Goal: Task Accomplishment & Management: Manage account settings

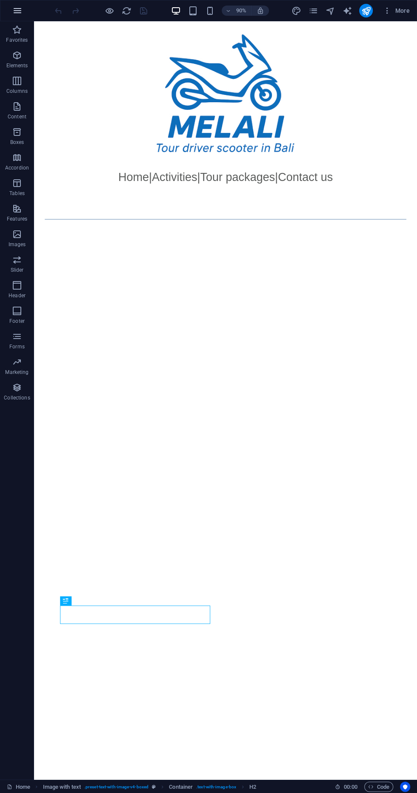
click at [16, 10] on icon "button" at bounding box center [17, 11] width 10 height 10
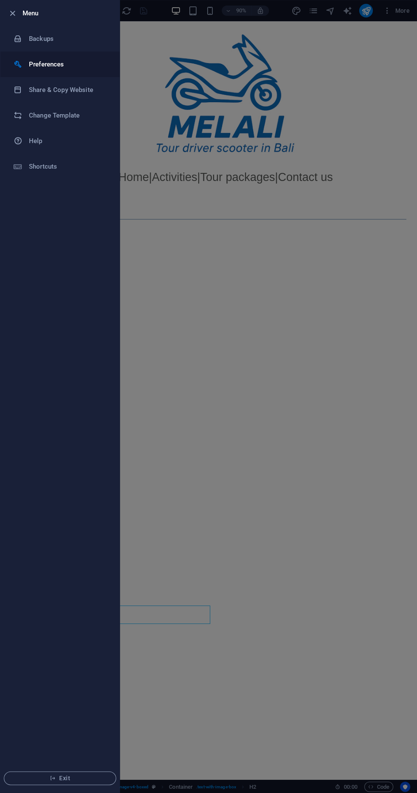
click at [26, 64] on div at bounding box center [21, 64] width 15 height 9
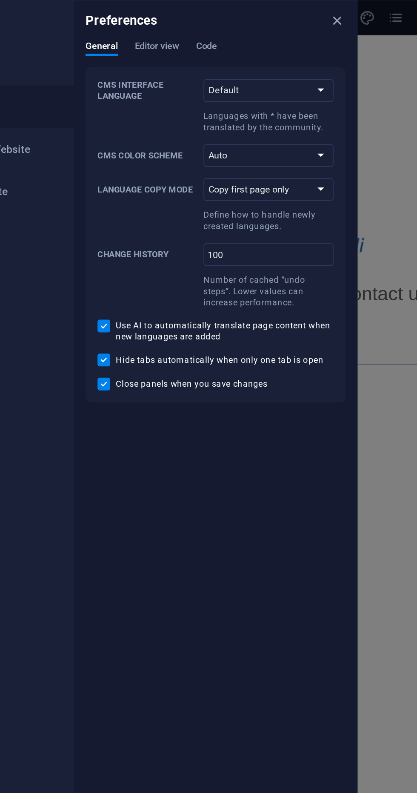
click at [161, 24] on div "Preferences" at bounding box center [205, 12] width 170 height 24
click at [173, 26] on span "Editor view" at bounding box center [169, 29] width 27 height 12
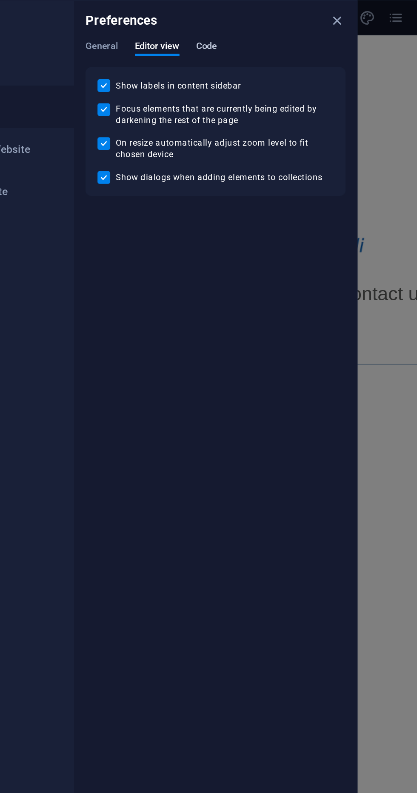
click at [196, 27] on span "Code" at bounding box center [199, 29] width 12 height 12
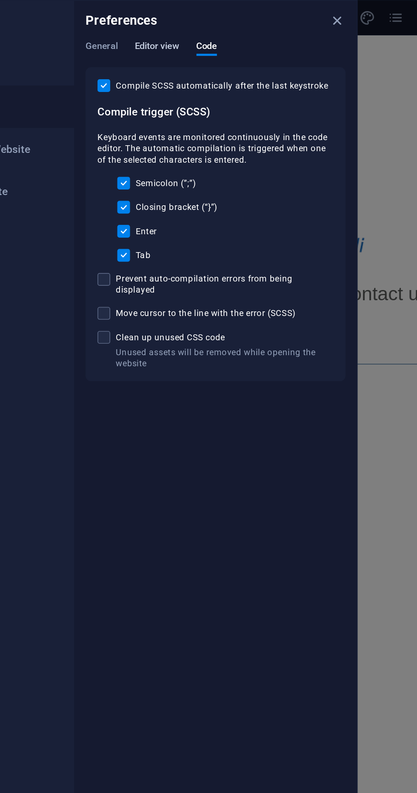
click at [163, 26] on span "Editor view" at bounding box center [169, 29] width 27 height 12
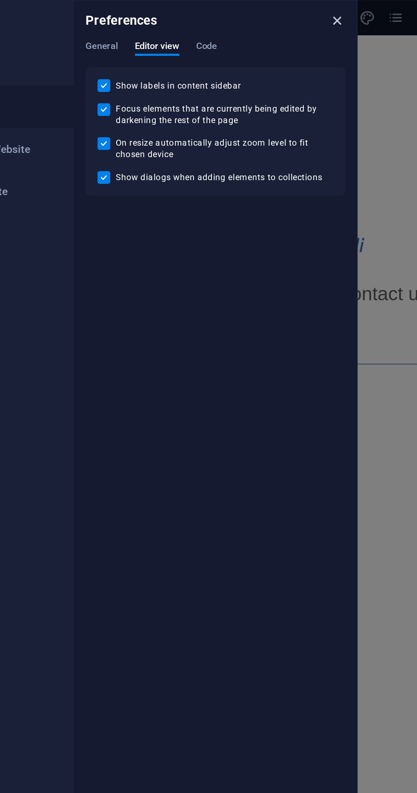
click at [277, 8] on icon "close" at bounding box center [278, 13] width 10 height 10
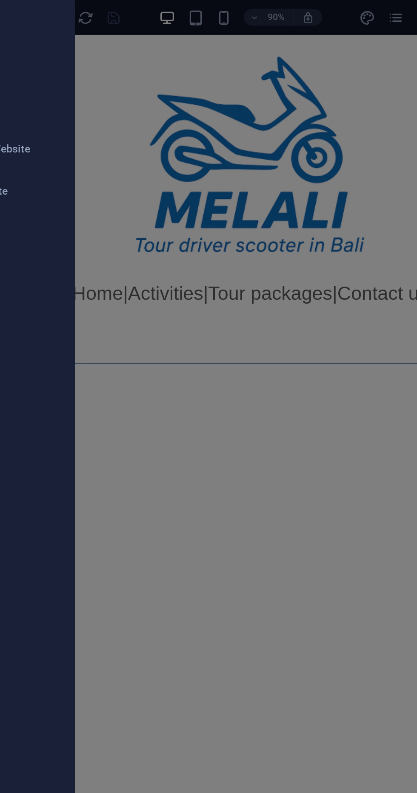
click at [311, 11] on div at bounding box center [208, 396] width 417 height 793
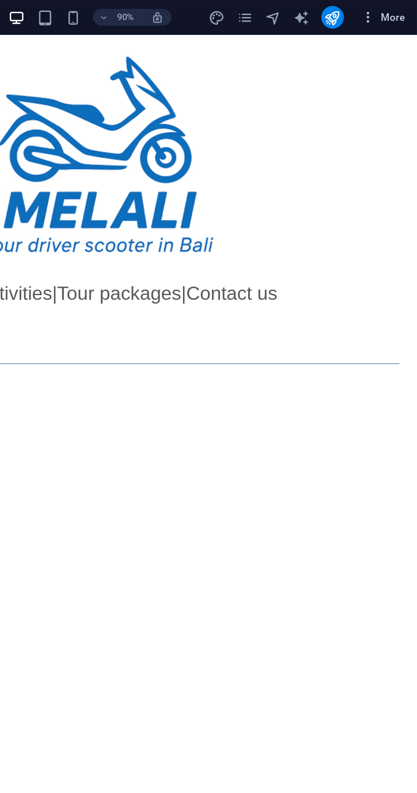
click at [402, 8] on span "More" at bounding box center [396, 10] width 27 height 9
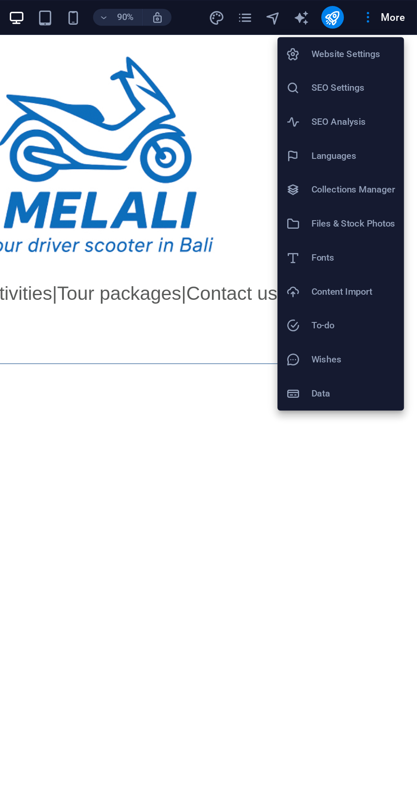
click at [355, 34] on h6 "Website Settings" at bounding box center [378, 33] width 51 height 10
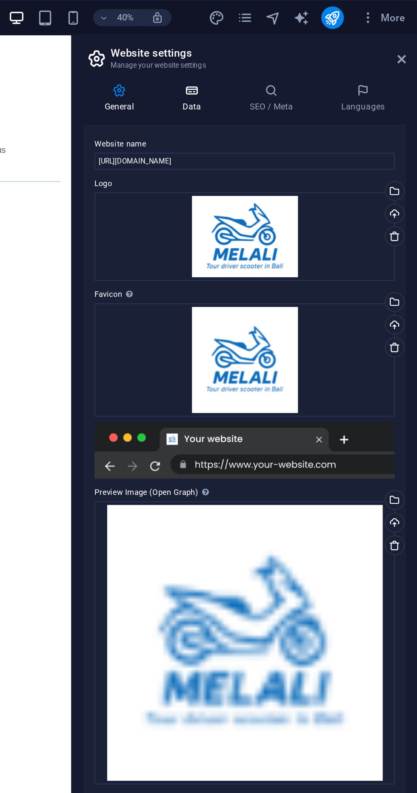
click at [285, 60] on h4 "Data" at bounding box center [283, 59] width 40 height 18
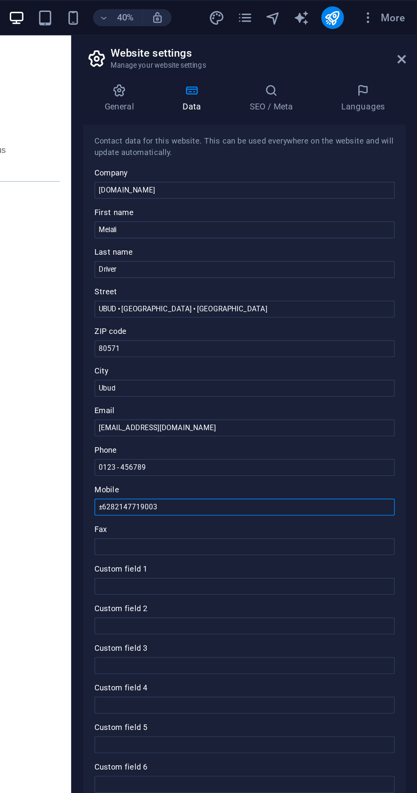
click at [297, 307] on input "±6282147719003" at bounding box center [313, 305] width 181 height 10
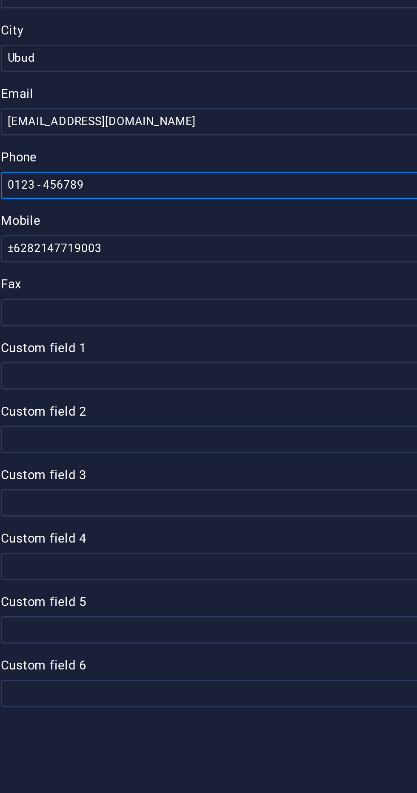
click at [258, 282] on input "0123 - 456789" at bounding box center [313, 281] width 181 height 10
type input "0"
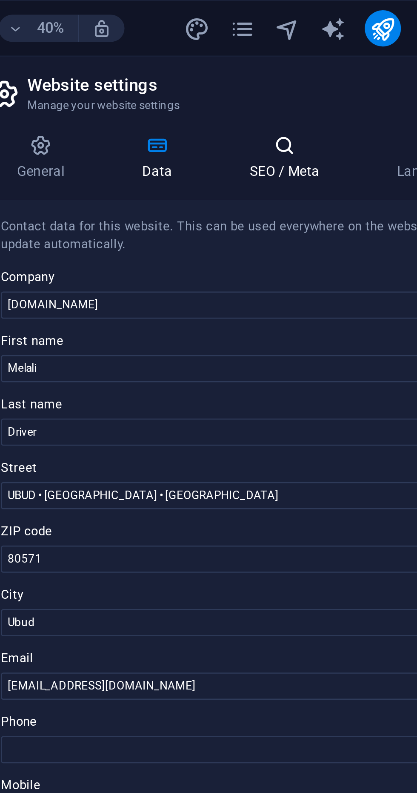
click at [327, 59] on h4 "SEO / Meta" at bounding box center [330, 59] width 55 height 18
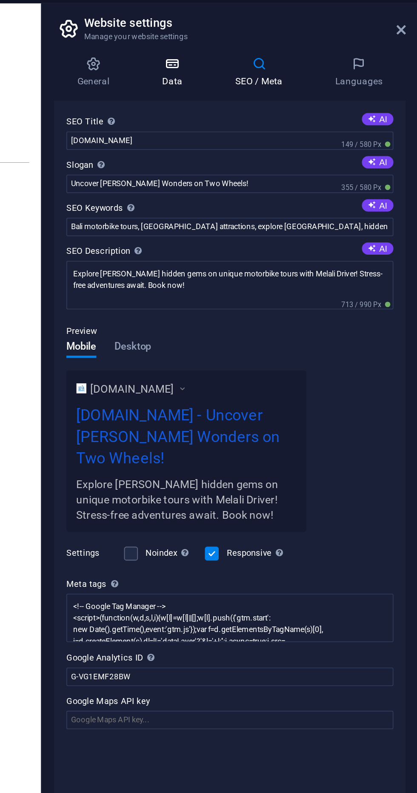
click at [277, 65] on h4 "Data" at bounding box center [283, 59] width 40 height 18
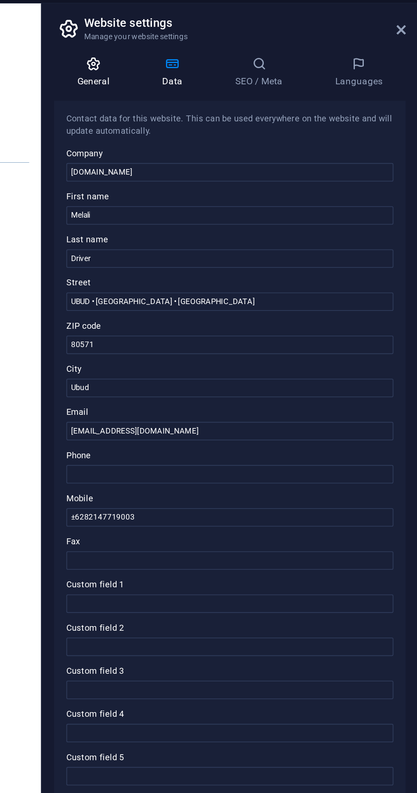
click at [231, 59] on h4 "General" at bounding box center [239, 59] width 47 height 18
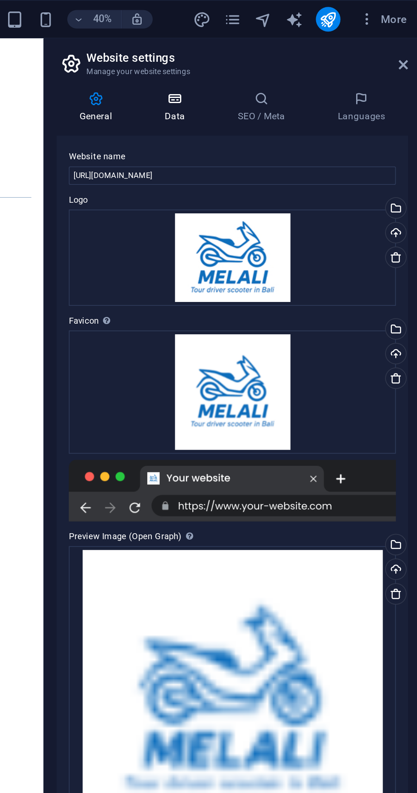
click at [283, 63] on h4 "Data" at bounding box center [283, 59] width 40 height 18
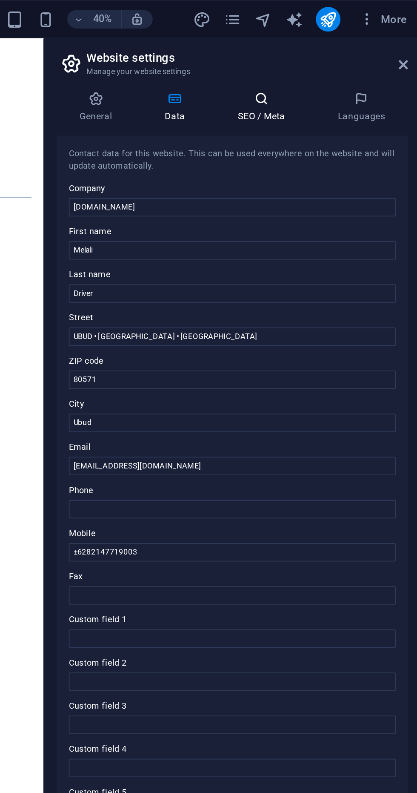
click at [323, 63] on h4 "SEO / Meta" at bounding box center [330, 59] width 55 height 18
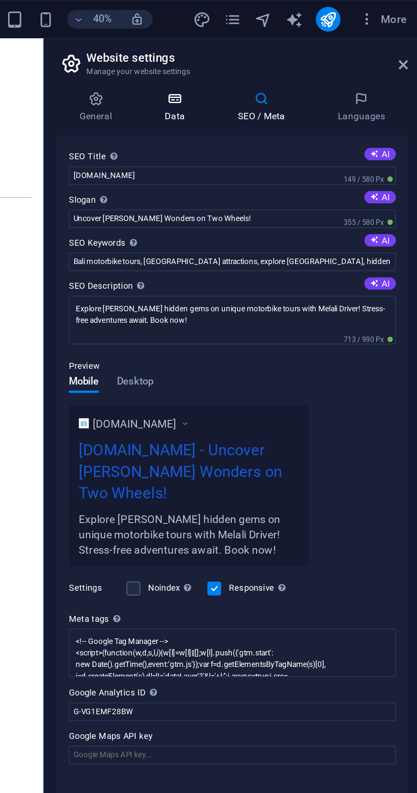
click at [279, 63] on h4 "Data" at bounding box center [283, 59] width 40 height 18
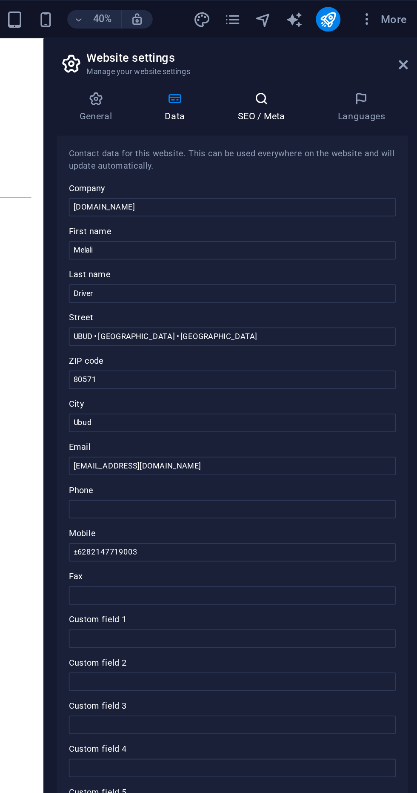
click at [329, 62] on h4 "SEO / Meta" at bounding box center [330, 59] width 55 height 18
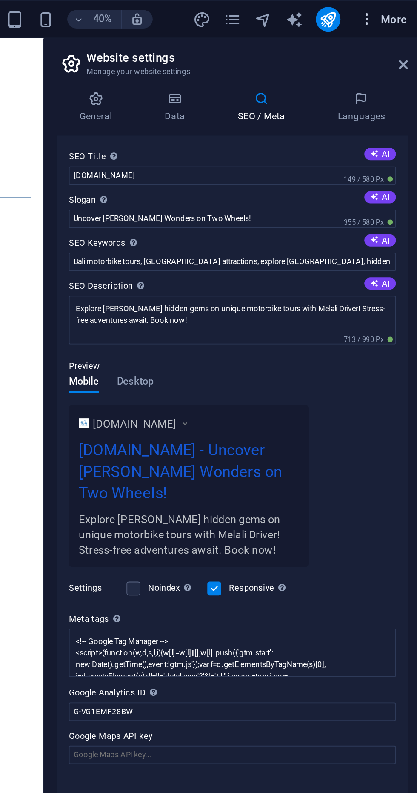
click at [399, 11] on span "More" at bounding box center [396, 10] width 27 height 9
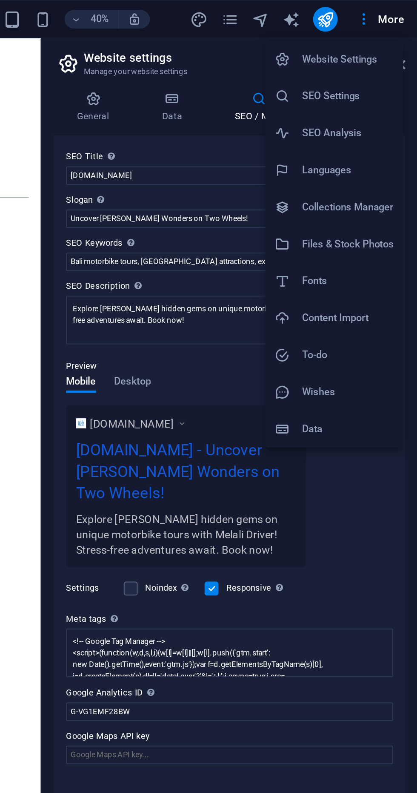
click at [310, 10] on div at bounding box center [208, 396] width 417 height 793
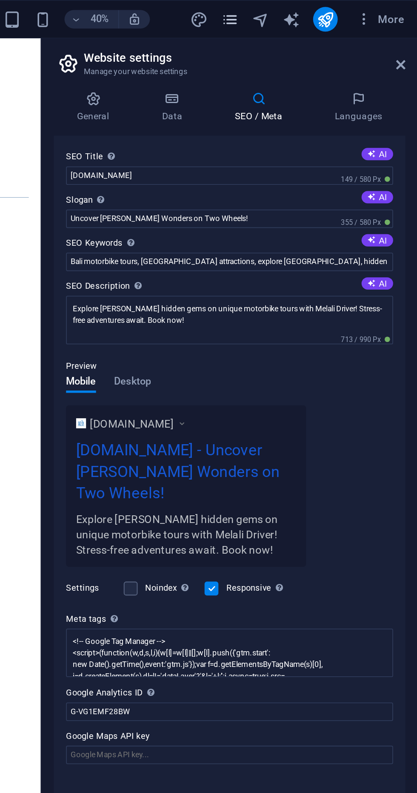
click at [310, 11] on icon "pages" at bounding box center [313, 11] width 10 height 10
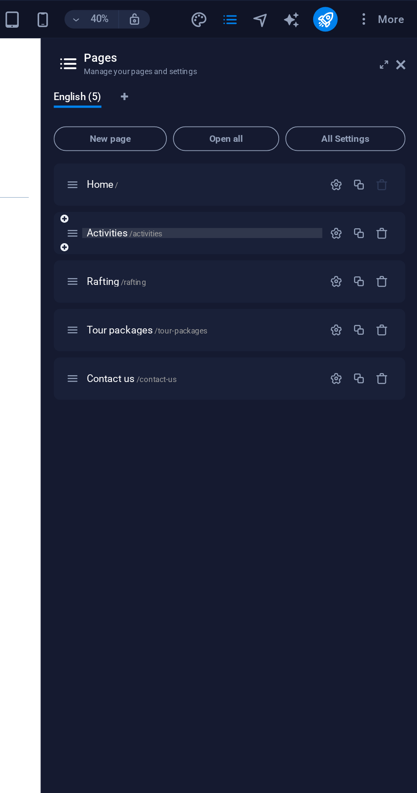
click at [235, 129] on span "Activities /activities" at bounding box center [255, 129] width 42 height 6
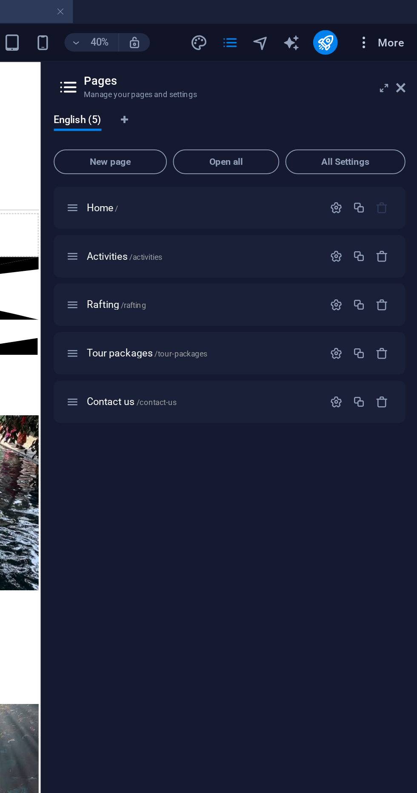
click at [401, 25] on span "More" at bounding box center [396, 23] width 27 height 9
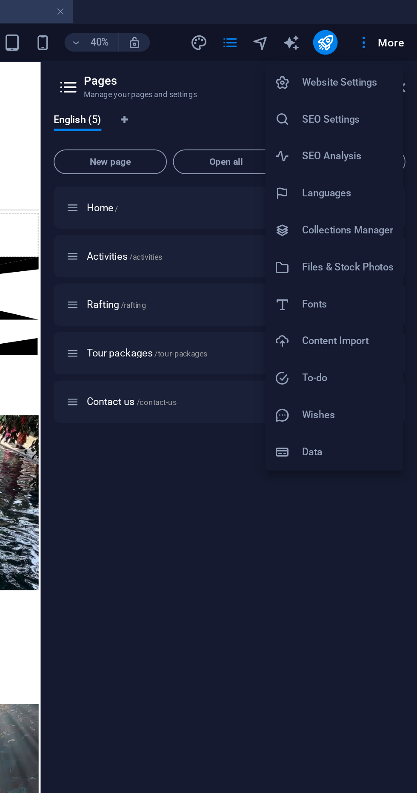
click at [361, 66] on h6 "SEO Settings" at bounding box center [378, 66] width 51 height 10
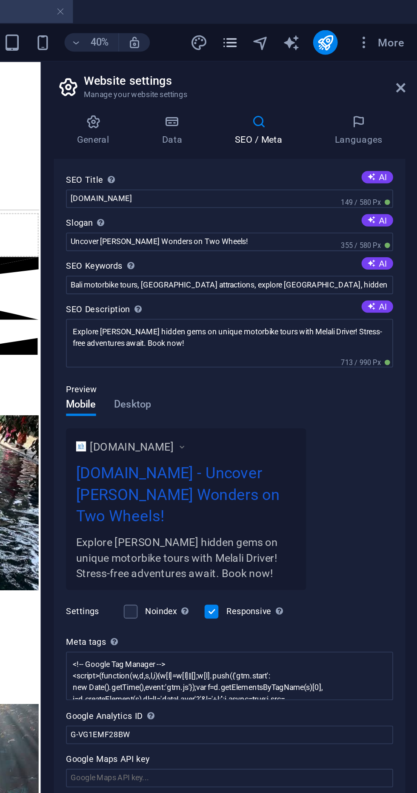
click at [311, 23] on icon "pages" at bounding box center [313, 24] width 10 height 10
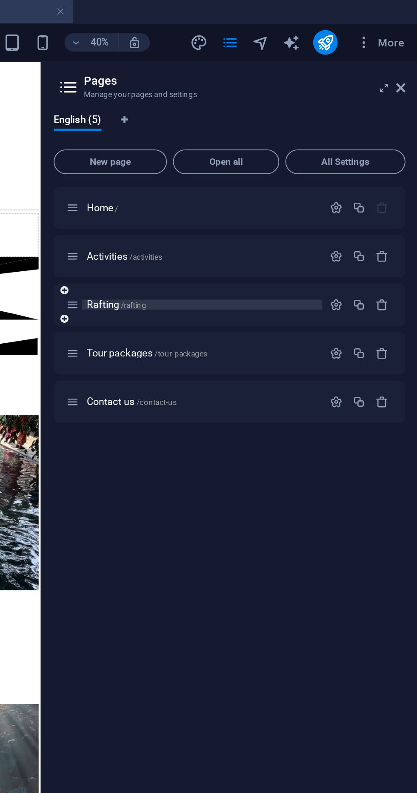
click at [240, 169] on span "Rafting /rafting" at bounding box center [250, 168] width 33 height 6
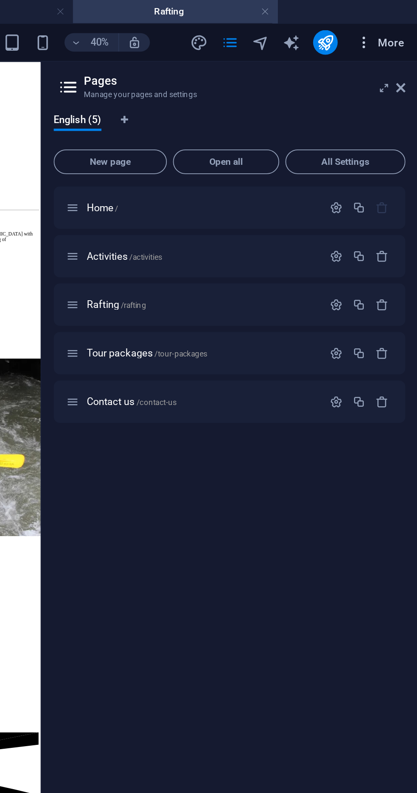
click at [401, 23] on span "More" at bounding box center [396, 23] width 27 height 9
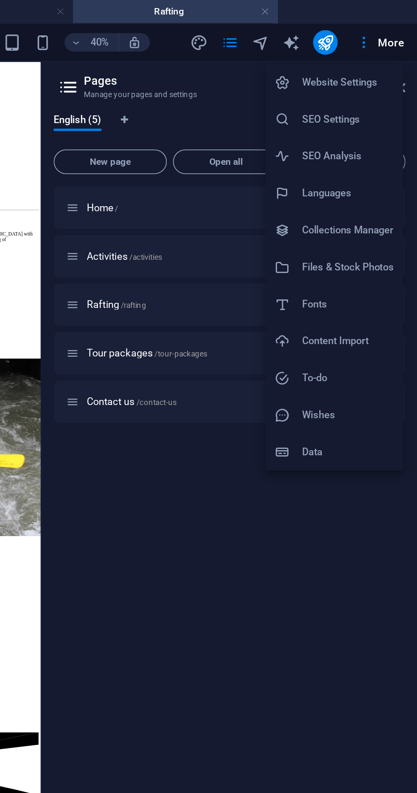
click at [360, 69] on h6 "SEO Settings" at bounding box center [378, 66] width 51 height 10
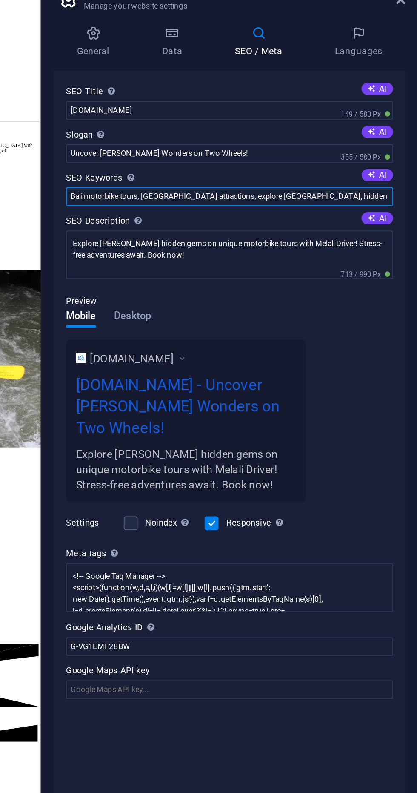
click at [267, 158] on input "Bali motorbike tours, Ubud attractions, explore Bali, hidden gems Bali, Bali ad…" at bounding box center [313, 157] width 181 height 10
click at [261, 157] on input "Bali motorbike tours, Ubud attractions, explore Bali, hidden gems Bali, Bali ad…" at bounding box center [313, 157] width 181 height 10
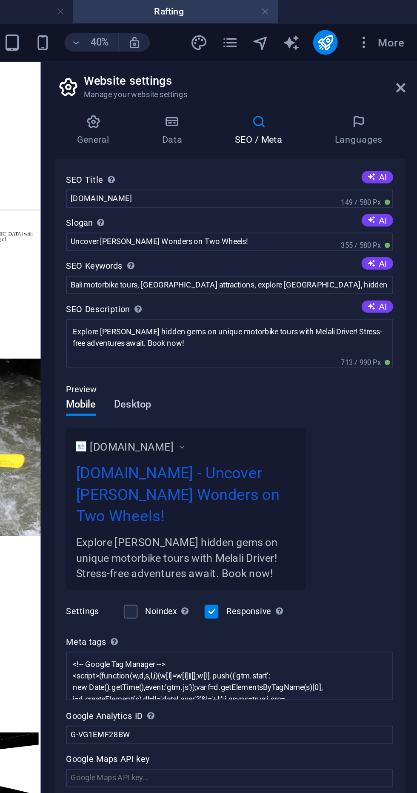
click at [257, 229] on span "Desktop" at bounding box center [259, 224] width 20 height 12
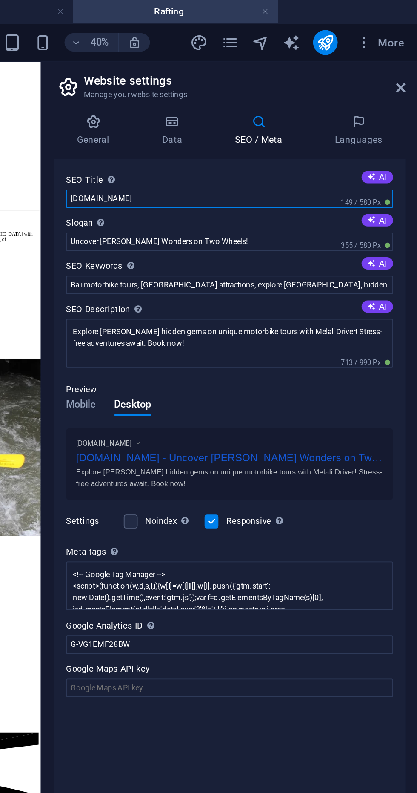
click at [263, 112] on input "[DOMAIN_NAME]" at bounding box center [313, 110] width 181 height 10
click at [384, 74] on h4 "Languages" at bounding box center [384, 72] width 52 height 18
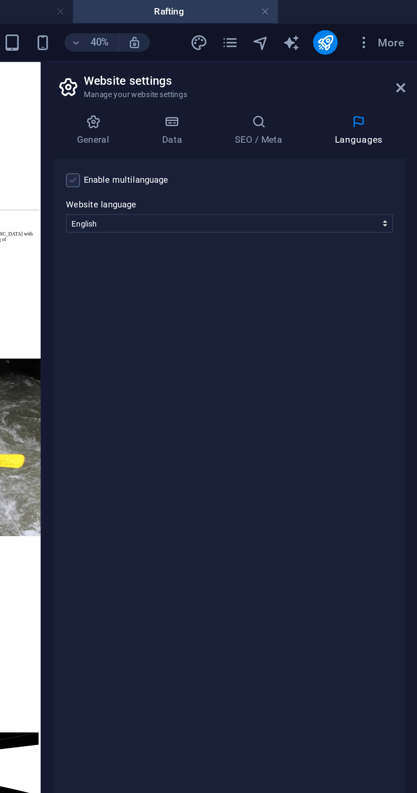
click at [225, 100] on label at bounding box center [227, 100] width 8 height 8
click at [0, 0] on input "Enable multilanguage To disable multilanguage delete all languages until only o…" at bounding box center [0, 0] width 0 height 0
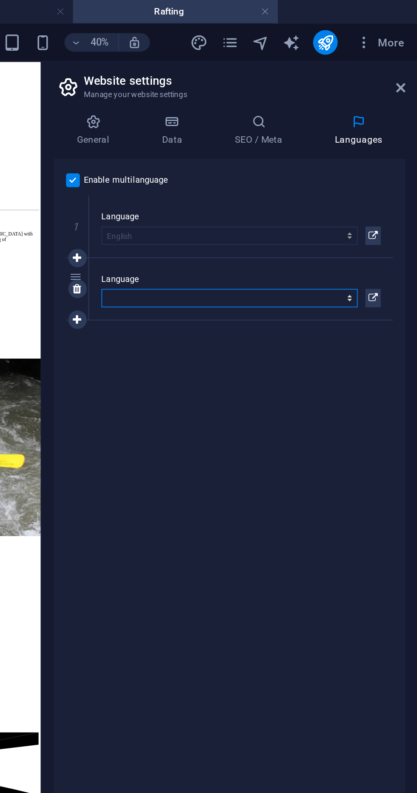
click at [260, 167] on select "Abkhazian Afar Afrikaans Akan Albanian Amharic Arabic Aragonese Armenian Assame…" at bounding box center [313, 165] width 142 height 10
click at [261, 165] on select "Abkhazian Afar Afrikaans Akan Albanian Amharic Arabic Aragonese Armenian Assame…" at bounding box center [313, 165] width 142 height 10
click at [381, 169] on select "Abkhazian Afar Afrikaans Akan Albanian Amharic Arabic Aragonese Armenian Assame…" at bounding box center [313, 165] width 142 height 10
click at [265, 162] on select "Abkhazian Afar Afrikaans Akan Albanian Amharic Arabic Aragonese Armenian Assame…" at bounding box center [313, 165] width 142 height 10
select select "168"
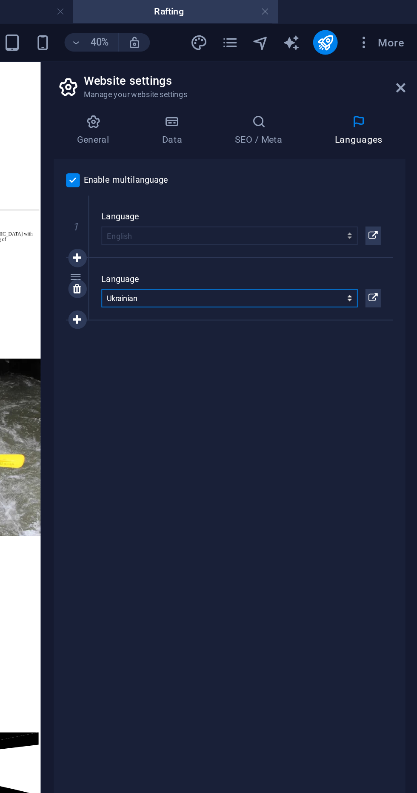
click at [242, 160] on select "Abkhazian Afar Afrikaans Akan Albanian Amharic Arabic Aragonese Armenian Assame…" at bounding box center [313, 165] width 142 height 10
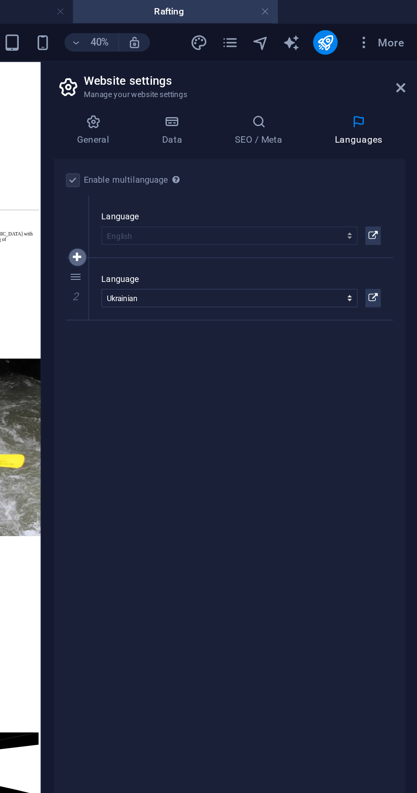
click at [229, 142] on icon at bounding box center [228, 142] width 5 height 6
select select
select select "168"
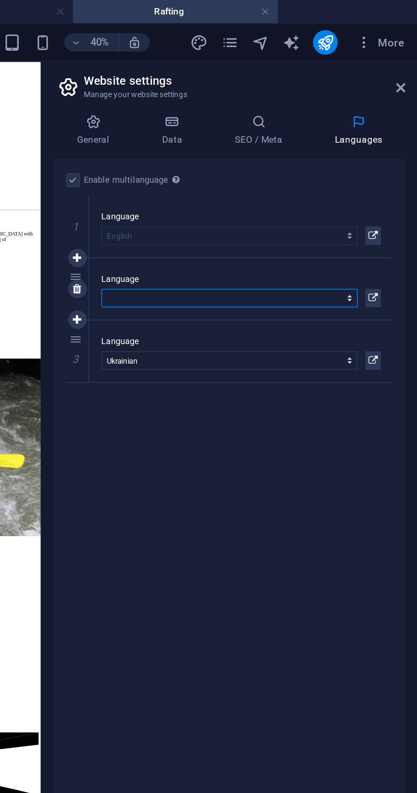
click at [352, 165] on select "Abkhazian Afar Afrikaans Akan Albanian Amharic Arabic Aragonese Armenian Assame…" at bounding box center [313, 165] width 142 height 10
select select "127"
click at [242, 160] on select "Abkhazian Afar Afrikaans Akan Albanian Amharic Arabic Aragonese Armenian Assame…" at bounding box center [313, 165] width 142 height 10
click at [228, 176] on icon at bounding box center [228, 177] width 5 height 6
select select
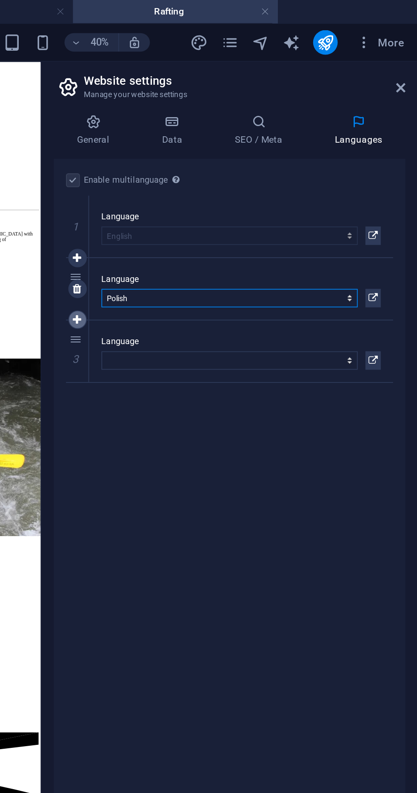
select select "168"
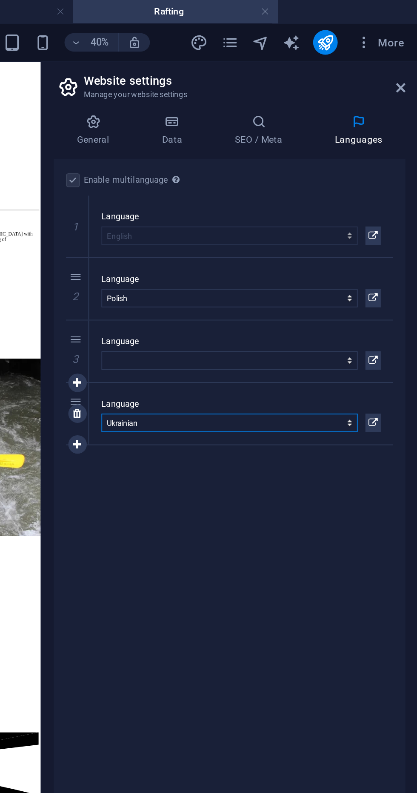
click at [256, 233] on select "Abkhazian Afar Afrikaans Akan Albanian Amharic Arabic Aragonese Armenian Assame…" at bounding box center [313, 234] width 142 height 10
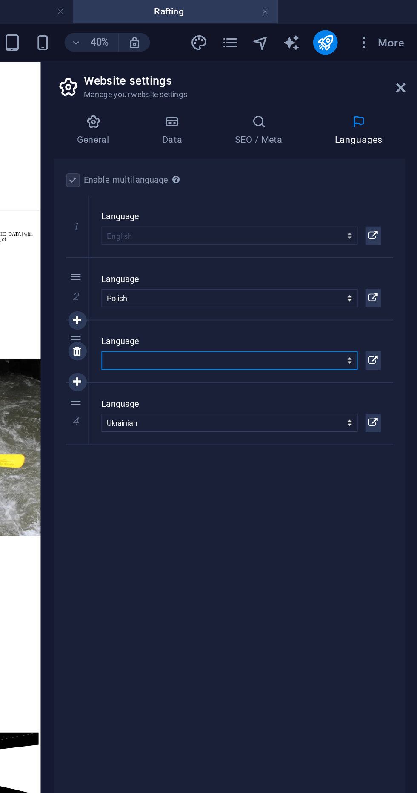
click at [254, 202] on select "Abkhazian Afar Afrikaans Akan Albanian Amharic Arabic Aragonese Armenian Assame…" at bounding box center [313, 199] width 142 height 10
select select "49"
click at [242, 194] on select "Abkhazian Afar Afrikaans Akan Albanian Amharic Arabic Aragonese Armenian Assame…" at bounding box center [313, 199] width 142 height 10
click at [229, 176] on icon at bounding box center [228, 177] width 5 height 6
select select
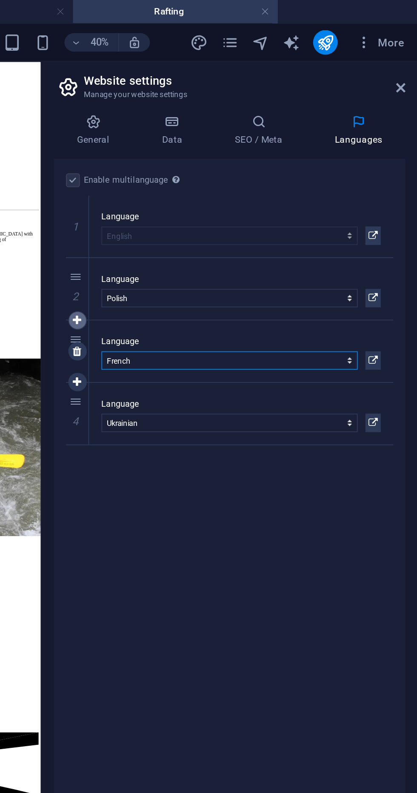
select select "49"
select select "168"
click at [261, 201] on select "Abkhazian Afar Afrikaans Akan Albanian Amharic Arabic Aragonese Armenian Assame…" at bounding box center [313, 199] width 142 height 10
select select "148"
click at [242, 194] on select "Abkhazian Afar Afrikaans Akan Albanian Amharic Arabic Aragonese Armenian Assame…" at bounding box center [313, 199] width 142 height 10
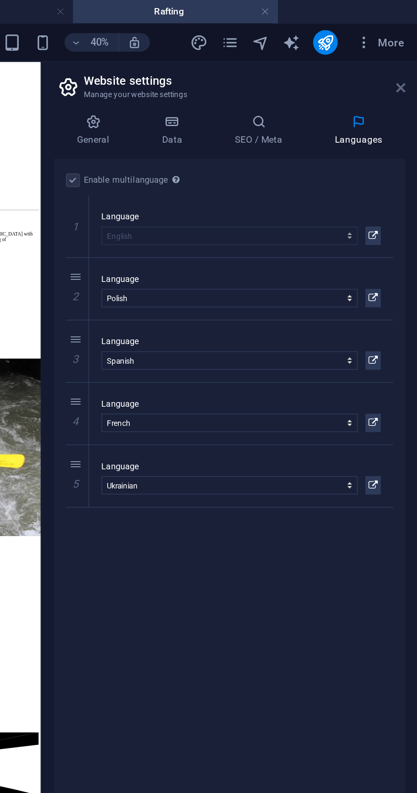
click at [407, 48] on icon at bounding box center [407, 48] width 5 height 7
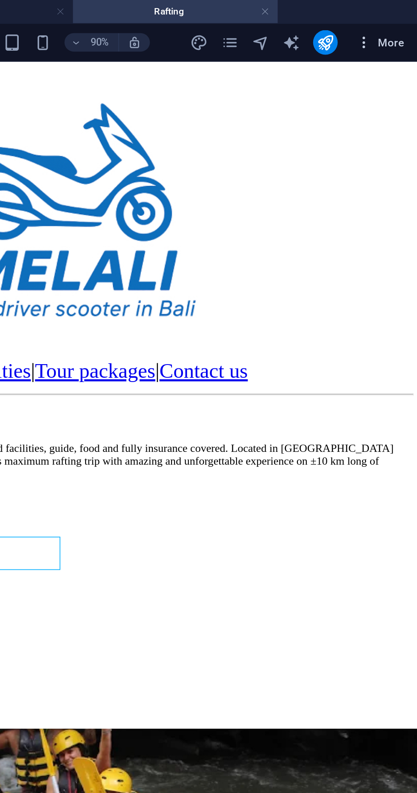
click at [399, 23] on span "More" at bounding box center [396, 23] width 27 height 9
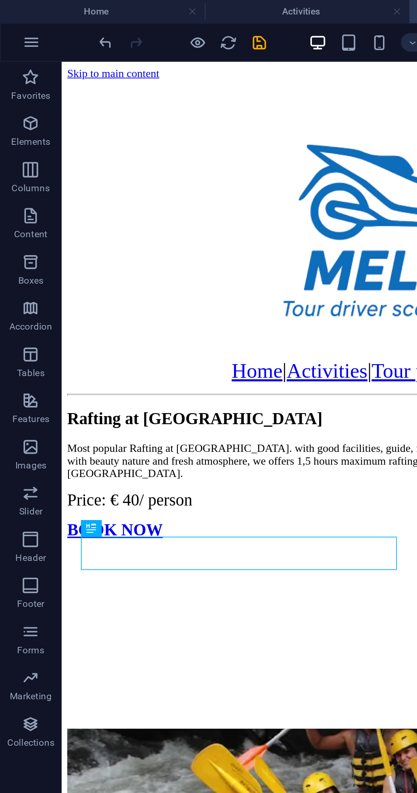
click at [141, 22] on div at bounding box center [208, 396] width 417 height 793
click at [141, 20] on icon "save" at bounding box center [144, 24] width 10 height 10
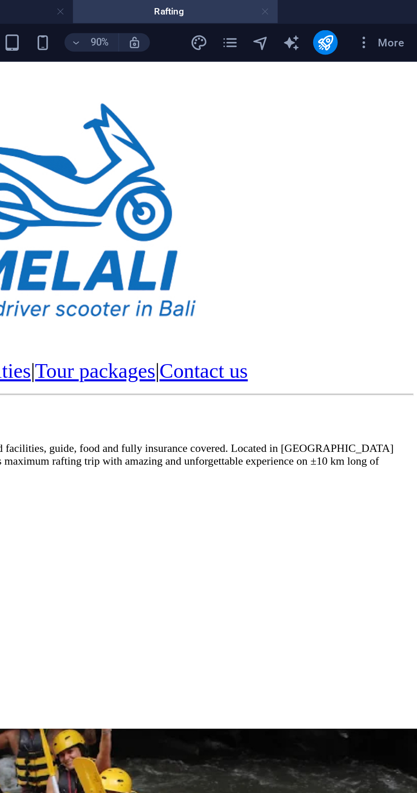
click at [332, 6] on link at bounding box center [332, 7] width 5 height 8
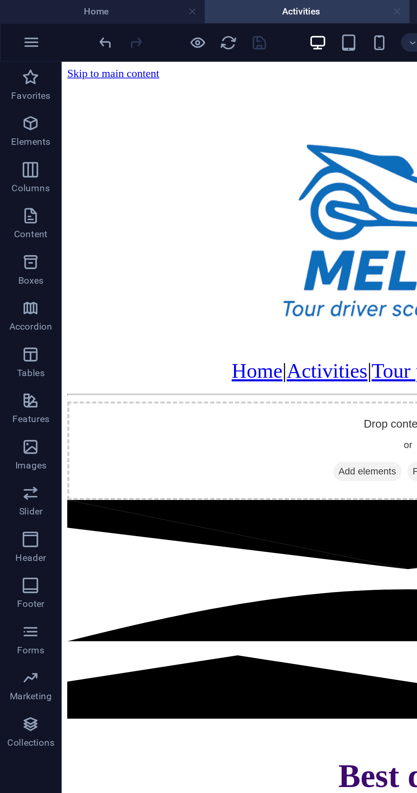
click at [218, 8] on link at bounding box center [219, 7] width 5 height 8
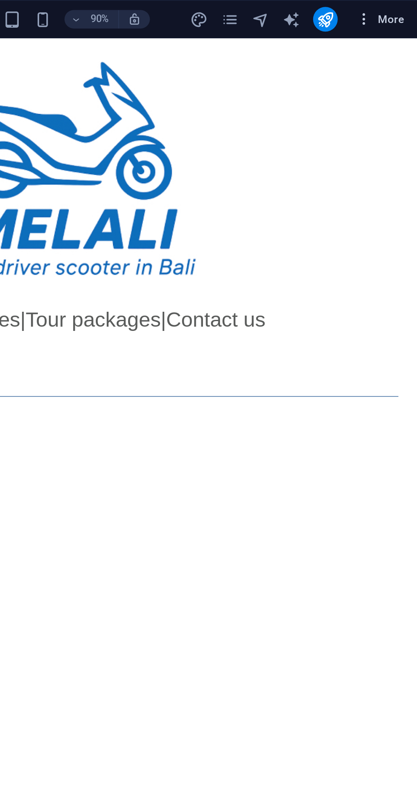
click at [407, 4] on button "More" at bounding box center [397, 11] width 34 height 14
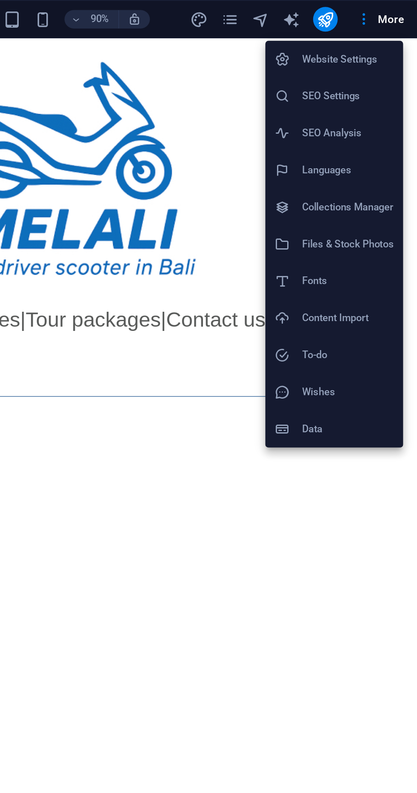
click at [354, 28] on h6 "Website Settings" at bounding box center [378, 33] width 51 height 10
select select "41"
select select "127"
select select "148"
select select "49"
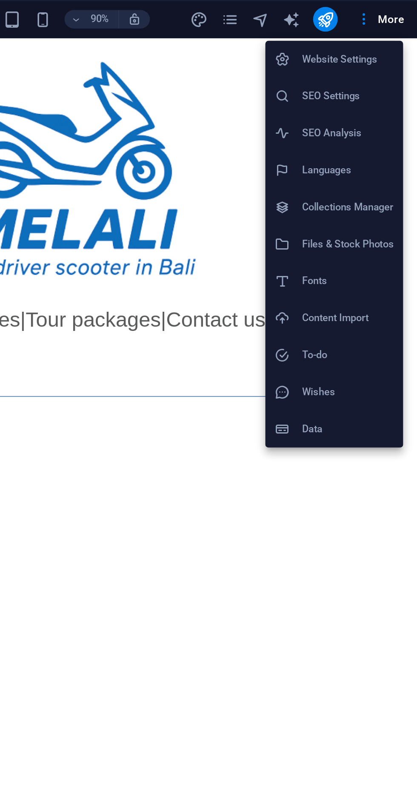
select select "168"
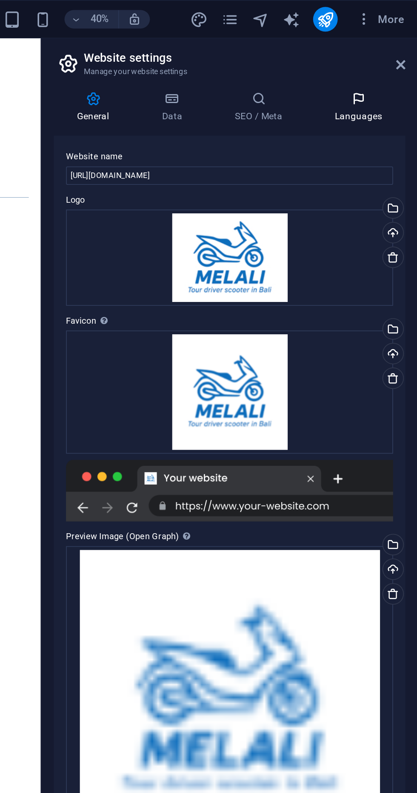
click at [375, 60] on h4 "Languages" at bounding box center [384, 59] width 52 height 18
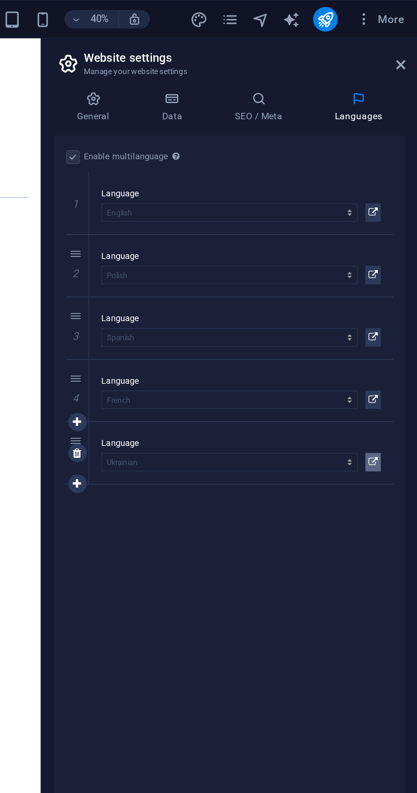
click at [394, 254] on icon at bounding box center [392, 255] width 5 height 10
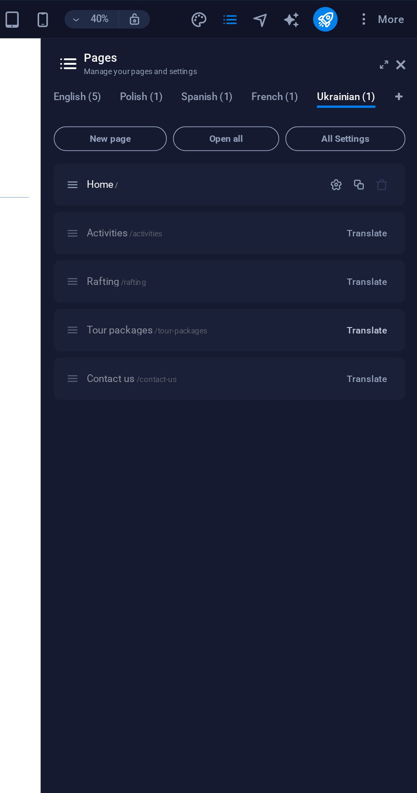
click at [392, 182] on span "Translate" at bounding box center [389, 182] width 22 height 7
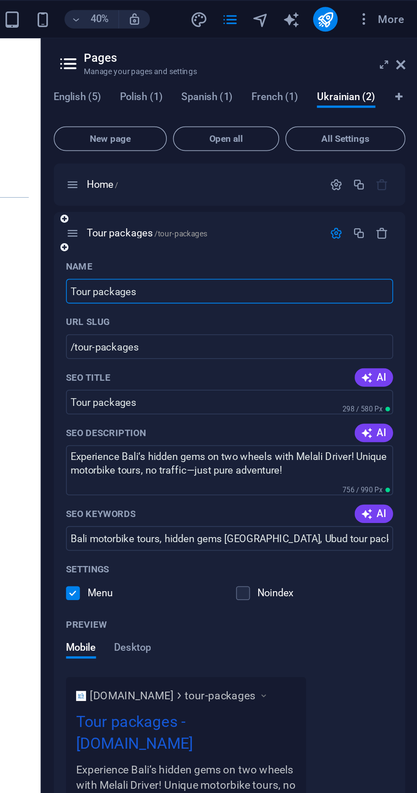
click at [234, 29] on h2 "Pages" at bounding box center [321, 32] width 178 height 8
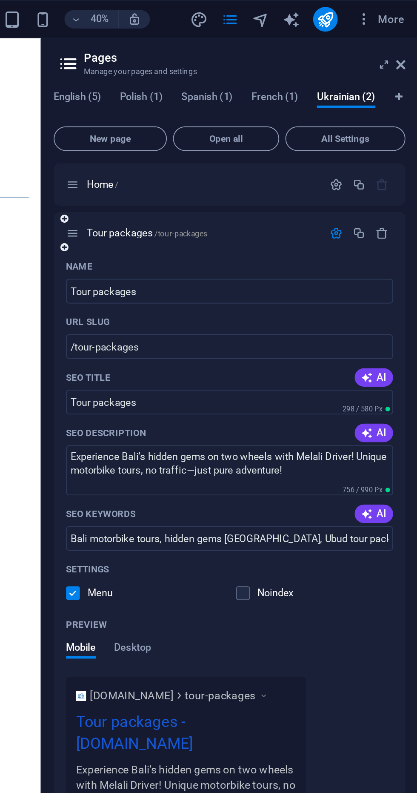
click at [230, 35] on header "Pages Manage your pages and settings" at bounding box center [314, 32] width 193 height 22
click at [314, 13] on icon "pages" at bounding box center [313, 11] width 10 height 10
click at [405, 39] on icon at bounding box center [407, 35] width 5 height 7
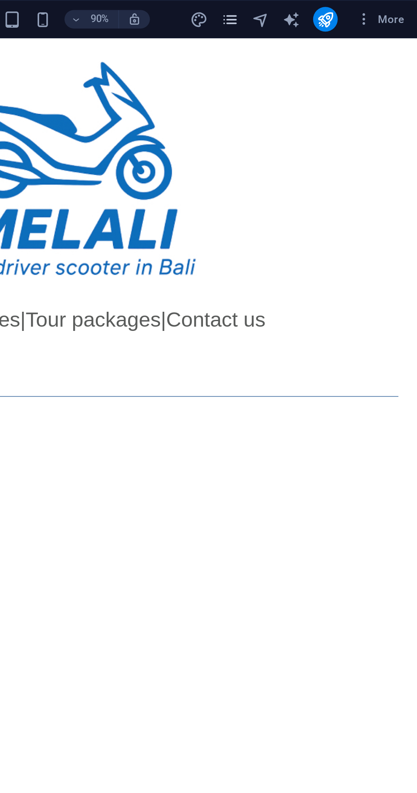
click at [311, 14] on icon "pages" at bounding box center [313, 11] width 10 height 10
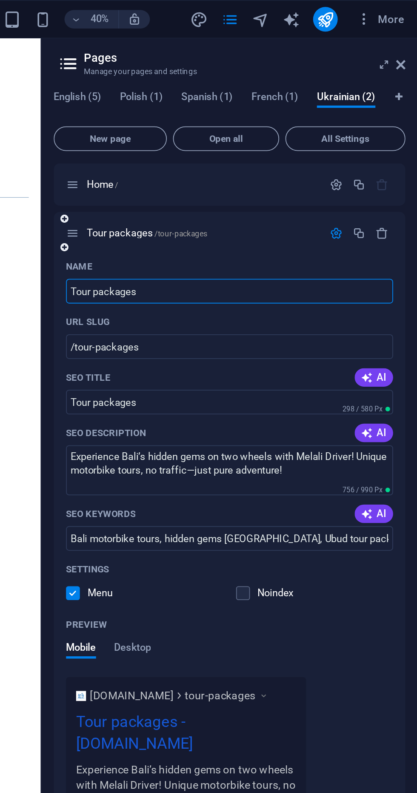
click at [371, 129] on icon "button" at bounding box center [372, 128] width 7 height 7
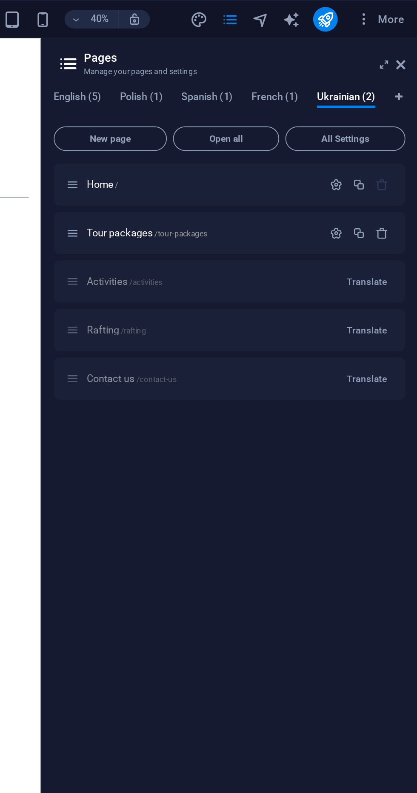
click at [339, 275] on div "Home / Tour packages /tour-packages Activities /activities Translate Rafting /r…" at bounding box center [313, 431] width 195 height 682
click at [392, 157] on span "Translate" at bounding box center [389, 155] width 22 height 7
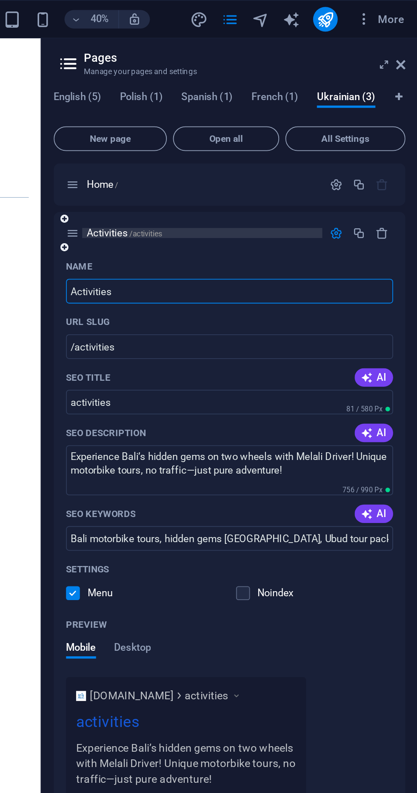
click at [361, 129] on div "Activities /activities" at bounding box center [298, 129] width 133 height 6
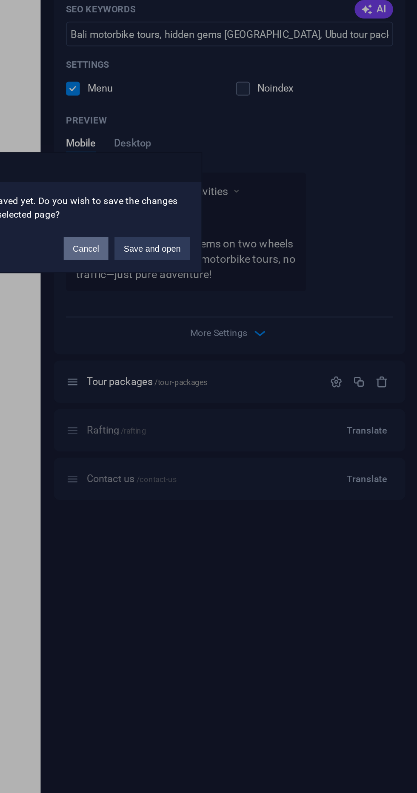
click at [236, 416] on button "Cancel" at bounding box center [233, 416] width 25 height 13
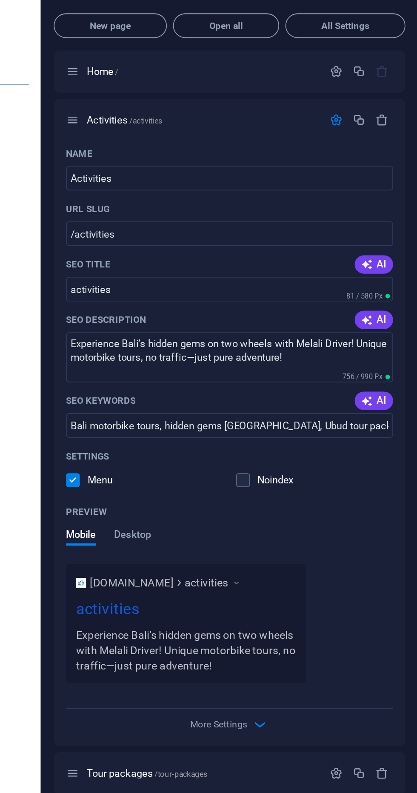
click at [373, 129] on icon "button" at bounding box center [372, 128] width 7 height 7
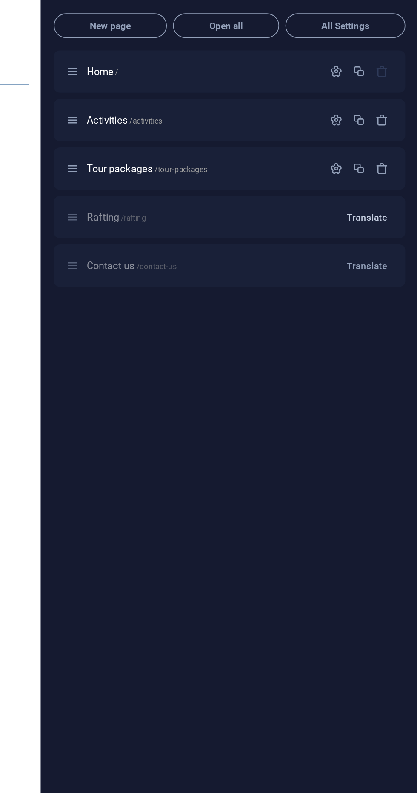
click at [391, 181] on span "Translate" at bounding box center [389, 182] width 22 height 7
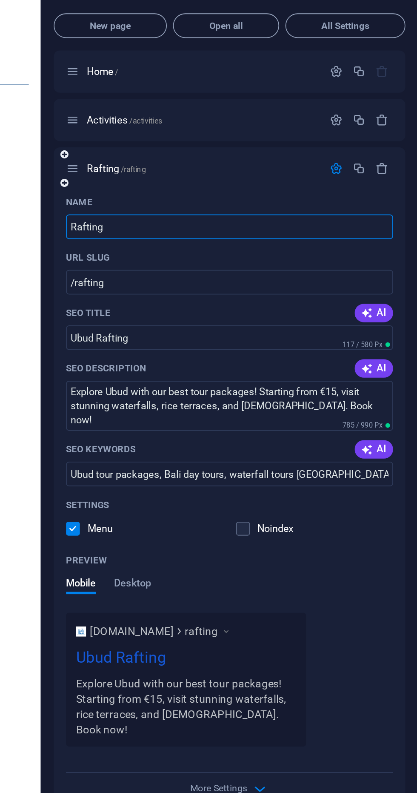
click at [369, 159] on icon "button" at bounding box center [372, 155] width 7 height 7
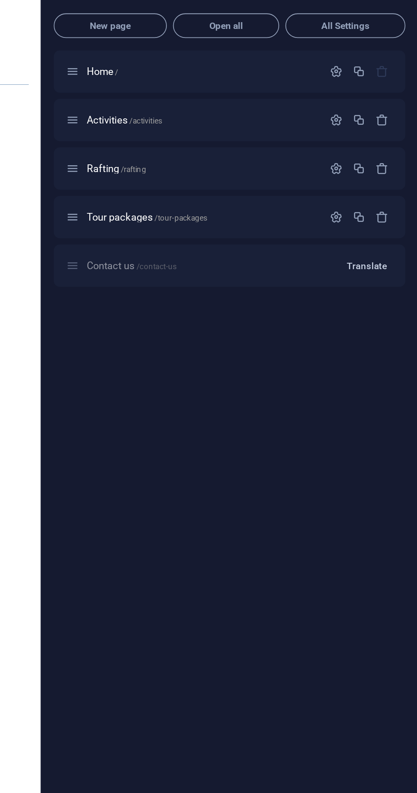
click at [392, 208] on span "Translate" at bounding box center [389, 209] width 22 height 7
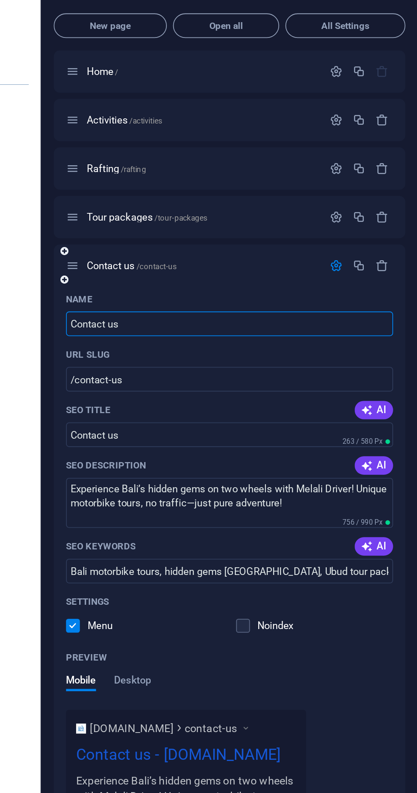
click at [370, 209] on icon "button" at bounding box center [372, 209] width 7 height 7
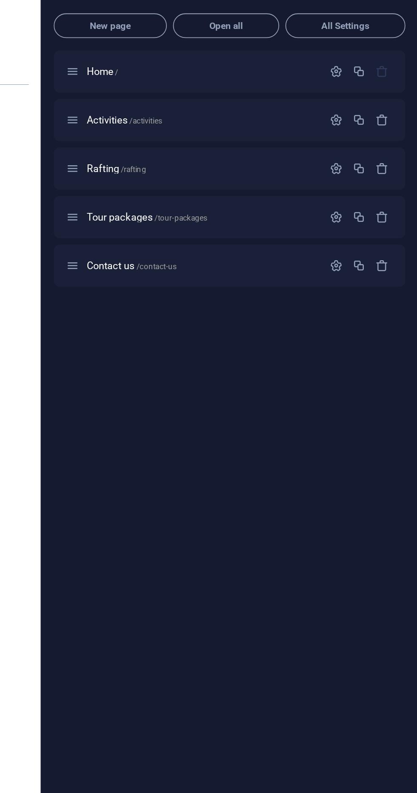
click at [340, 305] on div "Home / Activities /activities Rafting /rafting Tour packages /tour-packages Con…" at bounding box center [313, 431] width 195 height 682
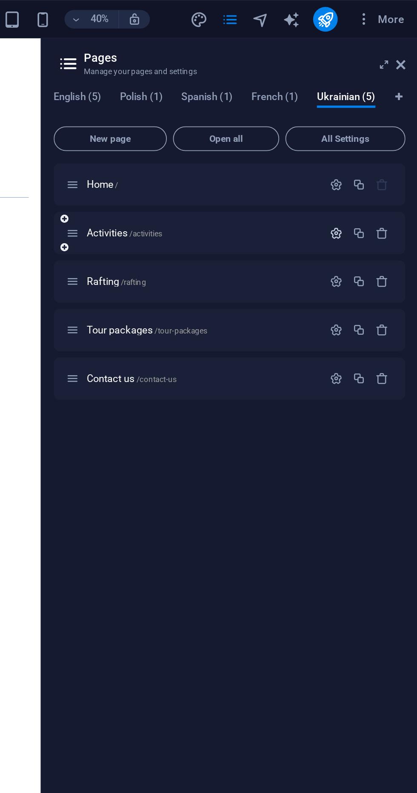
click at [369, 128] on icon "button" at bounding box center [372, 128] width 7 height 7
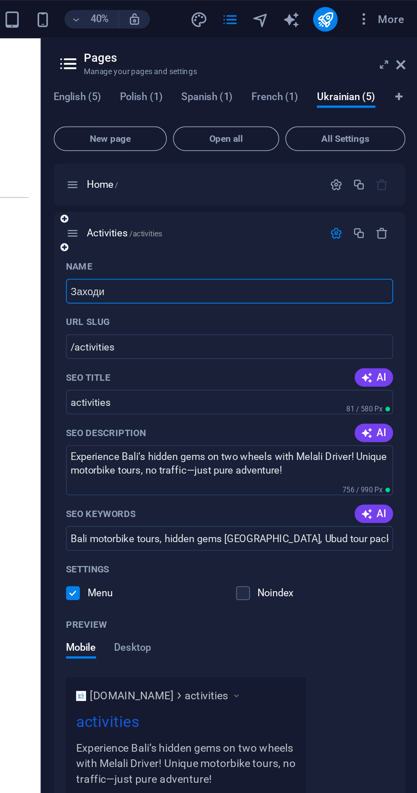
type input "Заходи"
type input "/"
type input "Заходи"
click at [242, 194] on input "/" at bounding box center [313, 192] width 181 height 14
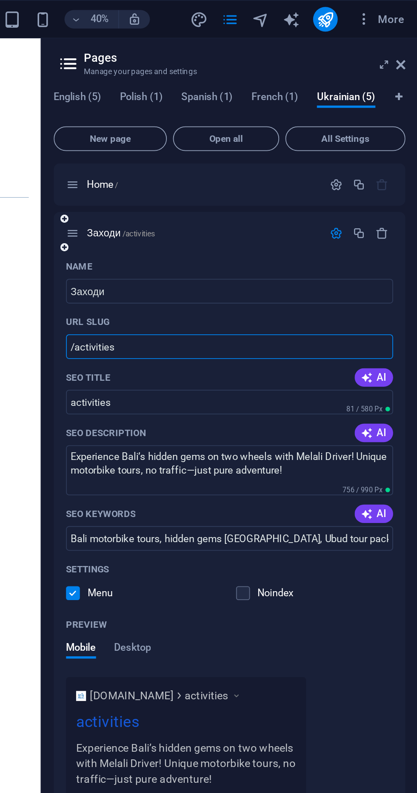
click at [254, 192] on input "/activities" at bounding box center [313, 192] width 181 height 14
paste input "text"
click at [241, 192] on input "/" at bounding box center [313, 192] width 181 height 14
type input "/activities"
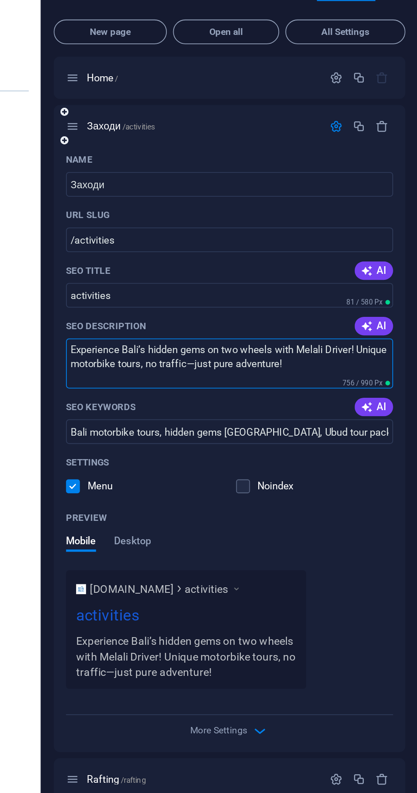
paste textarea "Відчуйте приховані перлини [GEOGRAPHIC_DATA] на двох колесах з водієм Melali! У…"
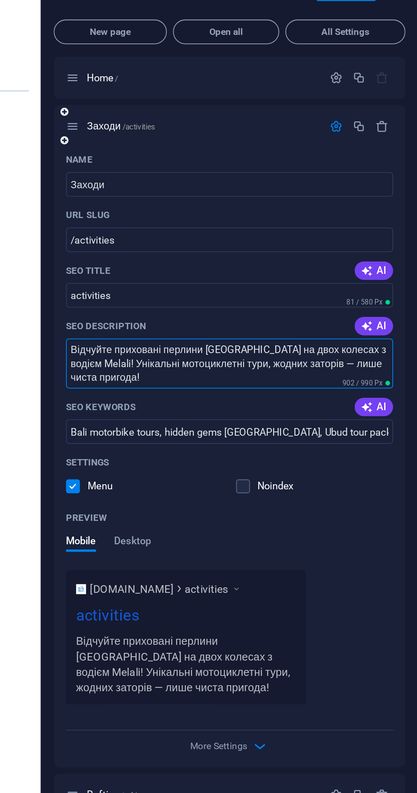
type textarea "Відчуйте приховані перлини [GEOGRAPHIC_DATA] на двох колесах з водієм Melali! У…"
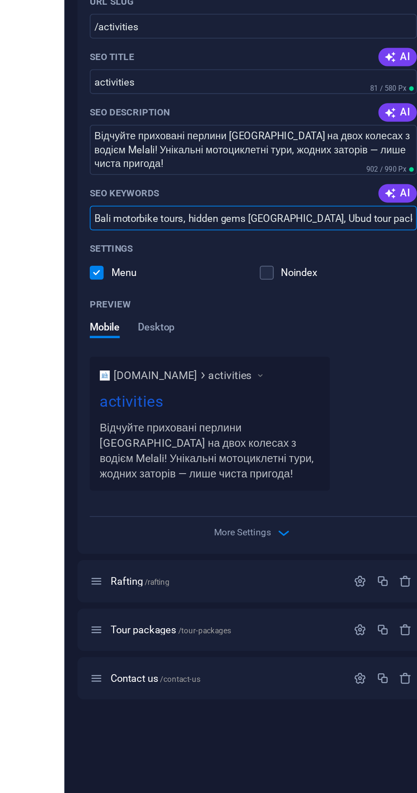
click at [277, 335] on div "Settings Menu Noindex" at bounding box center [313, 321] width 181 height 27
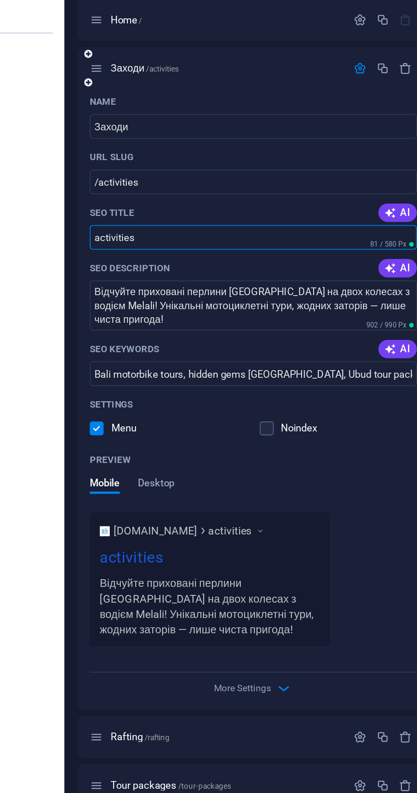
paste input "Заходи"
type input "Заходи"
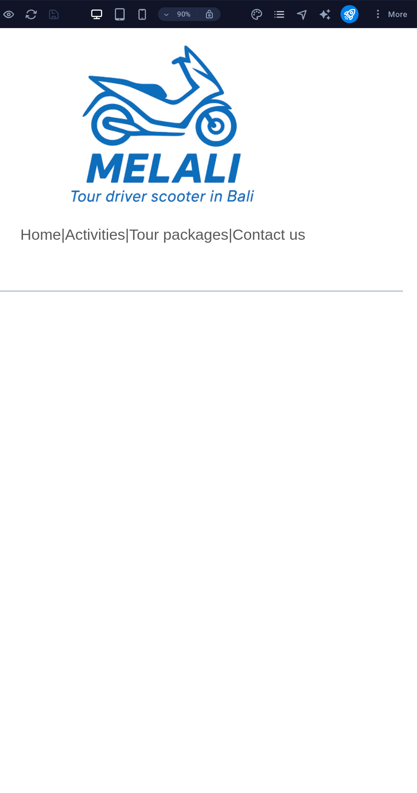
click at [309, 7] on icon "pages" at bounding box center [313, 11] width 10 height 10
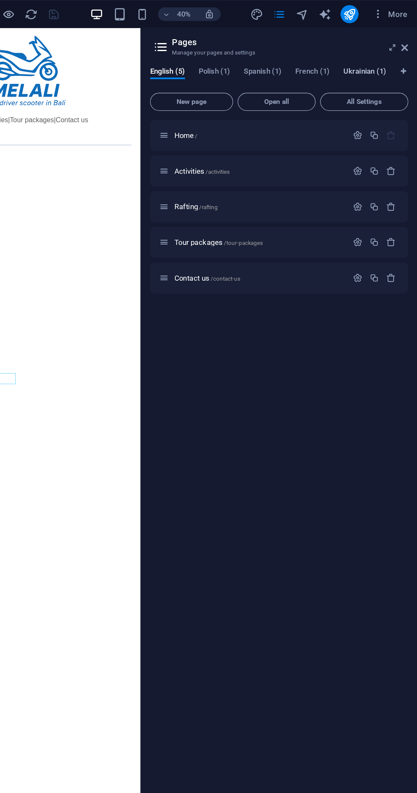
click at [367, 50] on span "Ukrainian (1)" at bounding box center [377, 55] width 32 height 12
click at [244, 131] on div "Activities /activities Translate" at bounding box center [313, 128] width 195 height 23
click at [319, 132] on div "Activities /activities Translate" at bounding box center [313, 128] width 195 height 23
click at [384, 131] on span "Translate" at bounding box center [389, 129] width 22 height 7
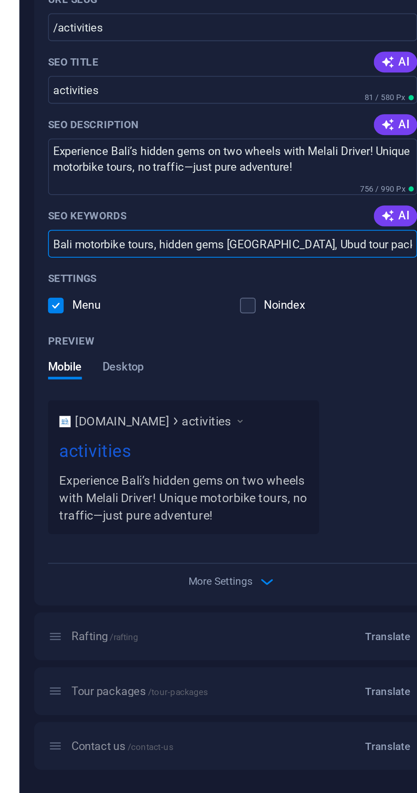
paste input "Мототури на Балі, приховані перлини [GEOGRAPHIC_DATA], туристичні пакети Убуд, …"
type input "Мототури на Балі, приховані перлини [GEOGRAPHIC_DATA], туристичні пакети Убуд, …"
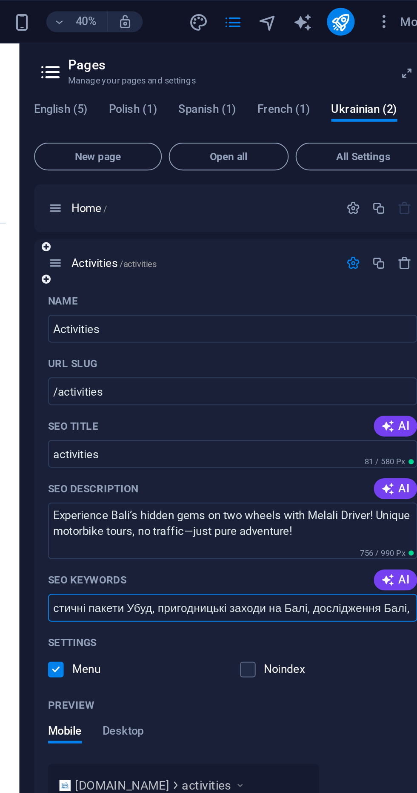
scroll to position [0, 101]
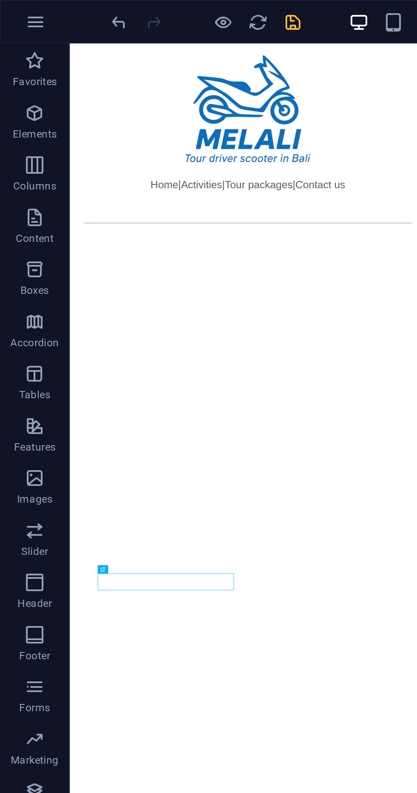
click at [142, 12] on icon "save" at bounding box center [144, 11] width 10 height 10
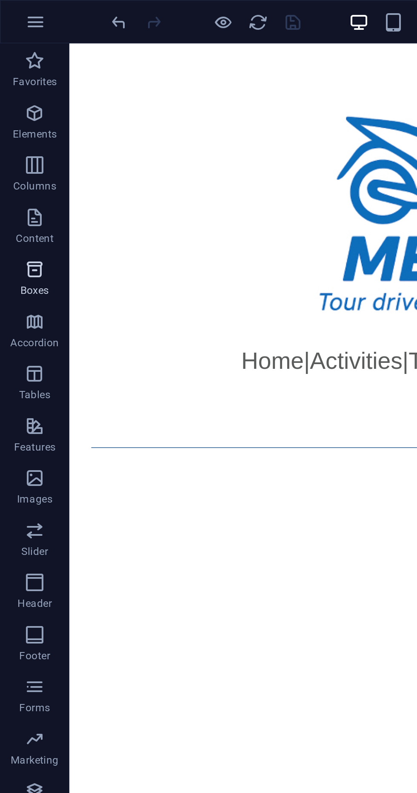
click at [0, 129] on span "Boxes" at bounding box center [17, 137] width 34 height 20
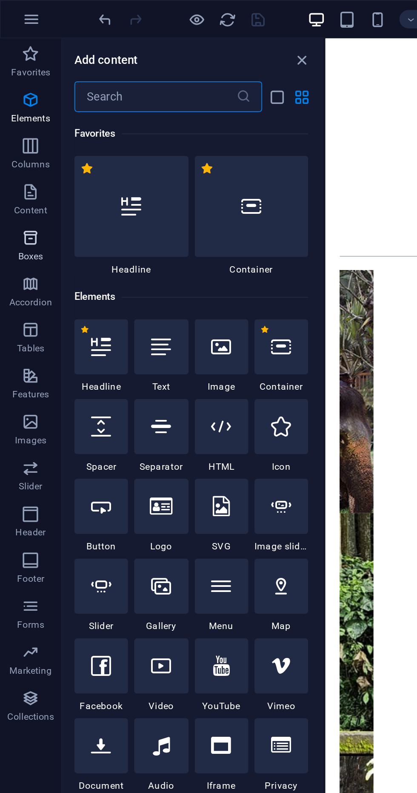
scroll to position [2348, 0]
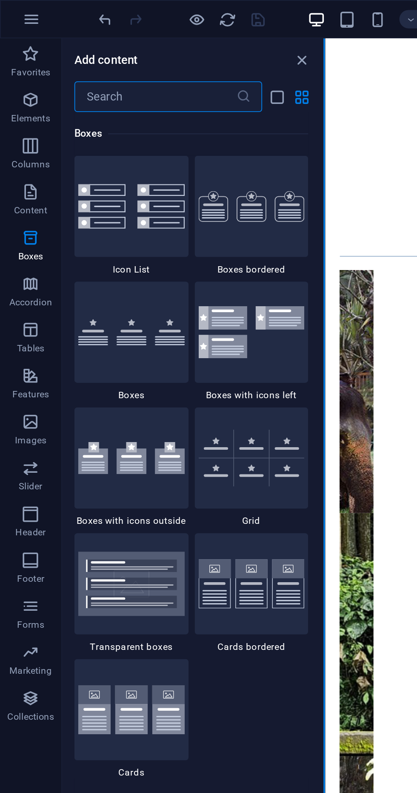
click at [180, 32] on button at bounding box center [180, 400] width 1 height 758
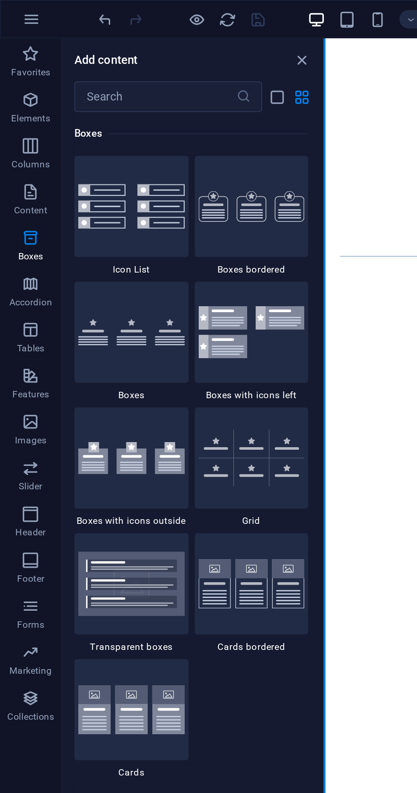
click at [180, 32] on button at bounding box center [180, 400] width 1 height 758
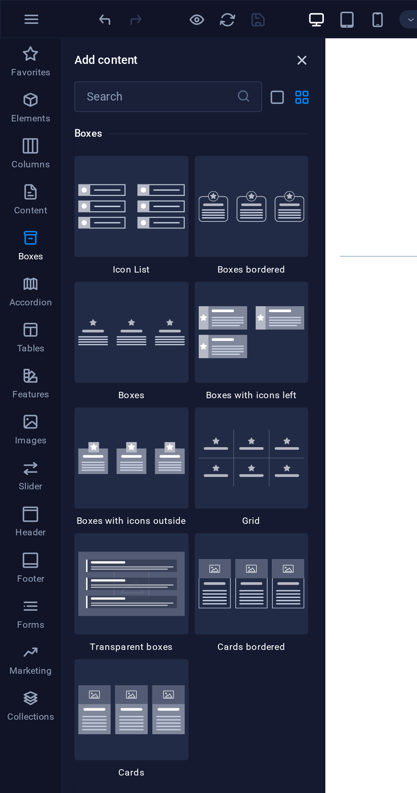
click at [165, 33] on icon "close panel" at bounding box center [168, 34] width 10 height 10
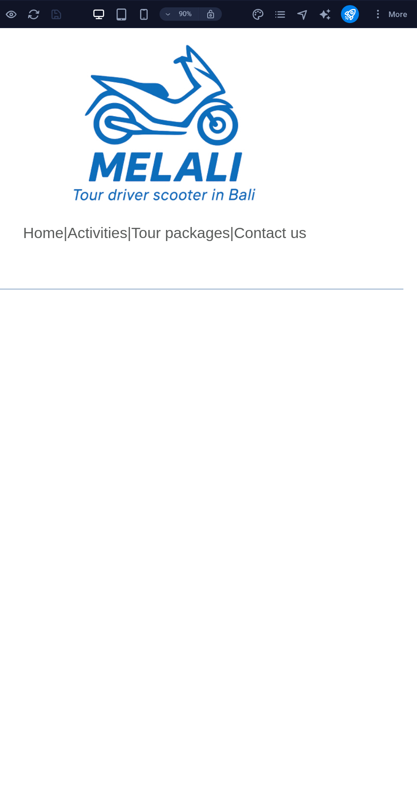
scroll to position [0, 0]
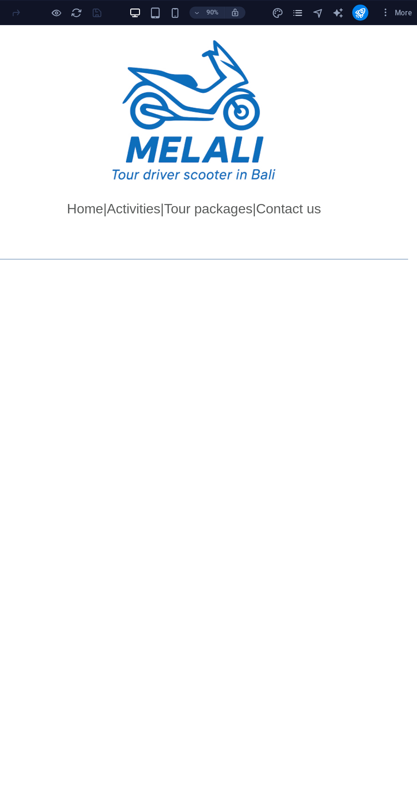
click at [314, 13] on icon "pages" at bounding box center [313, 11] width 10 height 10
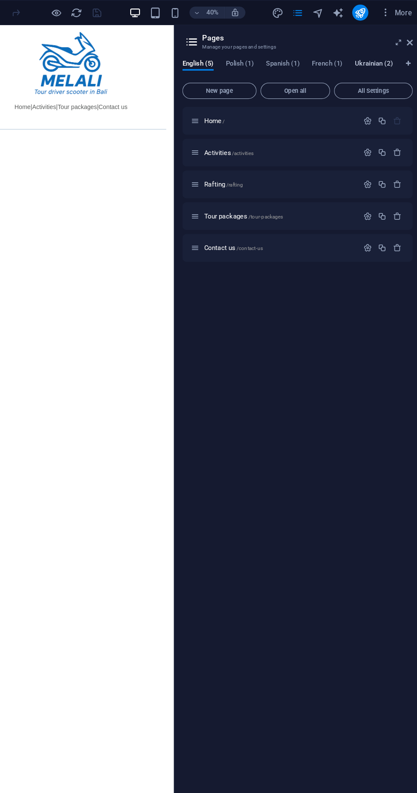
click at [370, 53] on span "Ukrainian (2)" at bounding box center [377, 55] width 32 height 12
click at [359, 129] on p "Activities /activities" at bounding box center [298, 129] width 128 height 6
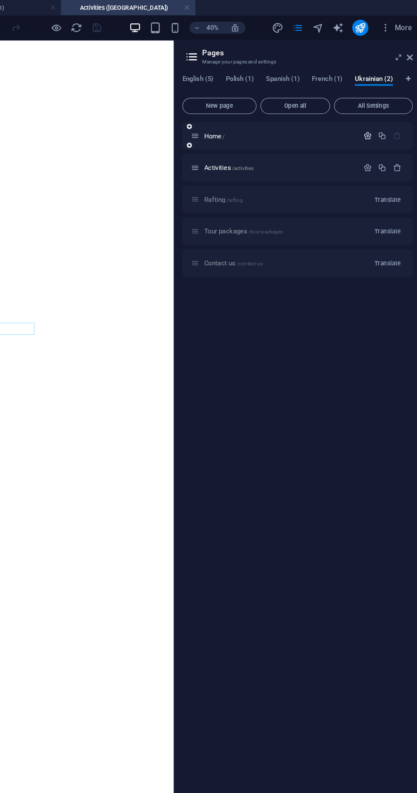
click at [372, 117] on icon "button" at bounding box center [372, 114] width 7 height 7
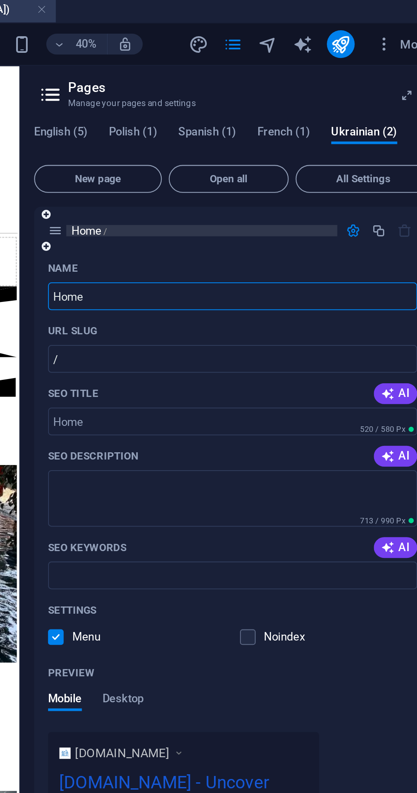
click at [258, 116] on p "Home /" at bounding box center [298, 115] width 128 height 6
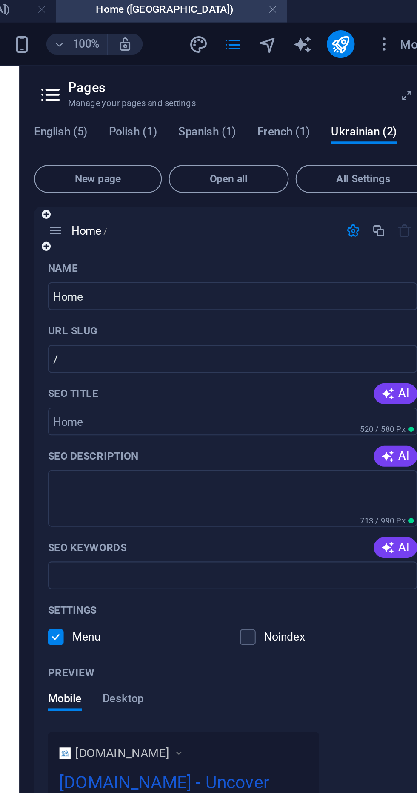
click at [237, 162] on p "URL SLUG" at bounding box center [235, 163] width 24 height 7
click at [237, 171] on input "/" at bounding box center [313, 178] width 181 height 14
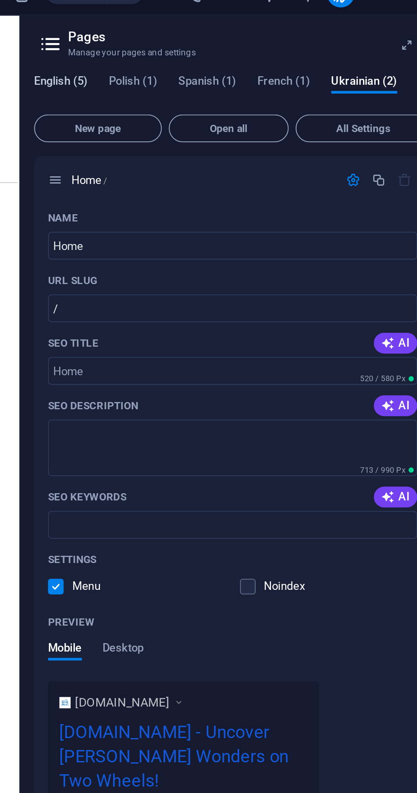
click at [221, 68] on span "English (5)" at bounding box center [229, 67] width 26 height 12
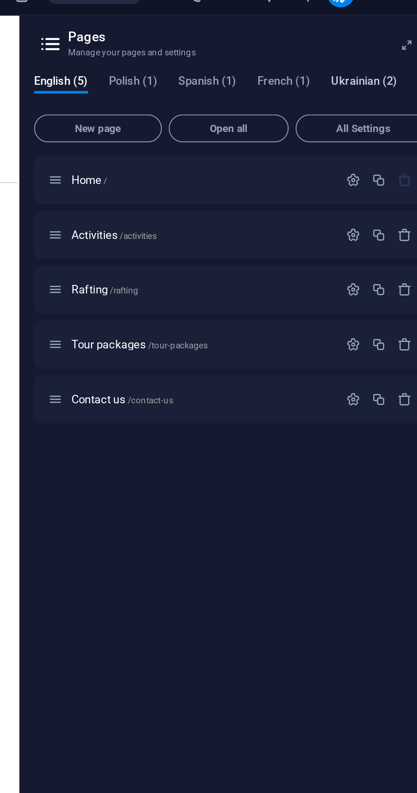
click at [373, 65] on span "Ukrainian (2)" at bounding box center [377, 67] width 32 height 12
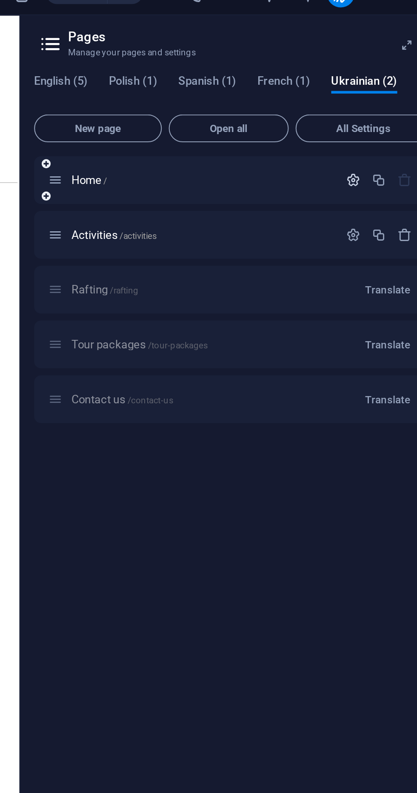
click at [372, 116] on icon "button" at bounding box center [372, 114] width 7 height 7
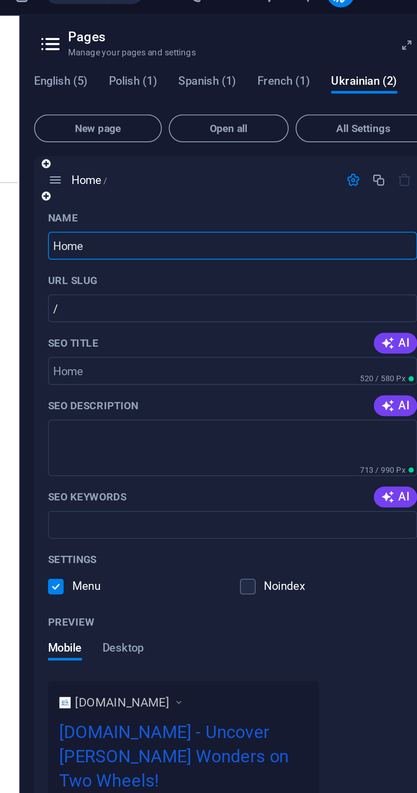
click at [375, 118] on icon "button" at bounding box center [372, 114] width 7 height 7
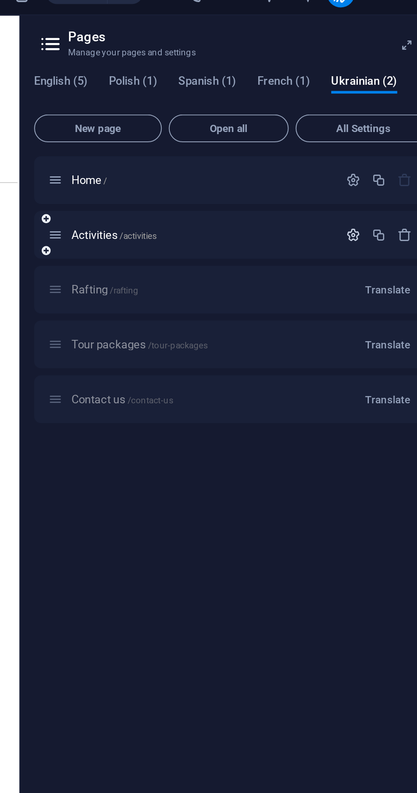
click at [369, 144] on icon "button" at bounding box center [372, 141] width 7 height 7
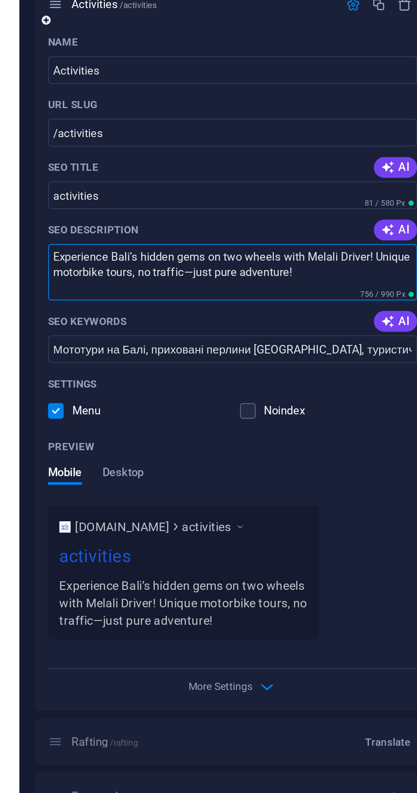
paste textarea "Відчуйте приховані перлини [GEOGRAPHIC_DATA] на двох колесах з водієм Melali! У…"
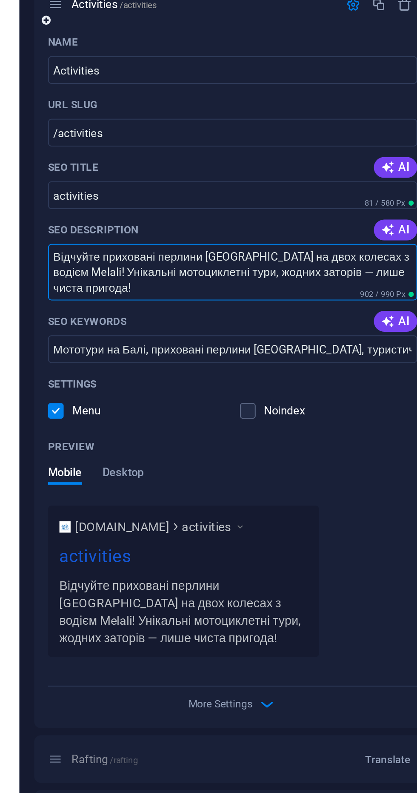
type textarea "Відчуйте приховані перлини [GEOGRAPHIC_DATA] на двох колесах з водієм Melali! У…"
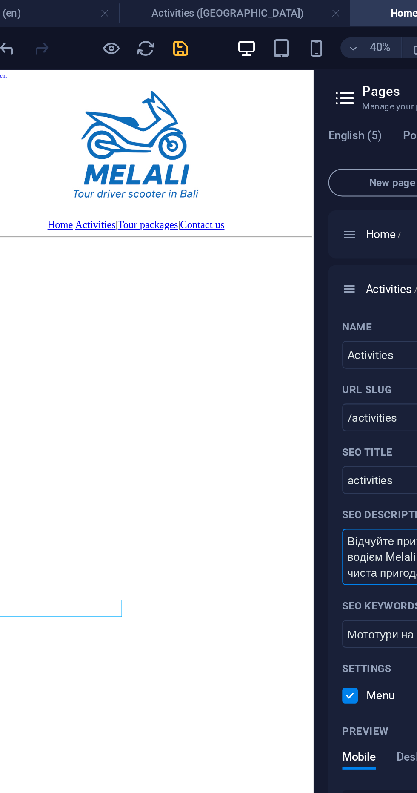
click at [141, 24] on icon "save" at bounding box center [144, 24] width 10 height 10
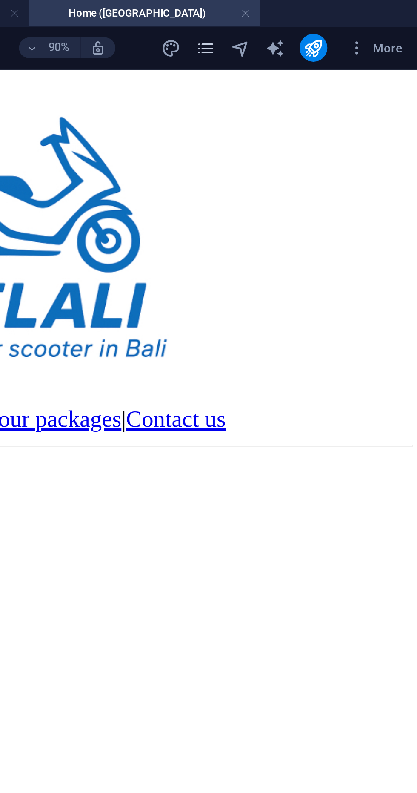
click at [313, 25] on icon "pages" at bounding box center [313, 24] width 10 height 10
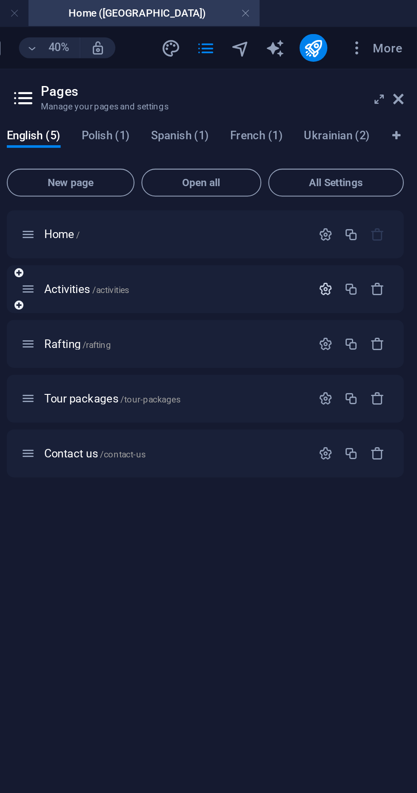
click at [369, 143] on icon "button" at bounding box center [372, 141] width 7 height 7
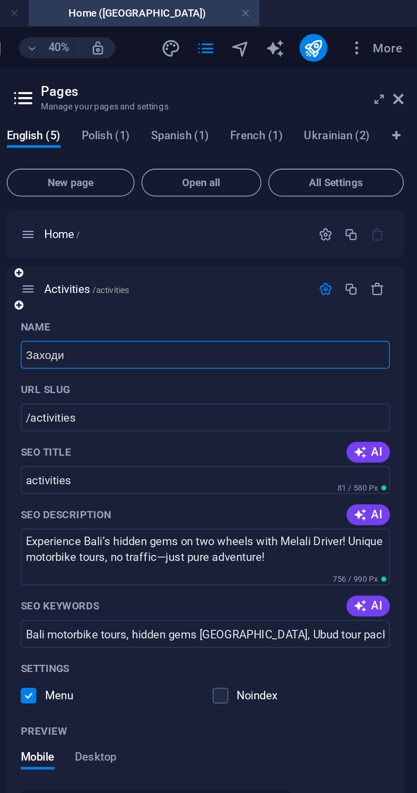
type input "Заходи"
type input "/"
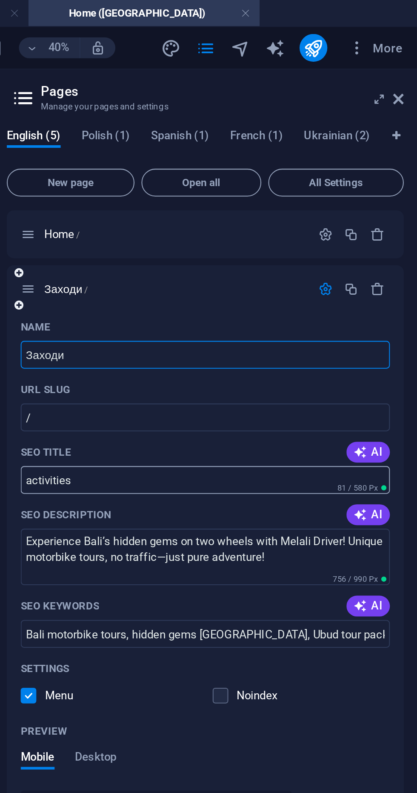
type input "Заходи"
click at [308, 236] on input "activities" at bounding box center [313, 235] width 181 height 14
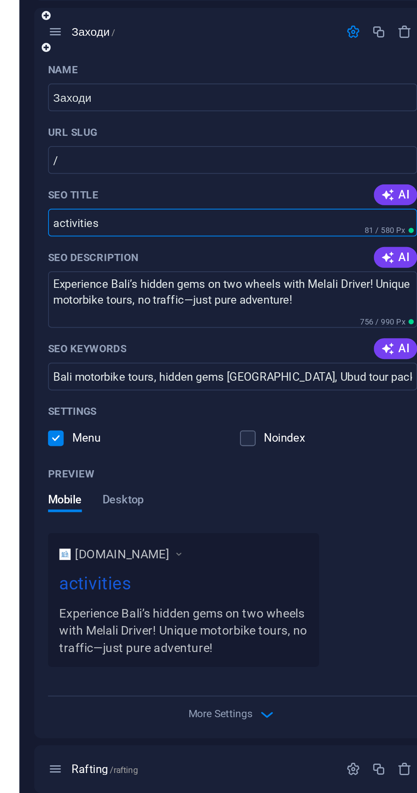
click at [243, 220] on p "SEO Title" at bounding box center [235, 221] width 25 height 7
click at [243, 228] on input "activities" at bounding box center [313, 235] width 181 height 14
click at [238, 202] on input "/" at bounding box center [313, 205] width 181 height 14
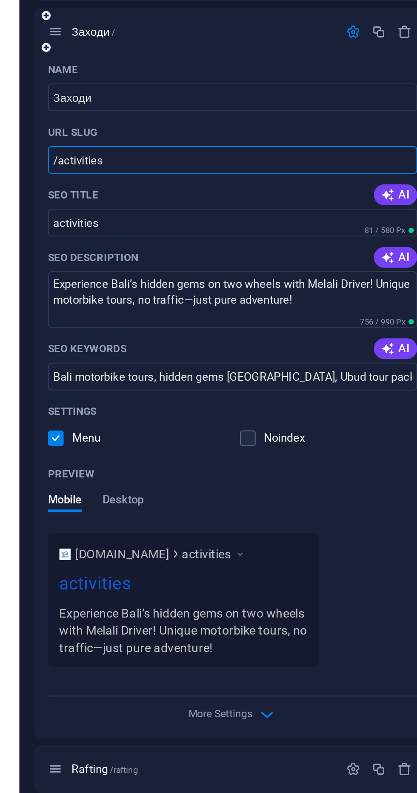
type input "/activities"
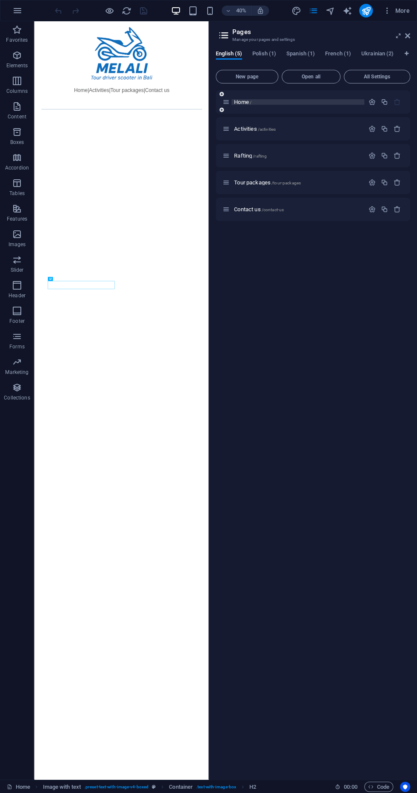
click at [250, 103] on span "/" at bounding box center [251, 102] width 2 height 5
click at [372, 102] on icon "button" at bounding box center [372, 101] width 7 height 7
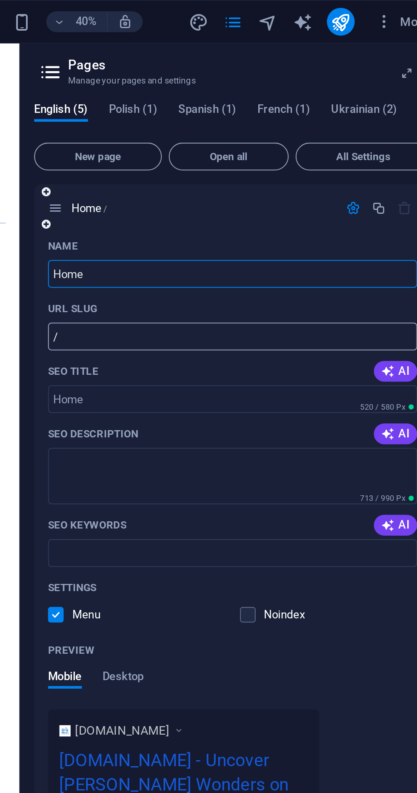
click at [298, 166] on input "/" at bounding box center [313, 165] width 181 height 14
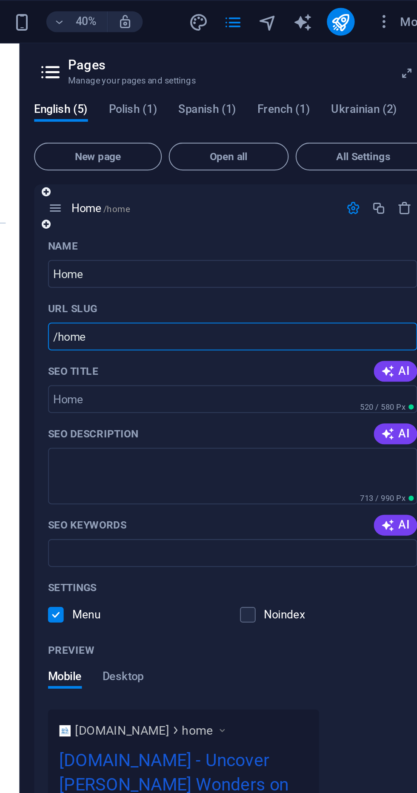
type input "/home"
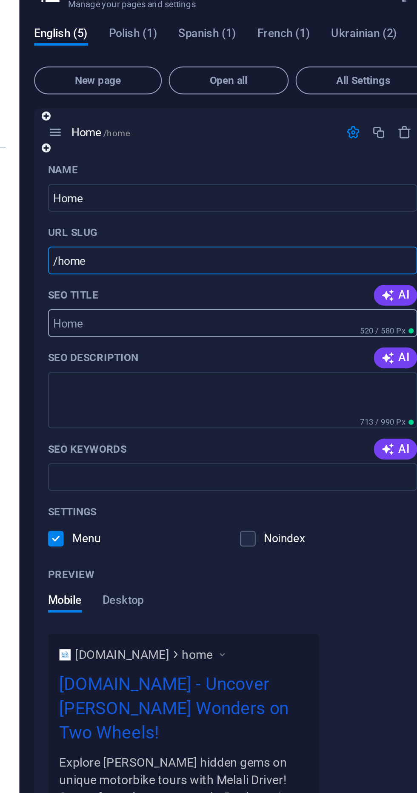
click at [329, 194] on input "SEO Title" at bounding box center [313, 196] width 181 height 14
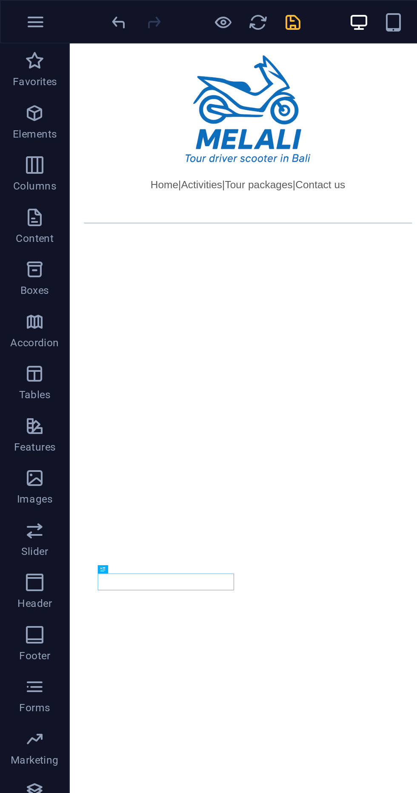
click at [140, 12] on icon "save" at bounding box center [144, 11] width 10 height 10
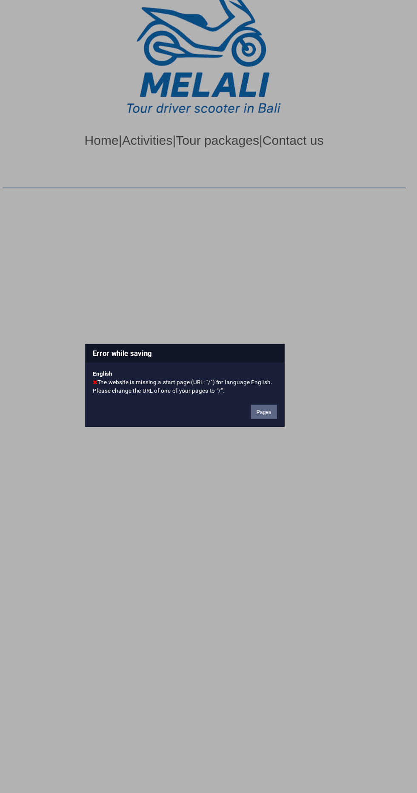
click at [285, 417] on button "Pages" at bounding box center [279, 420] width 23 height 13
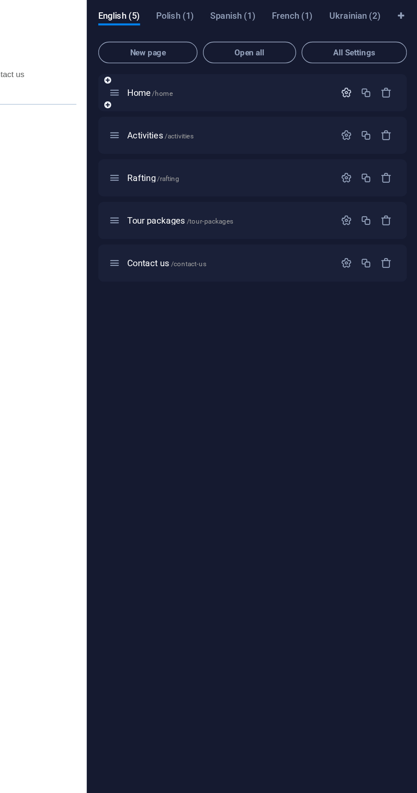
click at [370, 102] on icon "button" at bounding box center [372, 101] width 7 height 7
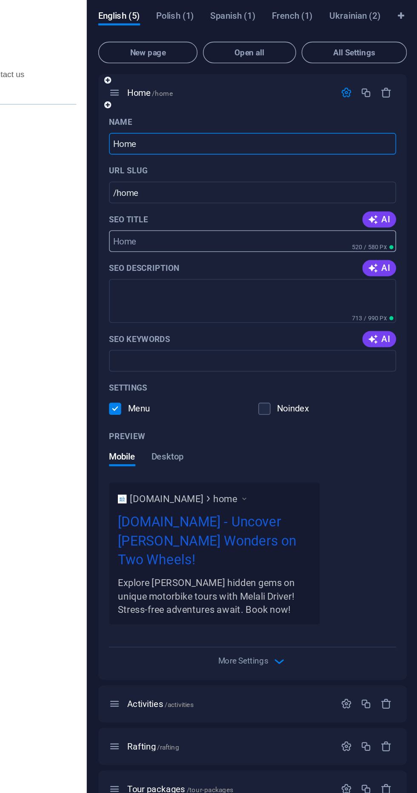
click at [321, 194] on input "SEO Title" at bounding box center [313, 196] width 181 height 14
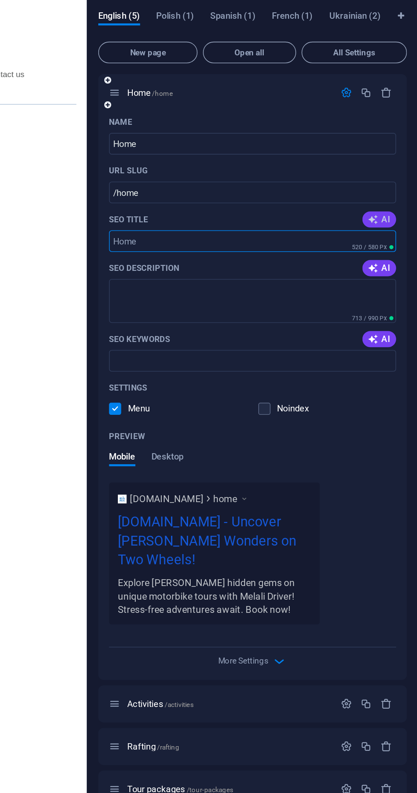
click at [396, 184] on span "AI" at bounding box center [393, 181] width 14 height 7
type input "Explore Balis Hidden Gems!"
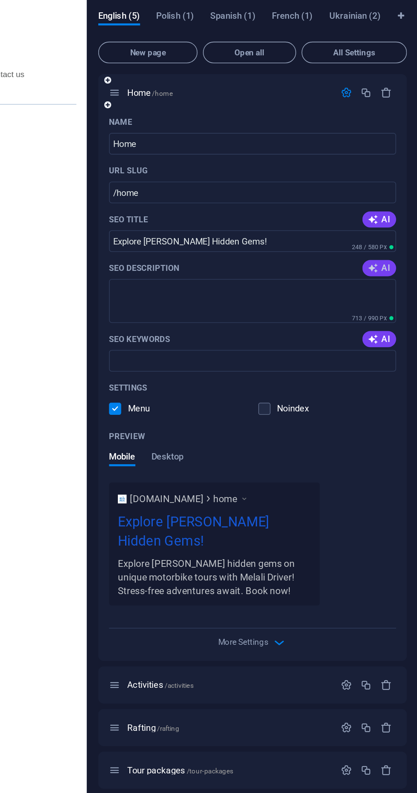
click at [389, 209] on icon "button" at bounding box center [389, 212] width 7 height 7
type textarea "Explore Balis hidden gems stress-free with Melali Drivers unique motorbike tour…"
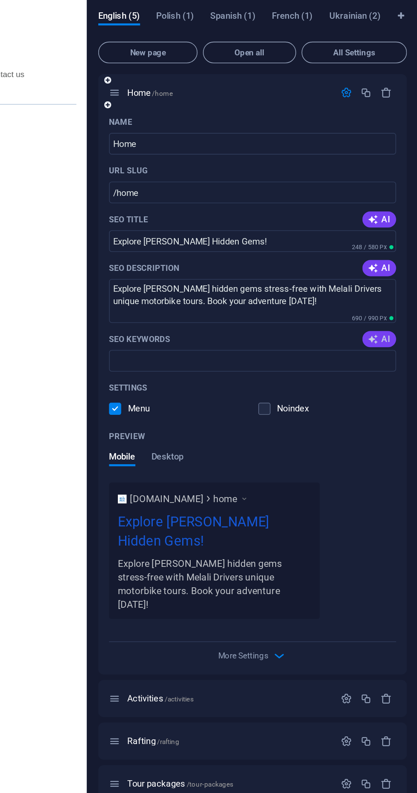
click at [400, 259] on button "AI" at bounding box center [392, 257] width 21 height 10
type input "Bali motorbike tours, Ubud attractions, Bali hidden gems, unique Bali experienc…"
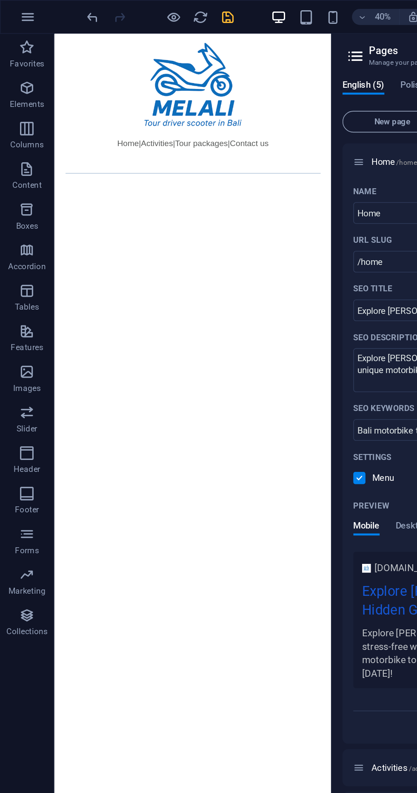
click at [142, 9] on icon "save" at bounding box center [144, 11] width 10 height 10
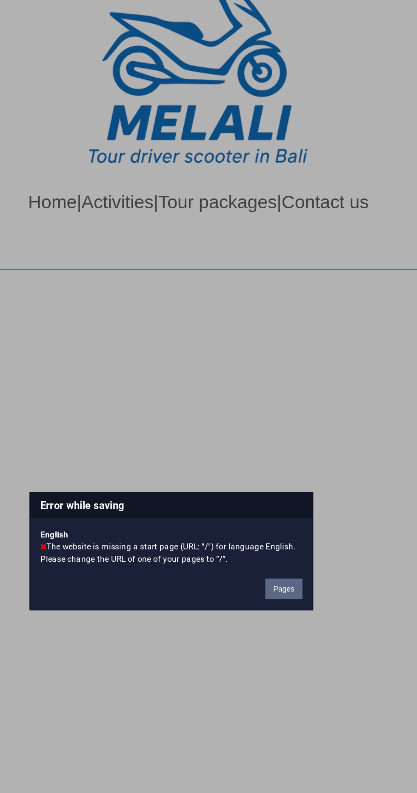
click at [285, 427] on button "Pages" at bounding box center [279, 420] width 23 height 13
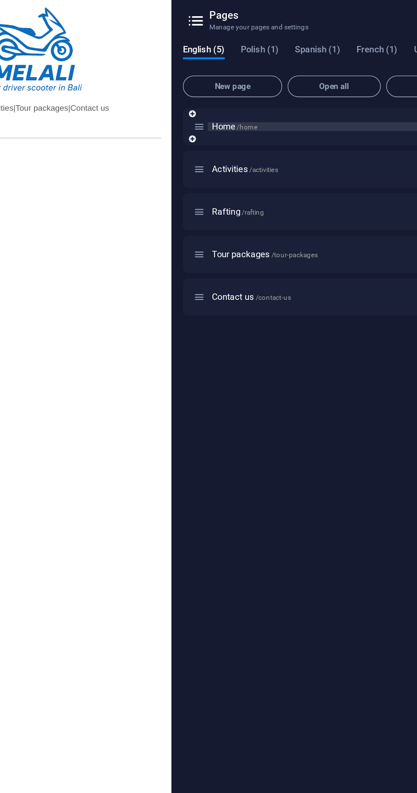
click at [235, 103] on span "Home /home" at bounding box center [248, 102] width 29 height 6
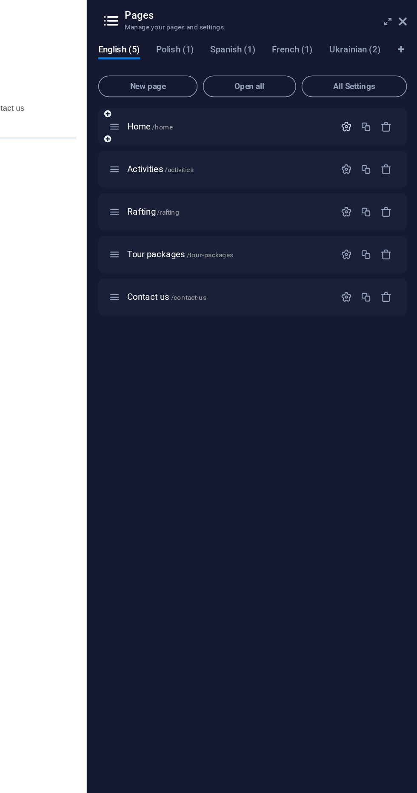
click at [371, 103] on icon "button" at bounding box center [372, 101] width 7 height 7
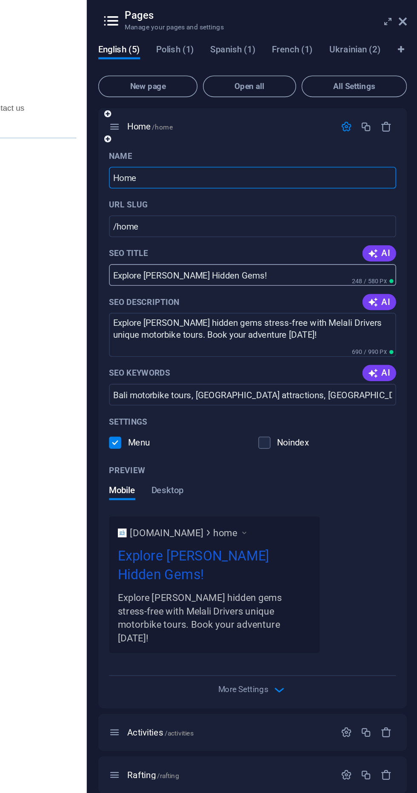
click at [226, 195] on input "Explore Balis Hidden Gems!" at bounding box center [313, 196] width 181 height 14
click at [372, 100] on icon "button" at bounding box center [372, 101] width 7 height 7
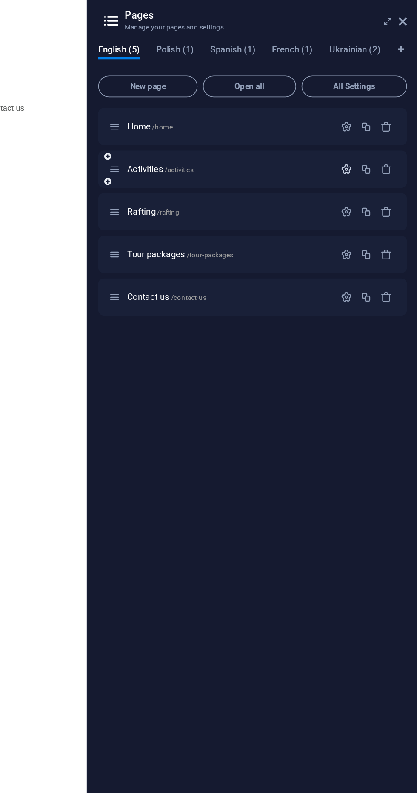
click at [372, 130] on icon "button" at bounding box center [372, 128] width 7 height 7
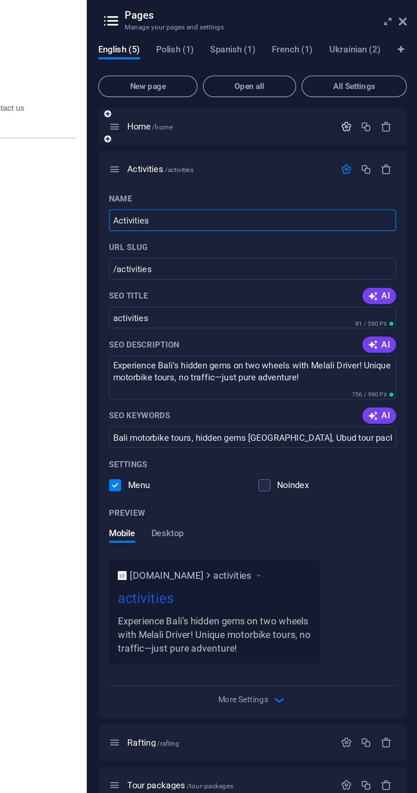
click at [371, 102] on icon "button" at bounding box center [372, 101] width 7 height 7
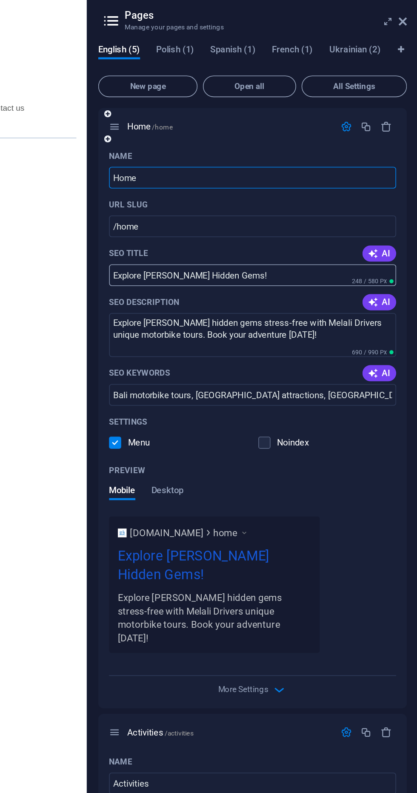
click at [226, 195] on input "Explore Balis Hidden Gems!" at bounding box center [313, 196] width 181 height 14
click at [228, 195] on input "Explore Balis Hidden Gems!" at bounding box center [313, 196] width 181 height 14
click at [227, 195] on input "Explore Balis Hidden Gems!" at bounding box center [313, 196] width 181 height 14
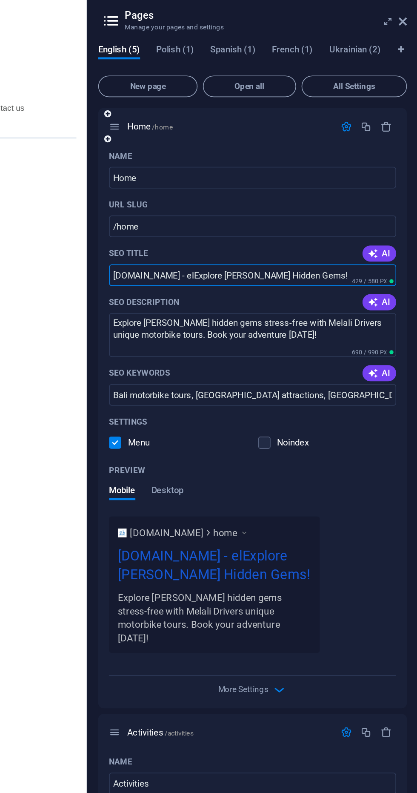
click at [270, 196] on input "Melalidriver.com - elExplore Balis Hidden Gems!" at bounding box center [313, 196] width 181 height 14
click at [278, 198] on input "Melalidriver.com - elExplore Balis Hidden Gems!" at bounding box center [313, 196] width 181 height 14
type input "Melalidriver.com - Explore Balis Hidden Gems!"
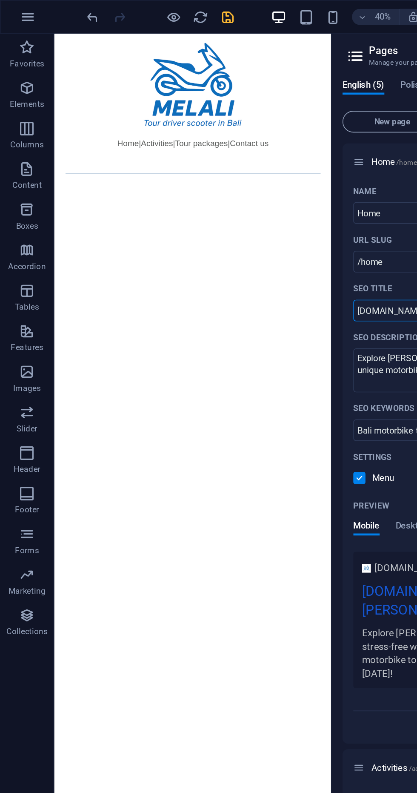
click at [143, 9] on icon "save" at bounding box center [144, 11] width 10 height 10
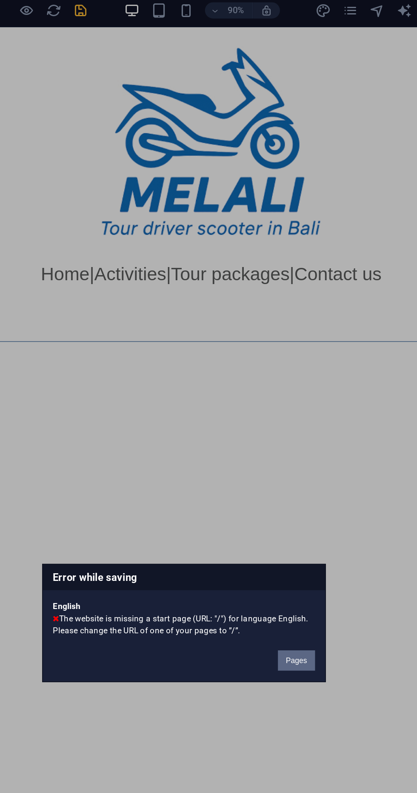
click at [278, 416] on button "Pages" at bounding box center [279, 420] width 23 height 13
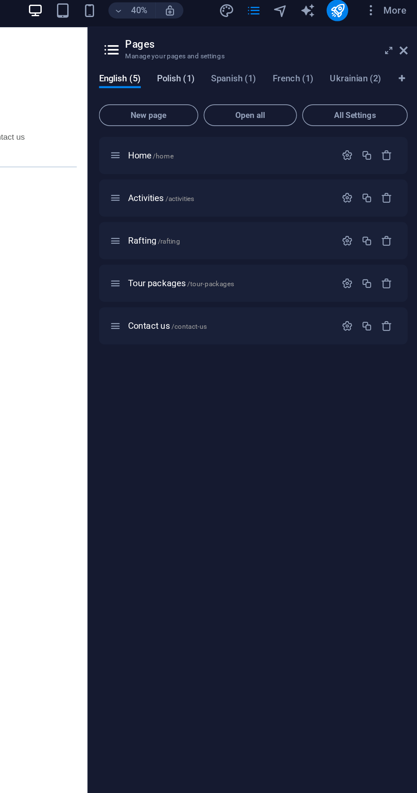
click at [259, 56] on span "Polish (1)" at bounding box center [264, 55] width 24 height 12
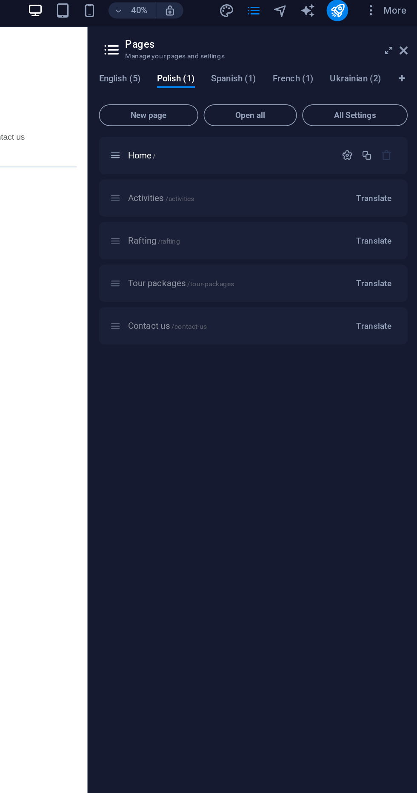
click at [210, 35] on div at bounding box center [210, 400] width 2 height 758
click at [365, 79] on span "All Settings" at bounding box center [377, 76] width 59 height 5
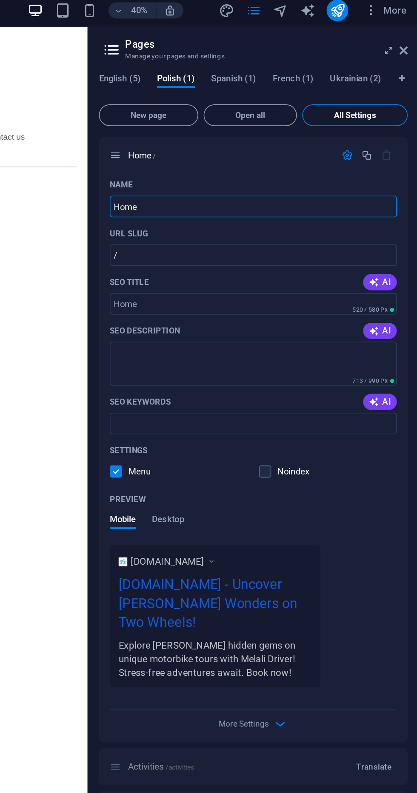
click at [373, 74] on span "All Settings" at bounding box center [377, 76] width 59 height 5
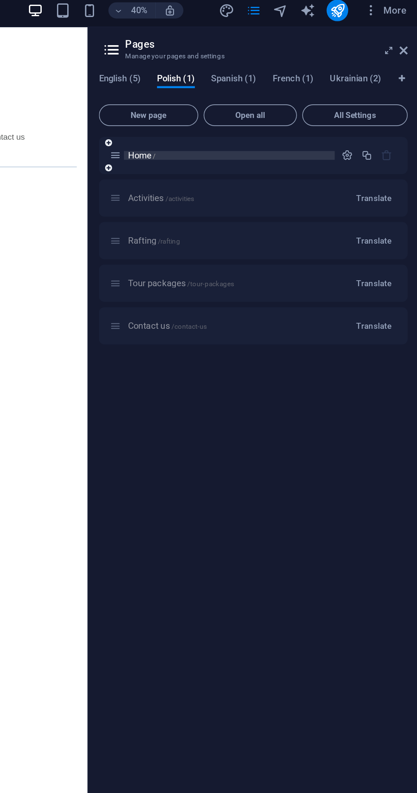
click at [255, 103] on p "Home /" at bounding box center [298, 102] width 128 height 6
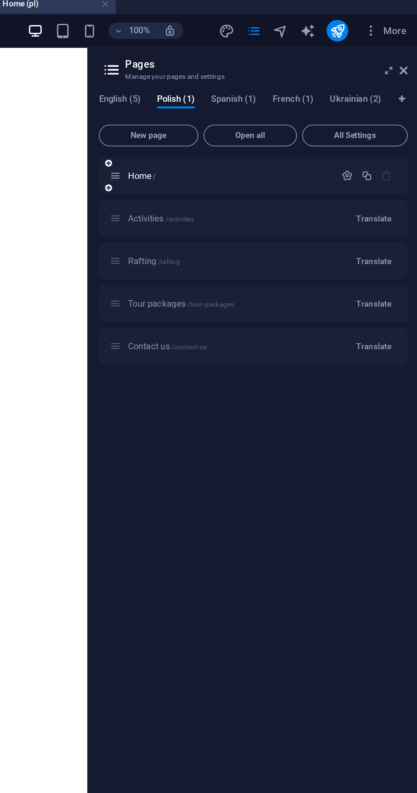
click at [374, 105] on div "Home /" at bounding box center [313, 114] width 195 height 23
click at [372, 115] on icon "button" at bounding box center [372, 114] width 7 height 7
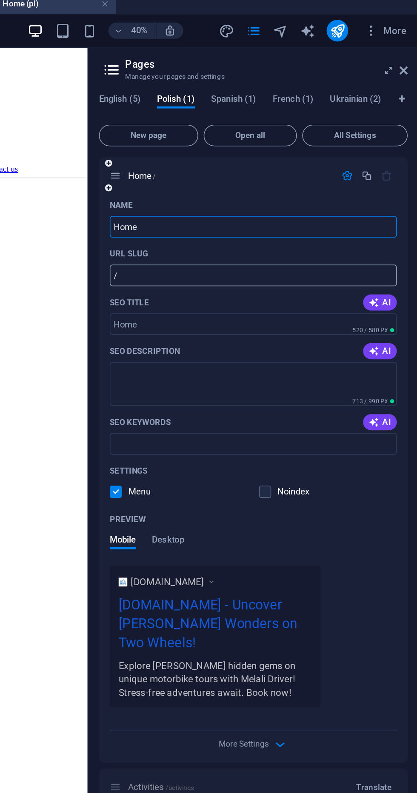
click at [312, 179] on input "/" at bounding box center [313, 178] width 181 height 14
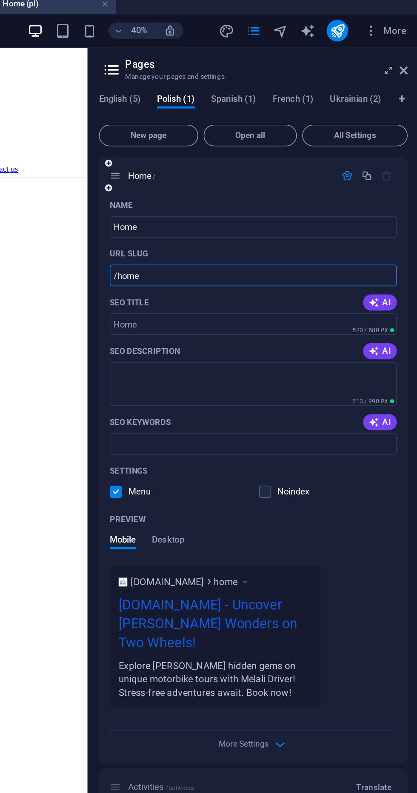
type input "/home"
click at [389, 194] on icon "button" at bounding box center [389, 194] width 7 height 7
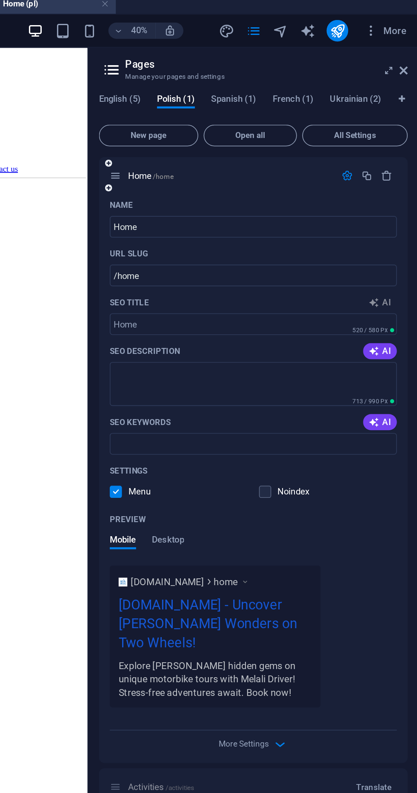
type input "Odkryj ukryte skarby Bali!"
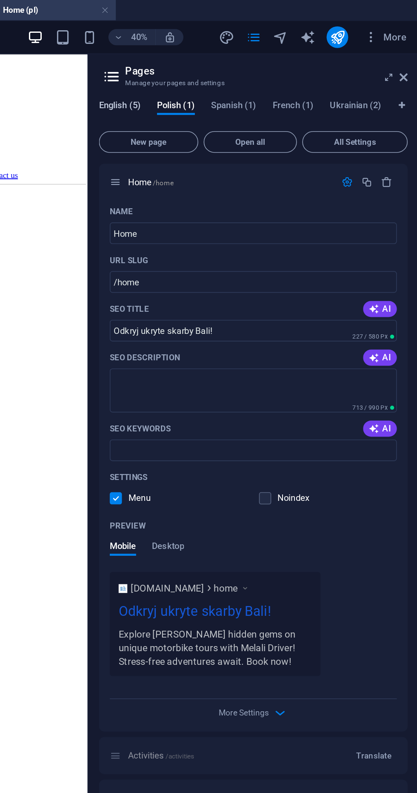
click at [223, 69] on span "English (5)" at bounding box center [229, 67] width 26 height 12
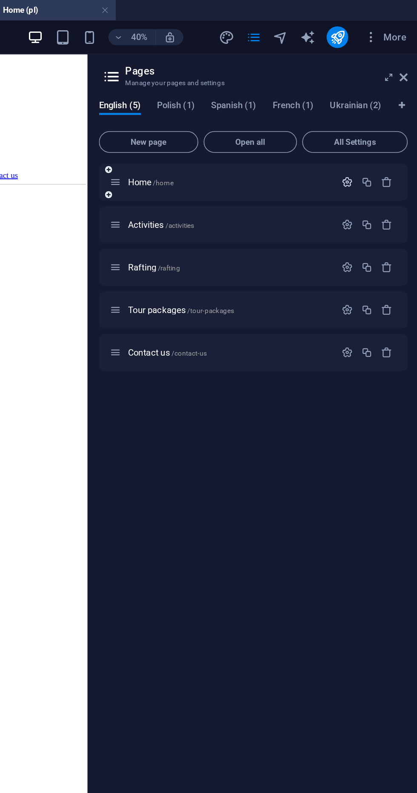
click at [369, 115] on icon "button" at bounding box center [372, 114] width 7 height 7
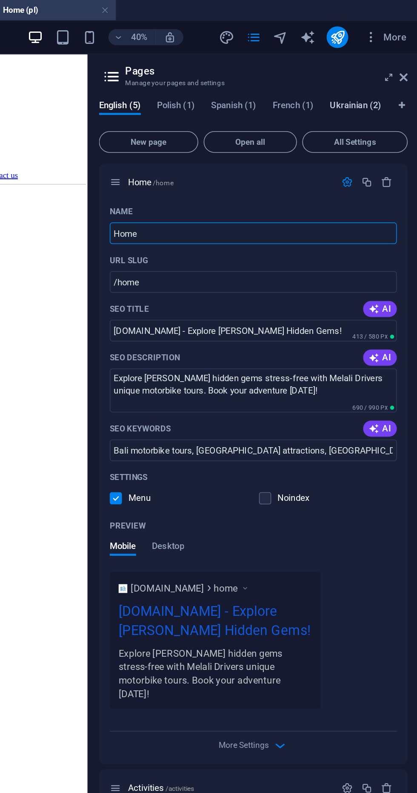
click at [375, 69] on span "Ukrainian (2)" at bounding box center [377, 67] width 32 height 12
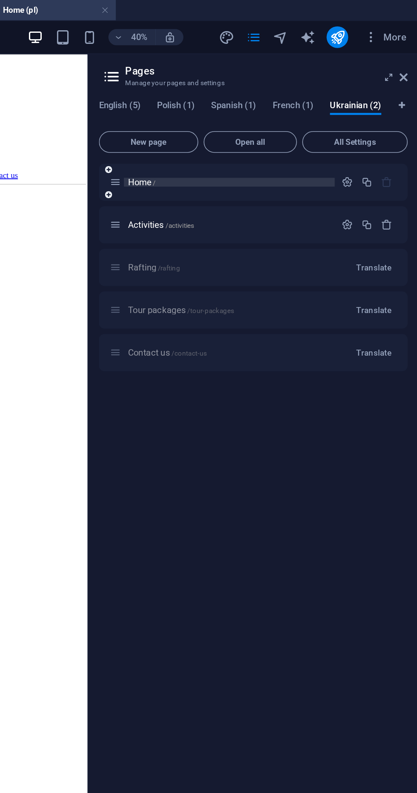
click at [361, 115] on p "Home /" at bounding box center [298, 115] width 128 height 6
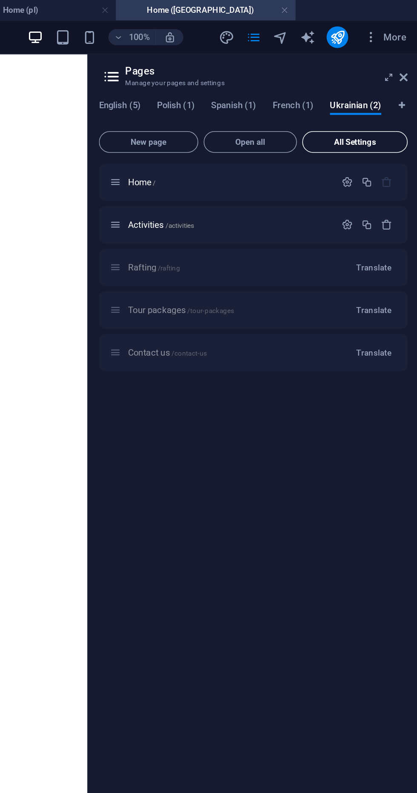
click at [374, 93] on button "All Settings" at bounding box center [377, 90] width 66 height 14
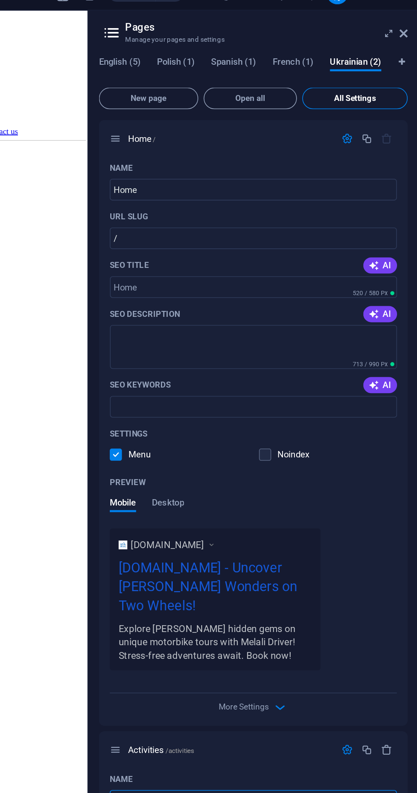
click at [384, 90] on span "All Settings" at bounding box center [377, 89] width 59 height 5
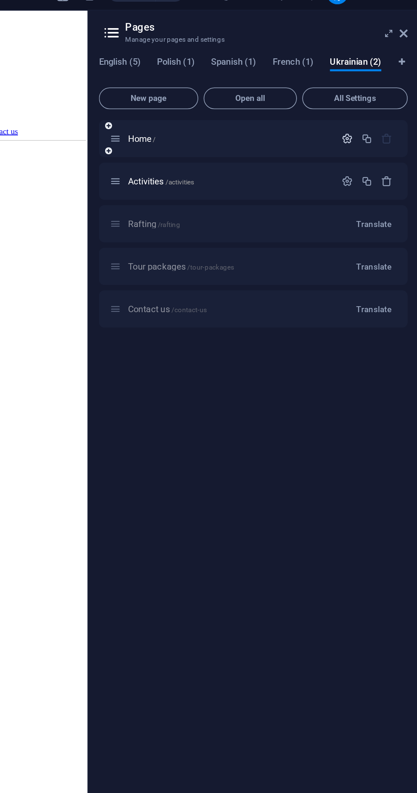
click at [372, 116] on icon "button" at bounding box center [372, 114] width 7 height 7
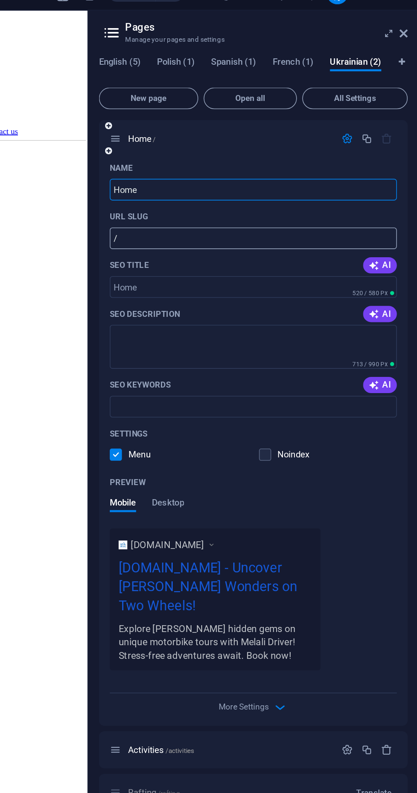
click at [325, 178] on input "/" at bounding box center [313, 178] width 181 height 14
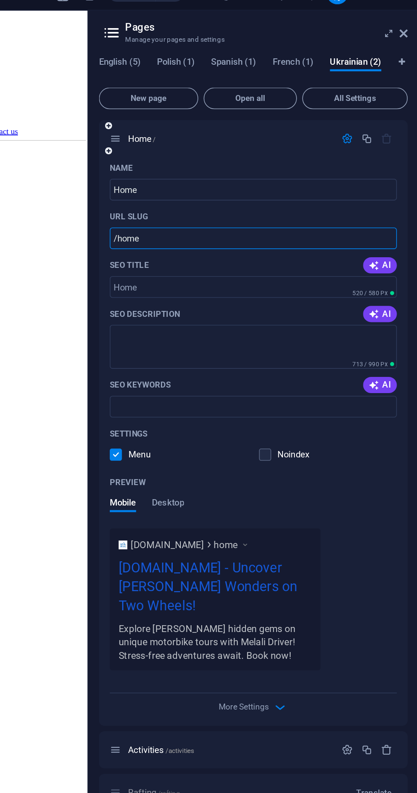
type input "/home"
click at [223, 68] on span "English (5)" at bounding box center [229, 67] width 26 height 12
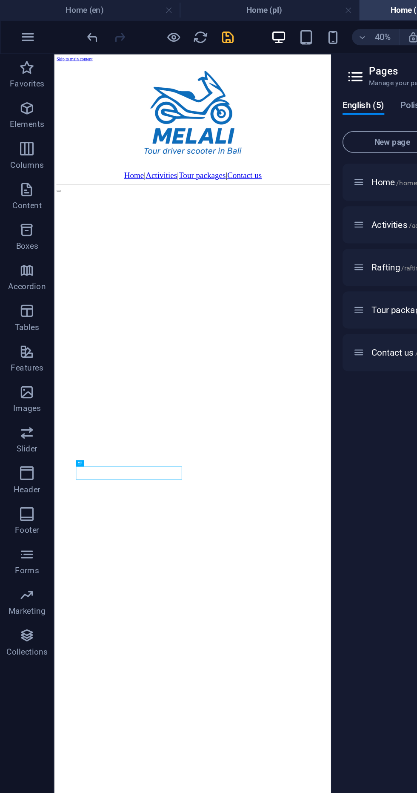
click at [142, 25] on icon "save" at bounding box center [144, 24] width 10 height 10
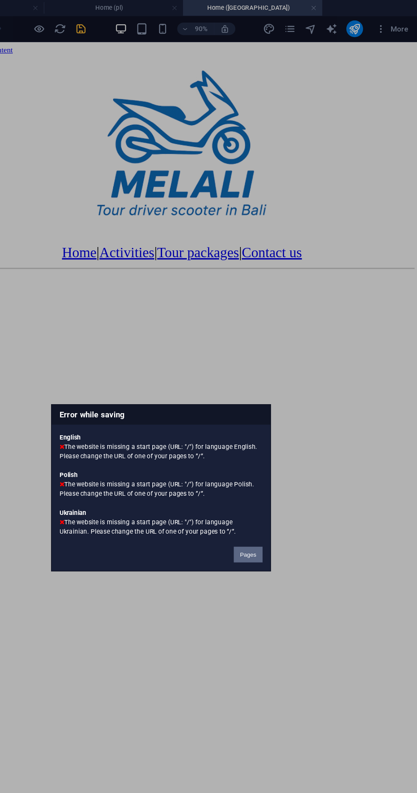
click at [280, 450] on button "Pages" at bounding box center [279, 450] width 23 height 13
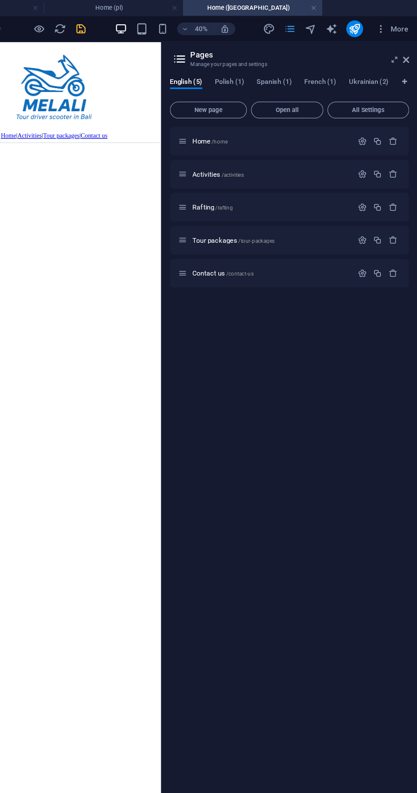
click at [312, 26] on icon "pages" at bounding box center [313, 24] width 10 height 10
click at [409, 47] on icon at bounding box center [407, 48] width 5 height 7
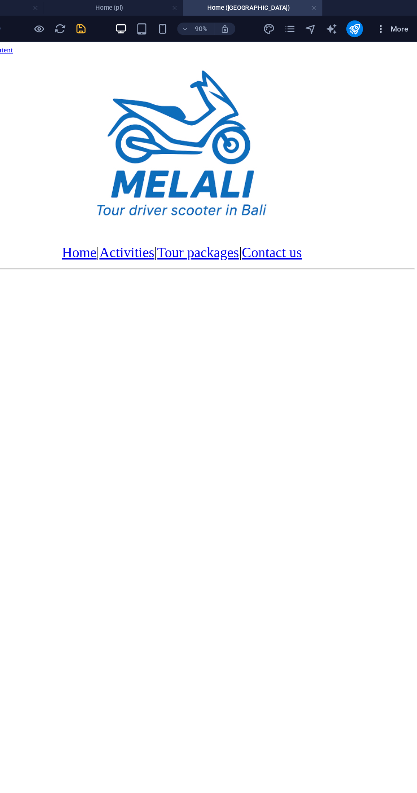
click at [404, 25] on span "More" at bounding box center [396, 23] width 27 height 9
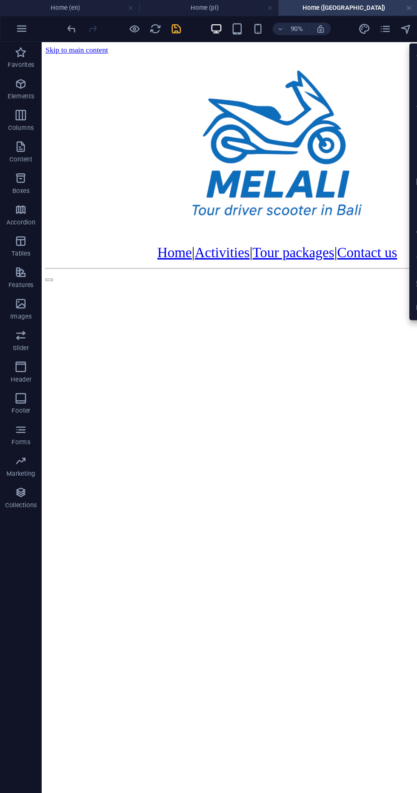
click at [318, 25] on div at bounding box center [208, 396] width 417 height 793
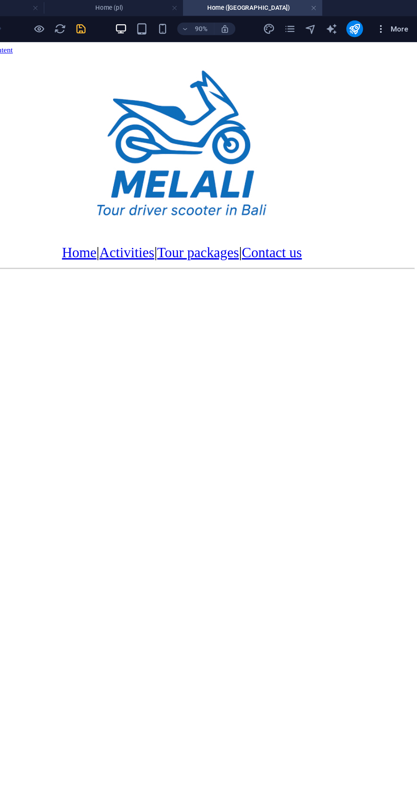
click at [405, 25] on span "More" at bounding box center [396, 23] width 27 height 9
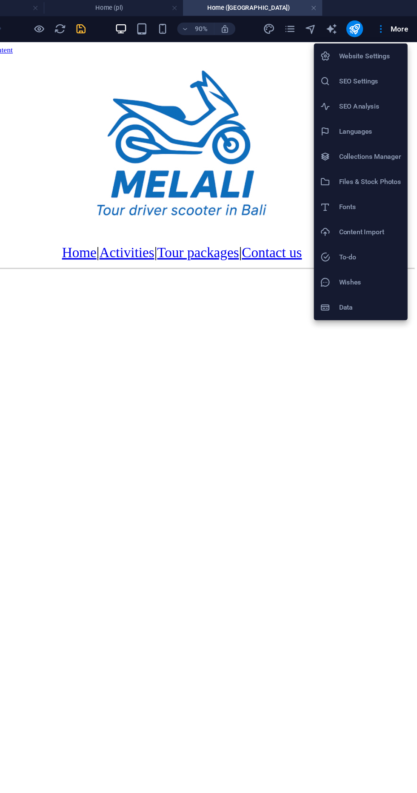
click at [380, 114] on li "Languages" at bounding box center [371, 107] width 76 height 20
select select "41"
select select "127"
select select "148"
select select "49"
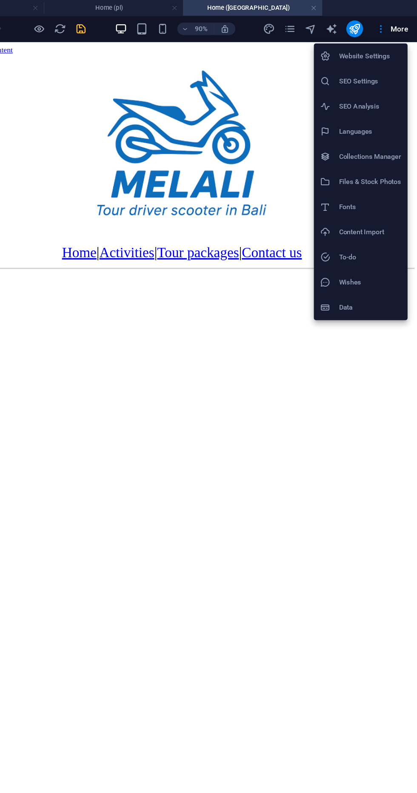
select select "168"
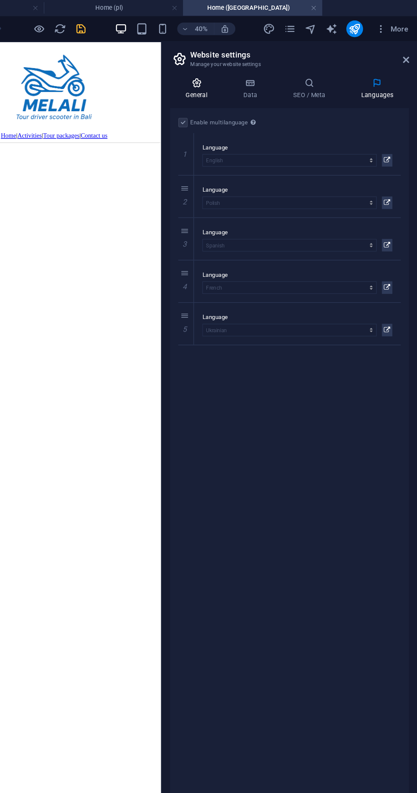
click at [224, 63] on icon at bounding box center [237, 67] width 43 height 9
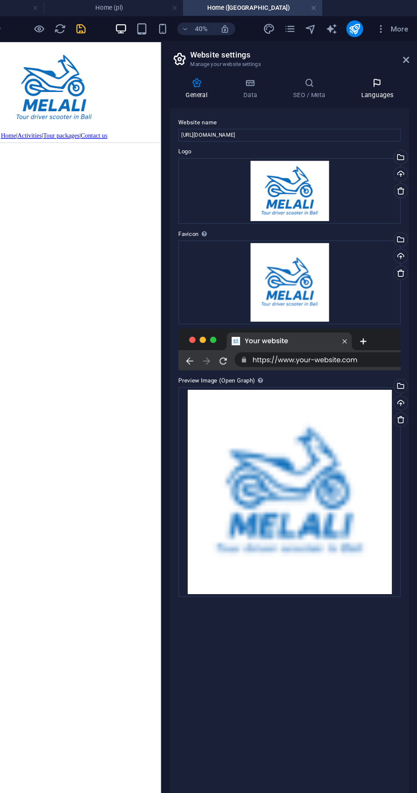
click at [392, 76] on h4 "Languages" at bounding box center [384, 72] width 52 height 18
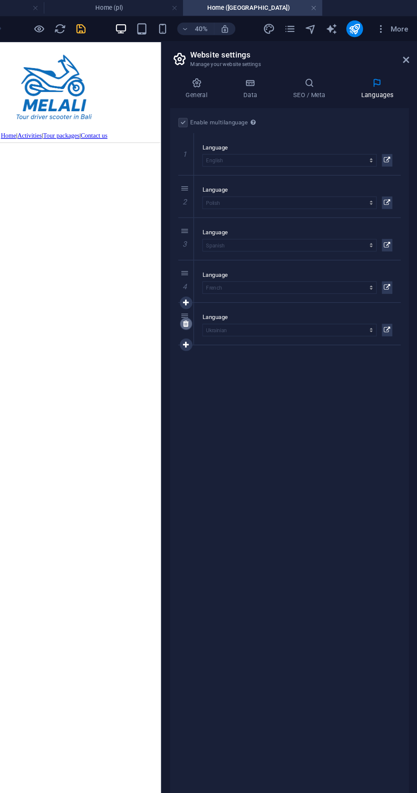
click at [227, 258] on link at bounding box center [229, 263] width 10 height 10
click at [225, 224] on link at bounding box center [229, 228] width 10 height 10
click at [228, 189] on link at bounding box center [229, 194] width 10 height 10
click at [232, 156] on div "2" at bounding box center [229, 160] width 13 height 34
click at [229, 159] on icon at bounding box center [228, 160] width 5 height 6
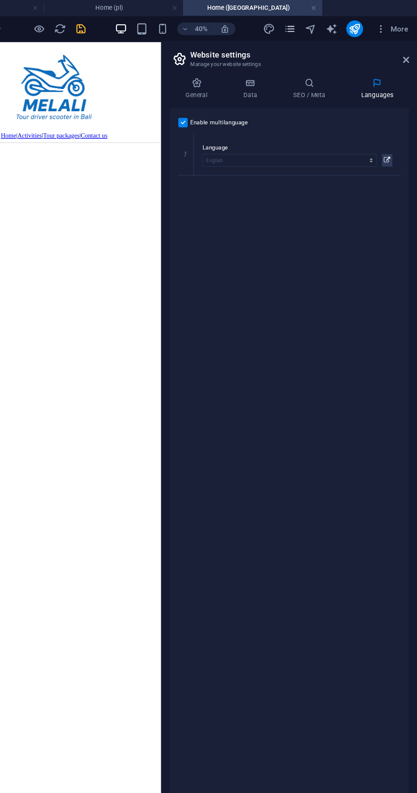
click at [314, 28] on icon "pages" at bounding box center [313, 24] width 10 height 10
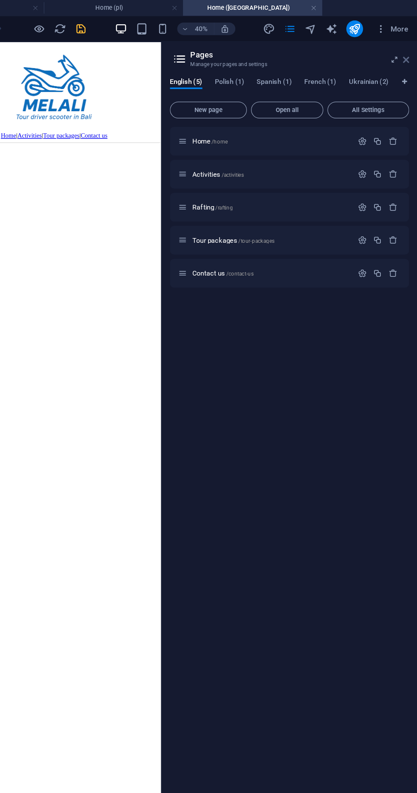
click at [407, 47] on icon at bounding box center [407, 48] width 5 height 7
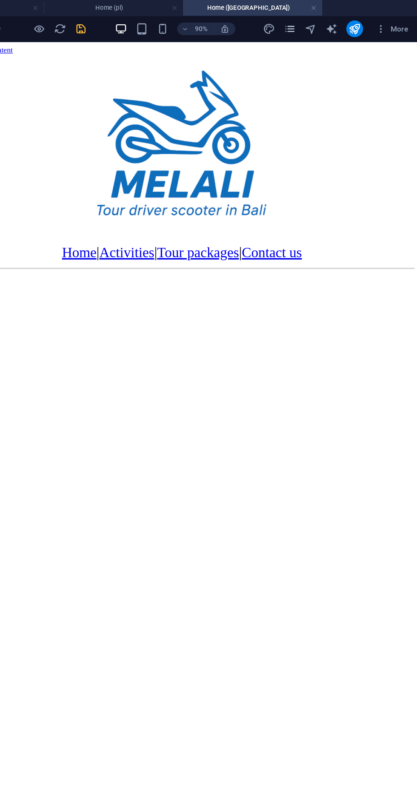
click at [313, 25] on icon "pages" at bounding box center [313, 24] width 10 height 10
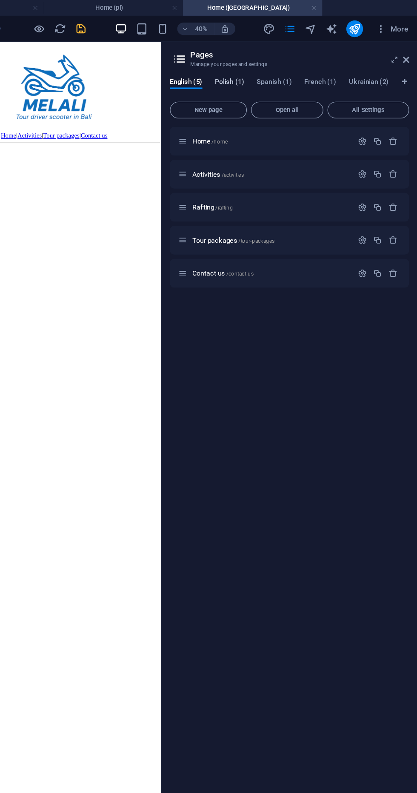
click at [276, 67] on span "Polish (1)" at bounding box center [264, 67] width 24 height 12
click at [403, 21] on span "More" at bounding box center [396, 23] width 27 height 9
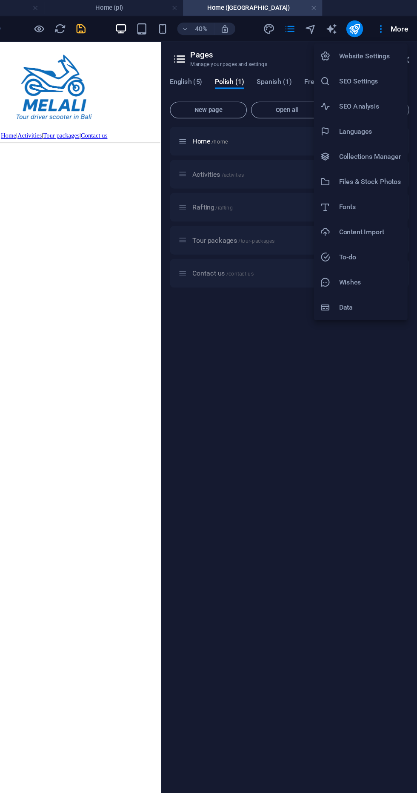
click at [380, 109] on h6 "Languages" at bounding box center [378, 107] width 51 height 10
select select "41"
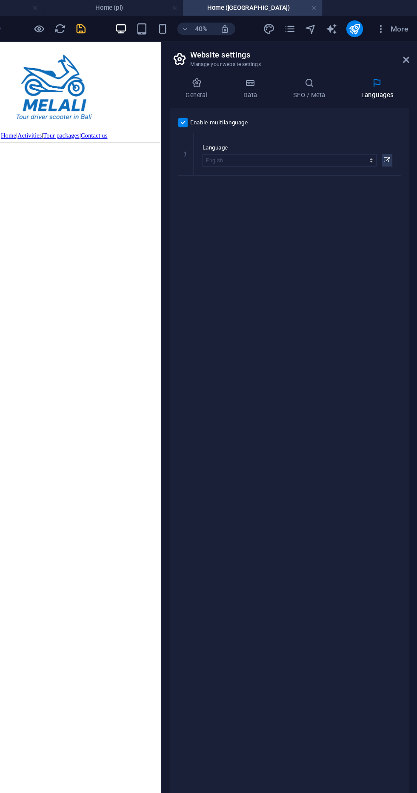
click at [240, 53] on div at bounding box center [165, 135] width 430 height 165
click at [143, 20] on icon "save" at bounding box center [144, 24] width 10 height 10
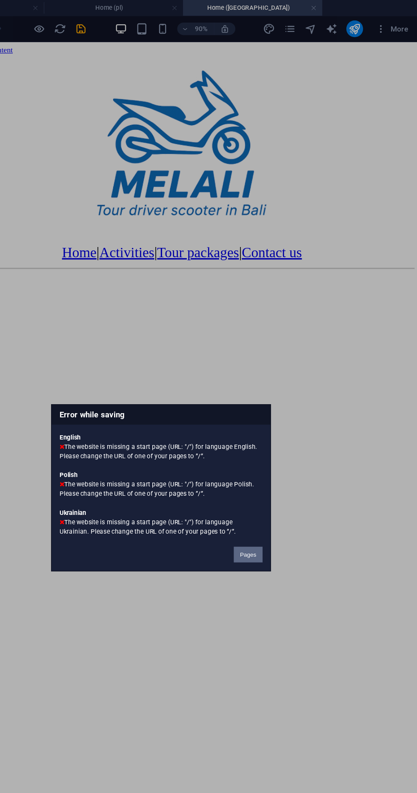
click at [278, 447] on button "Pages" at bounding box center [279, 450] width 23 height 13
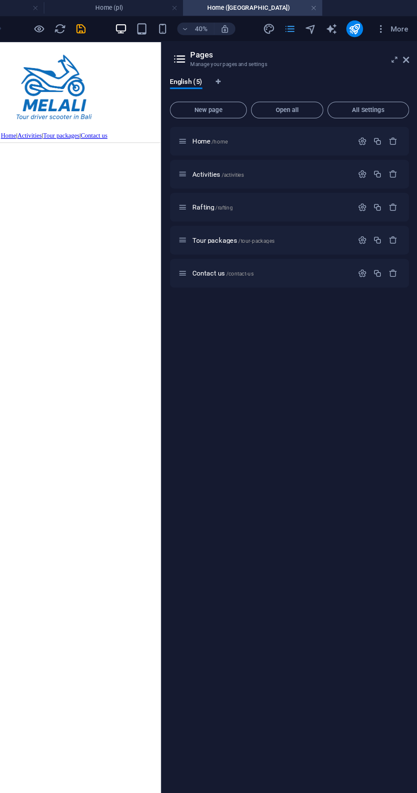
click at [315, 27] on icon "pages" at bounding box center [313, 24] width 10 height 10
click at [144, 25] on icon "save" at bounding box center [144, 24] width 10 height 10
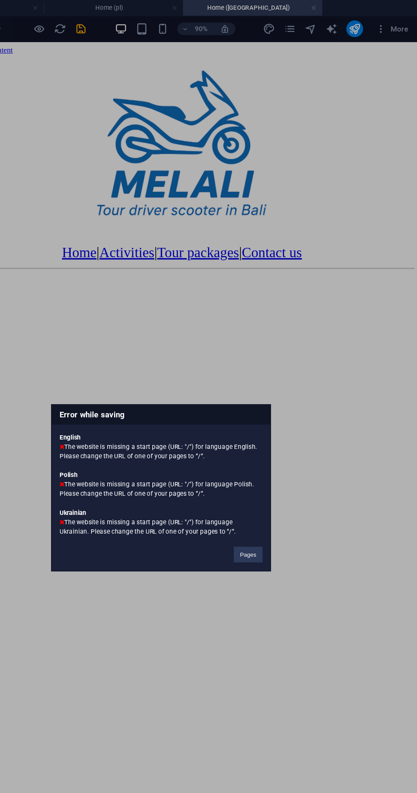
click at [318, 27] on div "Error while saving English The website is missing a start page (URL: "/") for l…" at bounding box center [208, 396] width 417 height 793
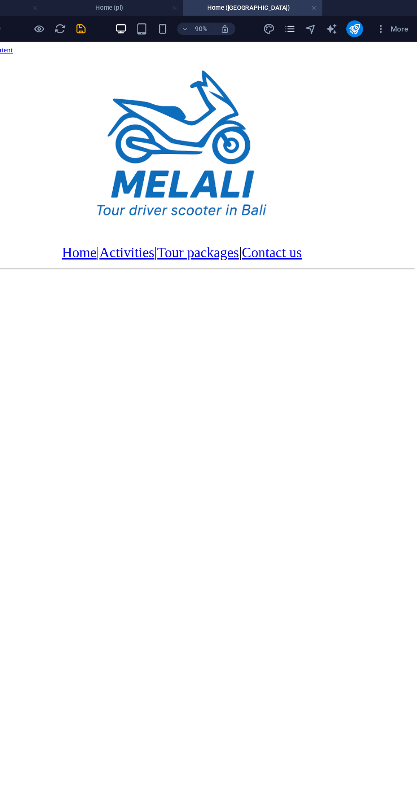
click at [317, 28] on icon "pages" at bounding box center [313, 24] width 10 height 10
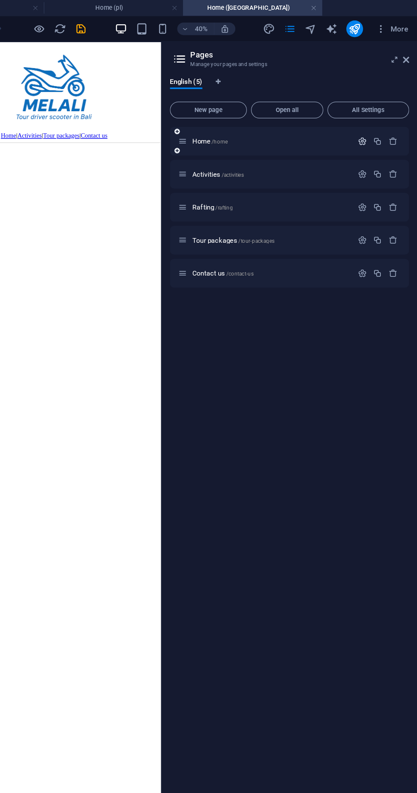
click at [372, 115] on icon "button" at bounding box center [372, 114] width 7 height 7
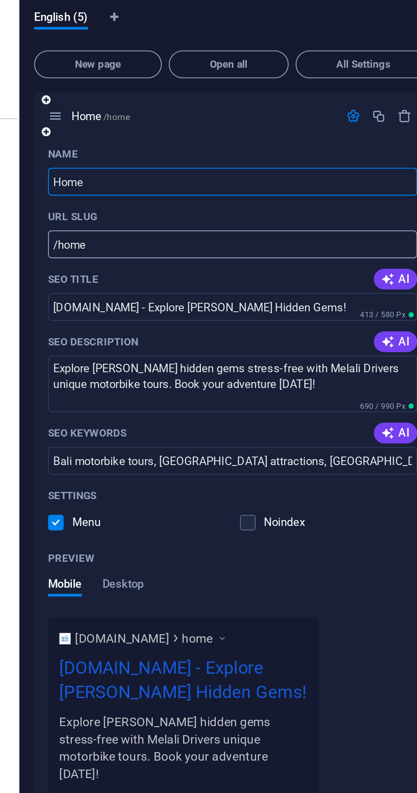
click at [292, 178] on input "/home" at bounding box center [313, 178] width 181 height 14
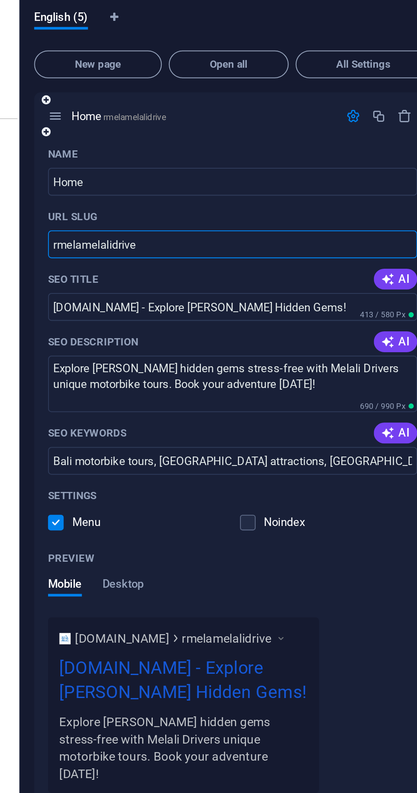
type input "rmelamelalidrive"
type input "Rmelamelalidrive"
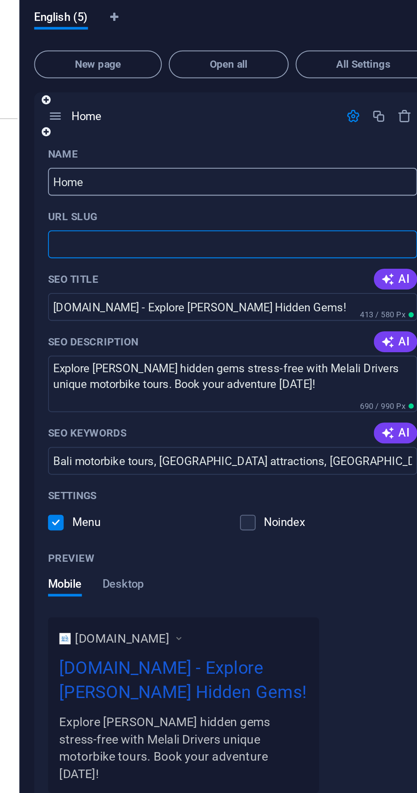
click at [252, 149] on input "Home" at bounding box center [313, 147] width 181 height 14
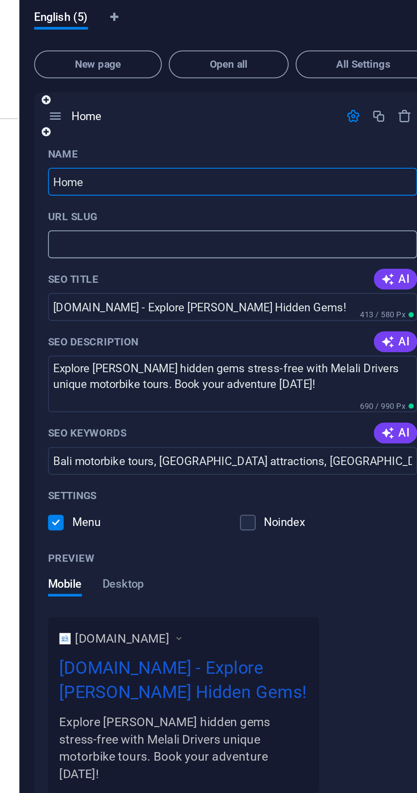
click at [257, 178] on input "URL SLUG" at bounding box center [313, 178] width 181 height 14
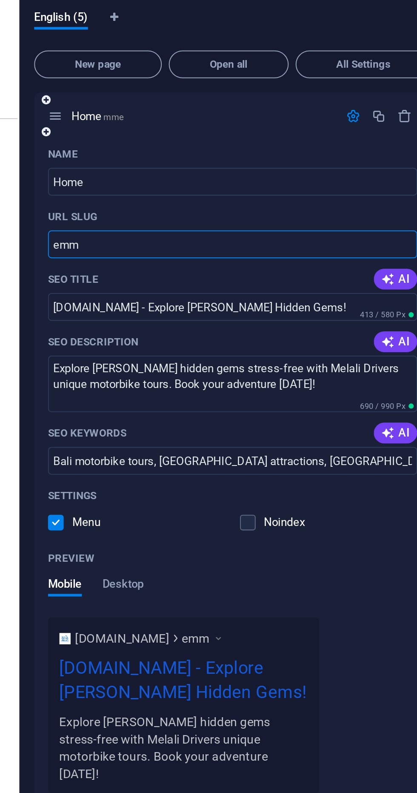
type input "emm"
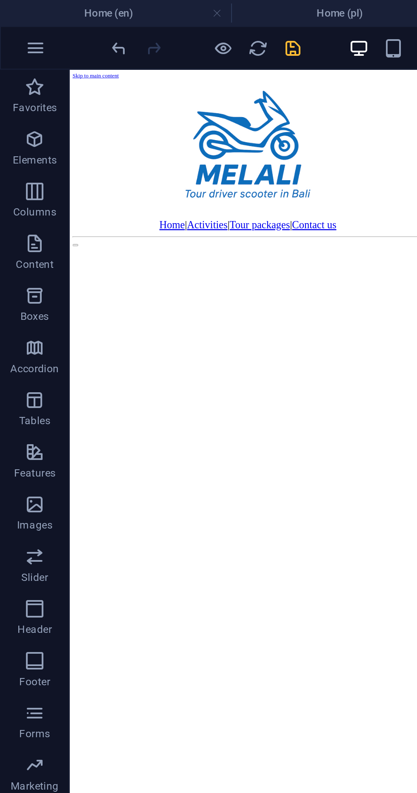
click at [142, 24] on icon "save" at bounding box center [144, 24] width 10 height 10
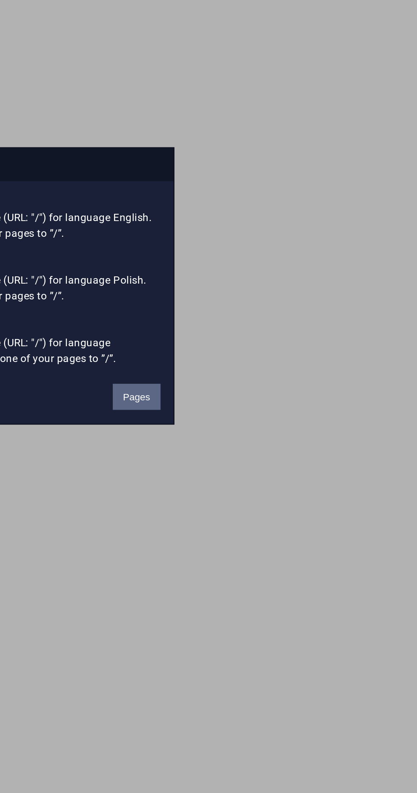
click at [279, 452] on button "Pages" at bounding box center [279, 450] width 23 height 13
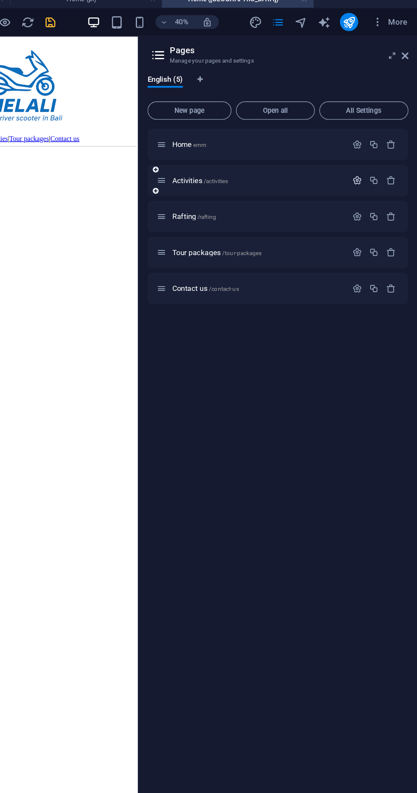
click at [374, 144] on icon "button" at bounding box center [372, 141] width 7 height 7
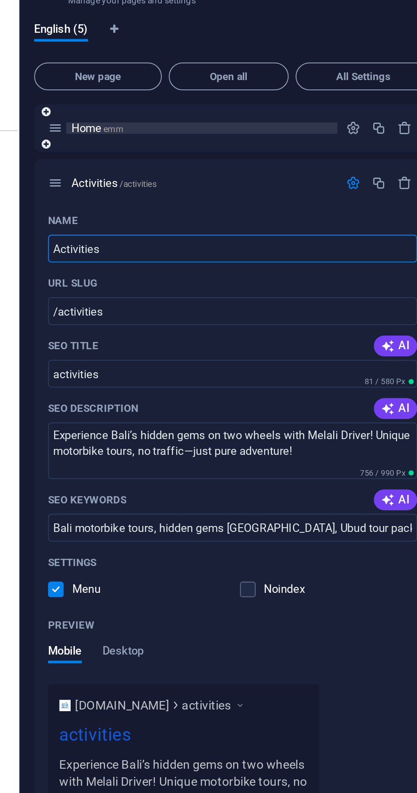
click at [242, 115] on span "Home emm" at bounding box center [247, 115] width 26 height 6
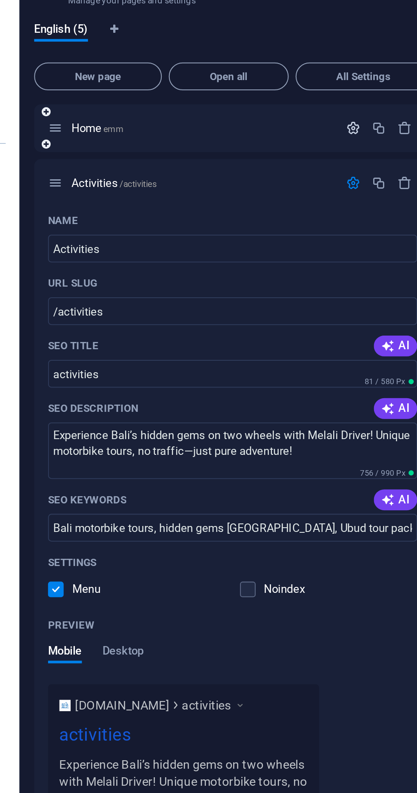
click at [369, 116] on icon "button" at bounding box center [372, 114] width 7 height 7
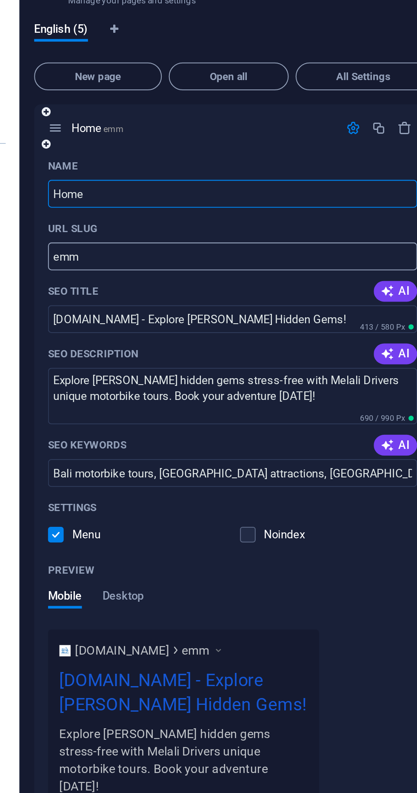
click at [304, 179] on input "emm" at bounding box center [313, 178] width 181 height 14
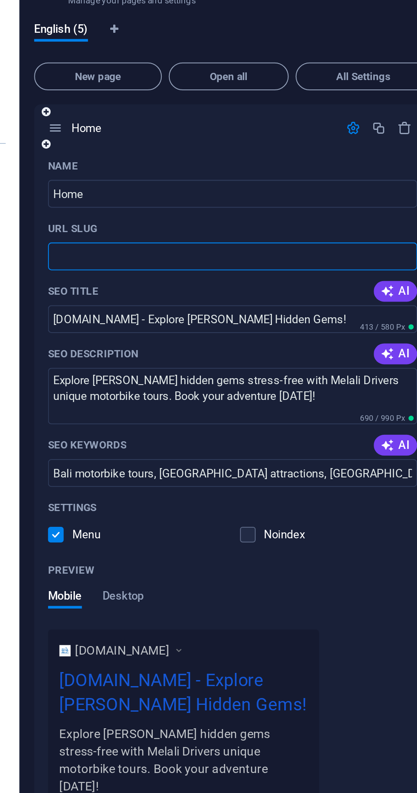
paste input "text"
click at [243, 176] on input "URL SLUG" at bounding box center [313, 178] width 181 height 14
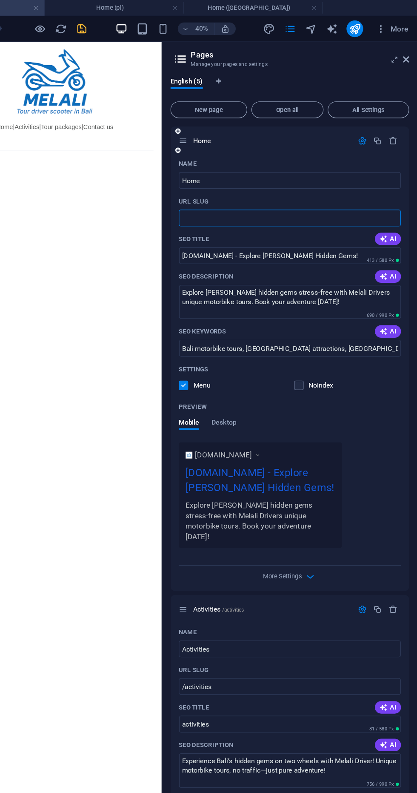
paste input "text"
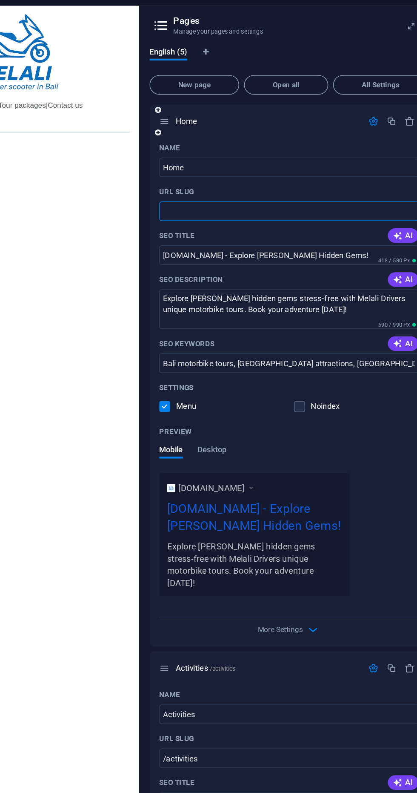
scroll to position [1, 0]
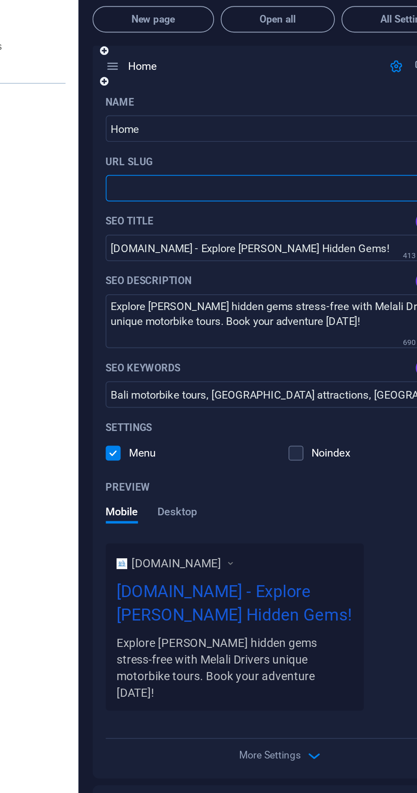
click at [241, 176] on input "URL SLUG" at bounding box center [313, 176] width 181 height 14
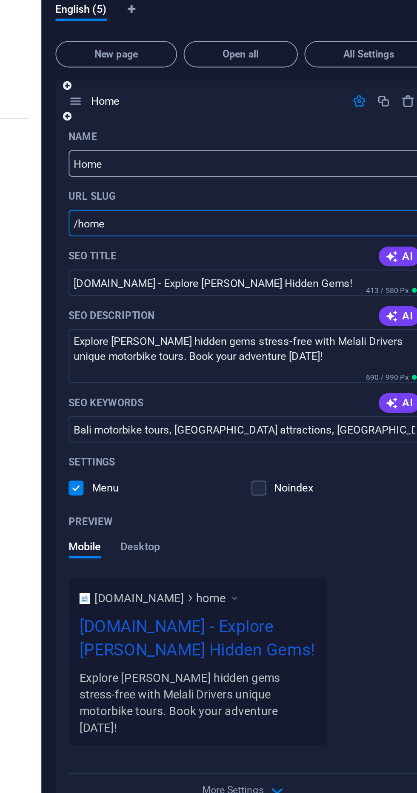
click at [267, 148] on input "Home" at bounding box center [313, 146] width 181 height 14
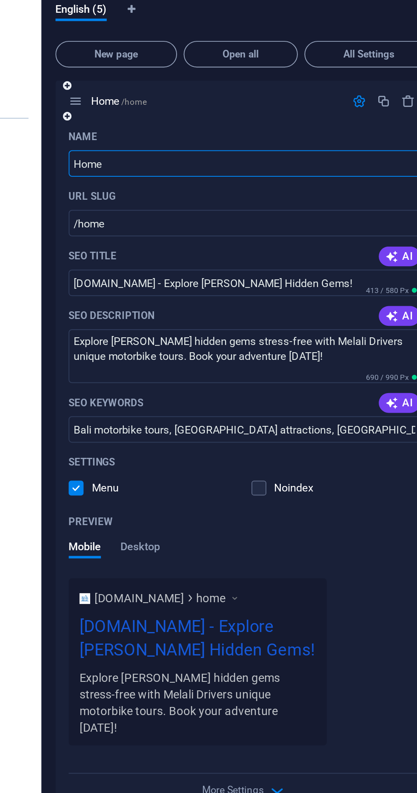
type input "/home"
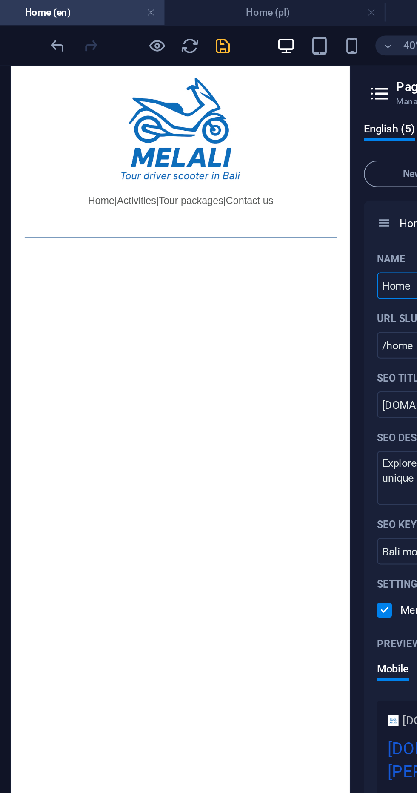
click at [142, 26] on icon "save" at bounding box center [144, 24] width 10 height 10
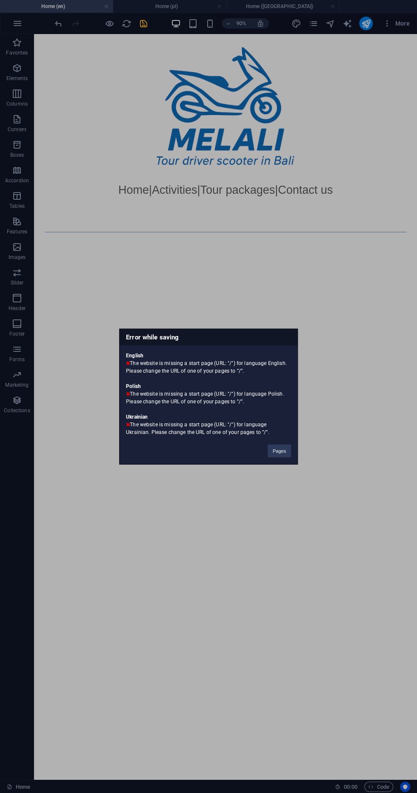
click at [160, 9] on div "Error while saving English The website is missing a start page (URL: "/") for l…" at bounding box center [208, 396] width 417 height 793
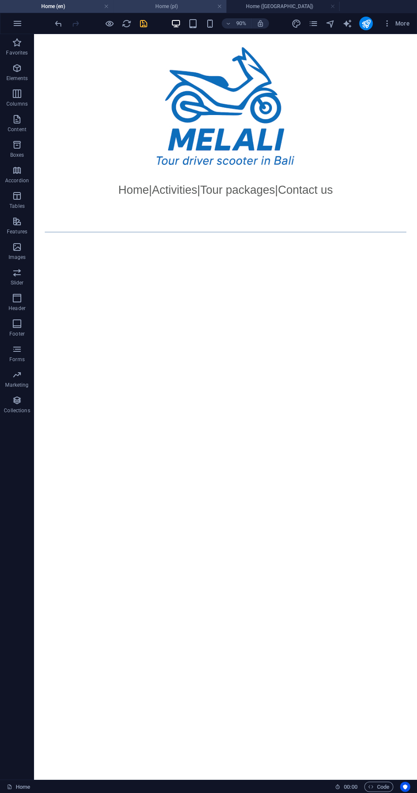
click at [160, 7] on h4 "Home (pl)" at bounding box center [169, 6] width 113 height 9
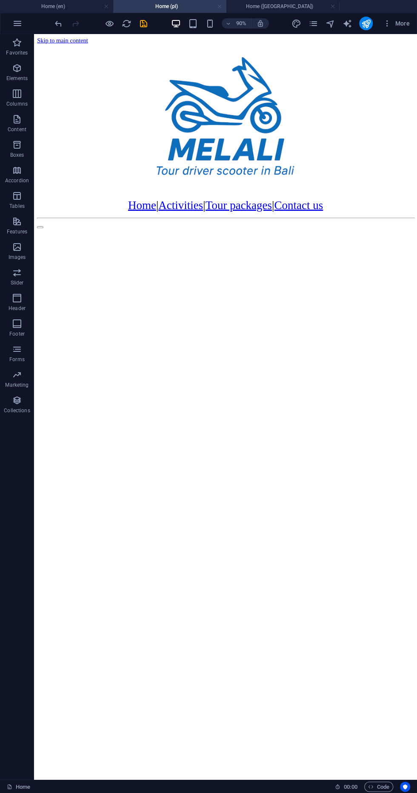
click at [219, 6] on link at bounding box center [219, 7] width 5 height 8
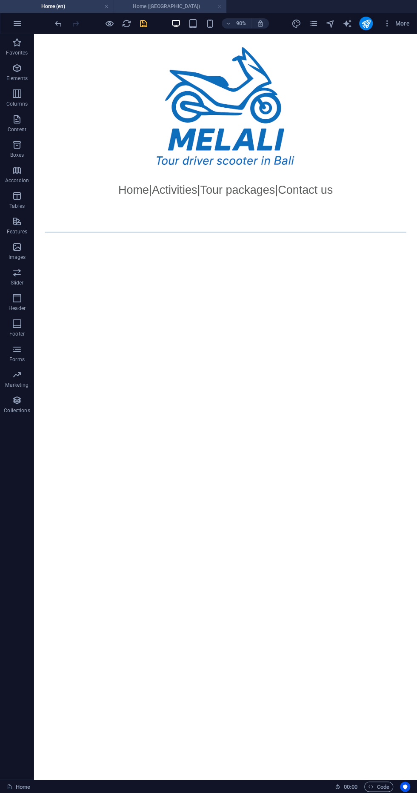
click at [219, 6] on link at bounding box center [219, 7] width 5 height 8
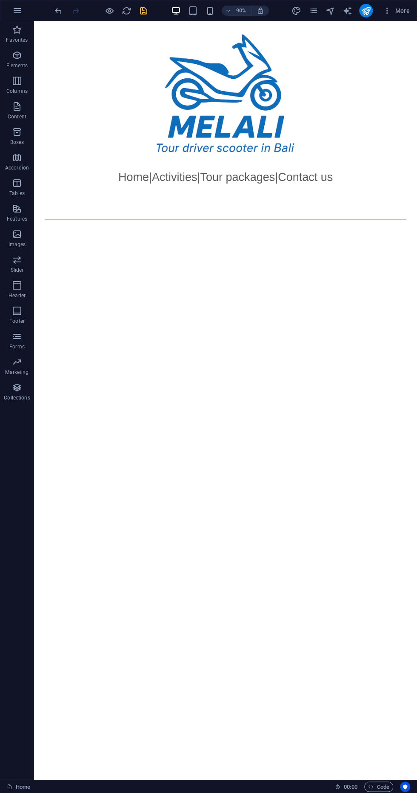
click at [140, 13] on icon "save" at bounding box center [144, 11] width 10 height 10
click at [312, 10] on icon "pages" at bounding box center [313, 11] width 10 height 10
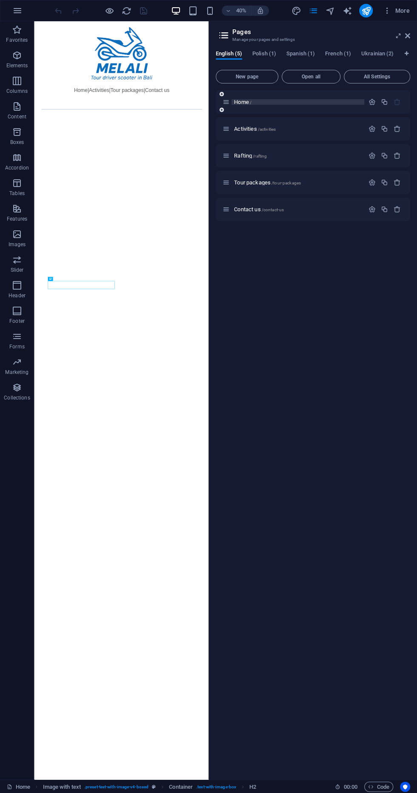
click at [361, 104] on p "Home /" at bounding box center [298, 102] width 128 height 6
click at [372, 103] on icon "button" at bounding box center [372, 101] width 7 height 7
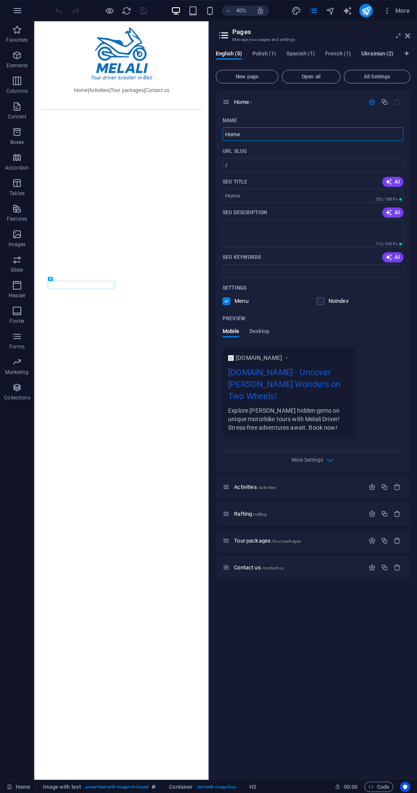
click at [378, 54] on span "Ukrainian (2)" at bounding box center [377, 55] width 32 height 12
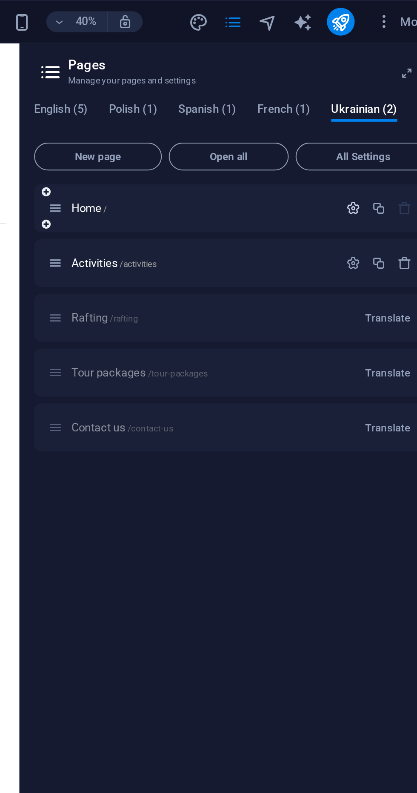
click at [369, 103] on icon "button" at bounding box center [372, 101] width 7 height 7
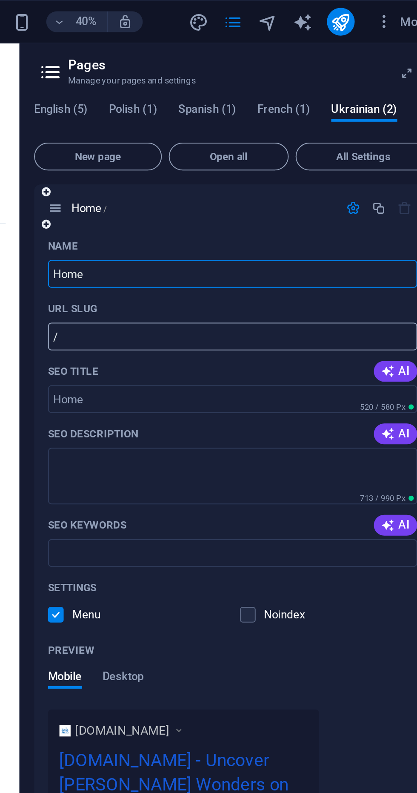
click at [242, 165] on input "/" at bounding box center [313, 165] width 181 height 14
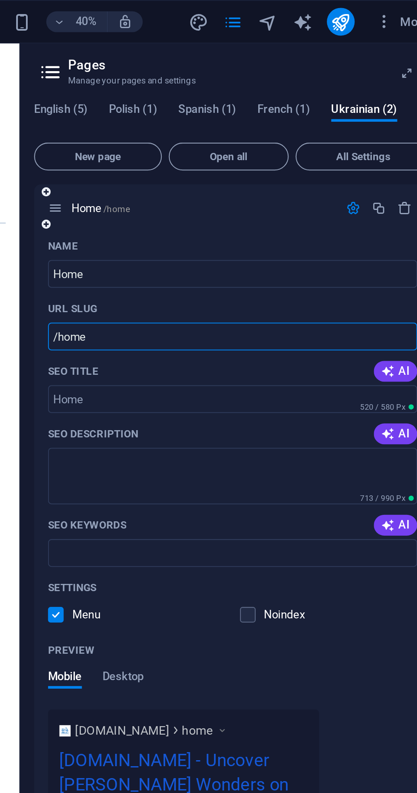
type input "/home"
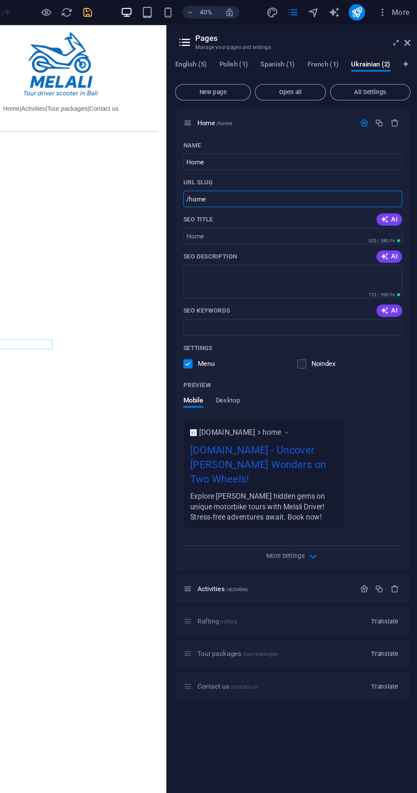
click at [143, 11] on icon "save" at bounding box center [144, 11] width 10 height 10
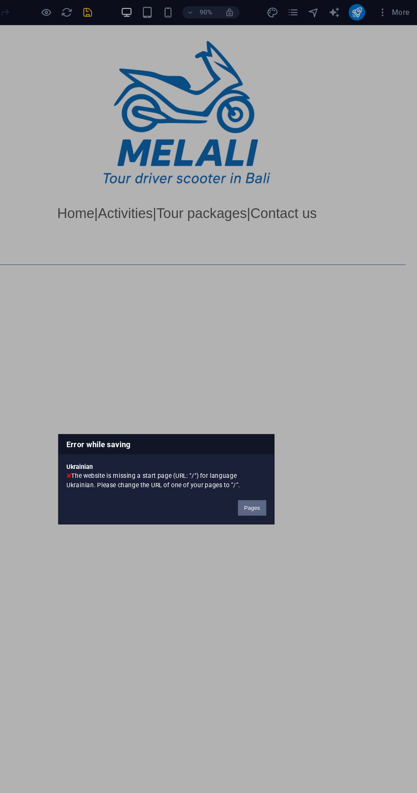
click at [288, 420] on button "Pages" at bounding box center [279, 420] width 23 height 13
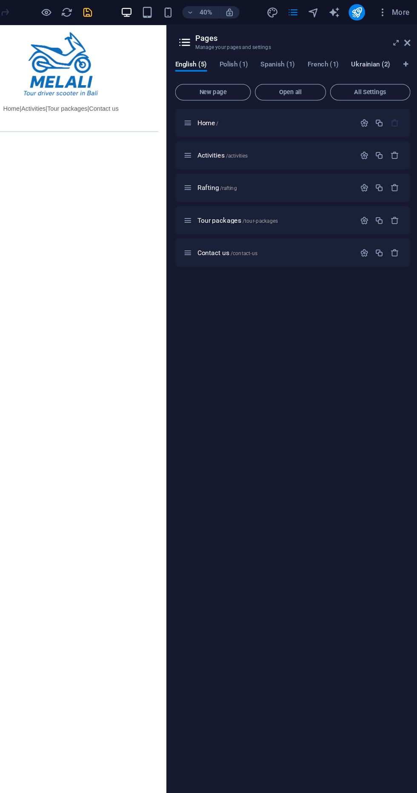
click at [369, 53] on span "Ukrainian (2)" at bounding box center [377, 55] width 32 height 12
click at [362, 101] on div "Home /home" at bounding box center [298, 102] width 133 height 6
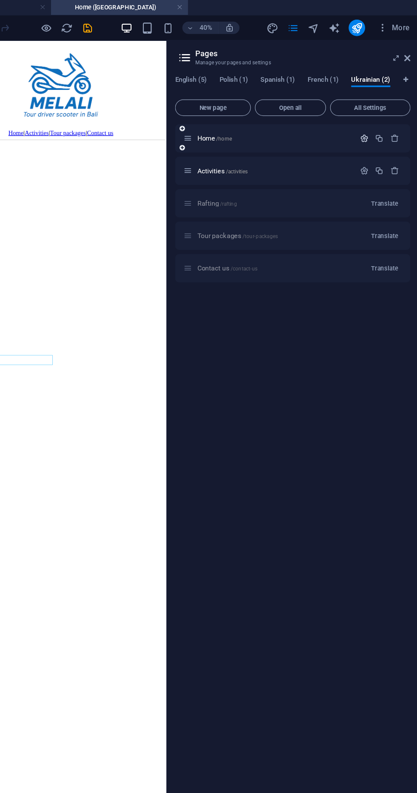
click at [372, 115] on icon "button" at bounding box center [372, 114] width 7 height 7
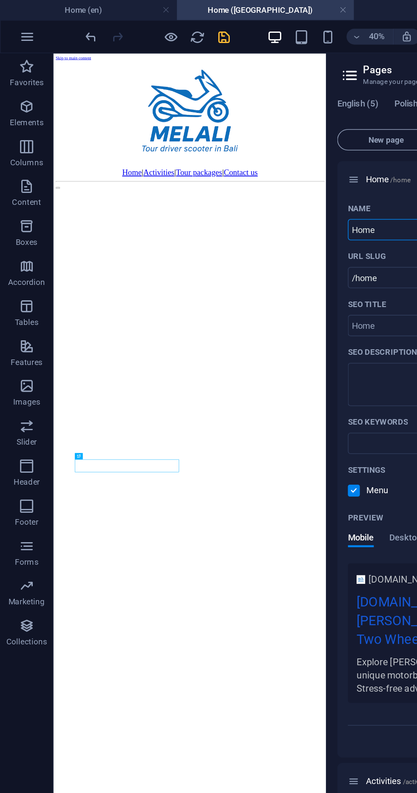
click at [139, 28] on icon "save" at bounding box center [144, 24] width 10 height 10
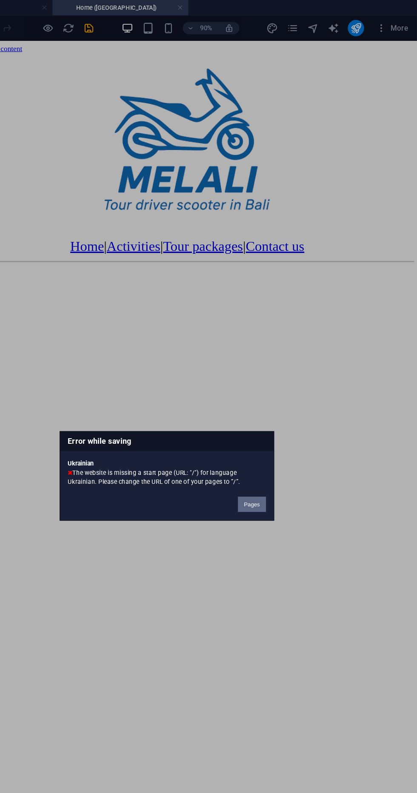
click at [291, 427] on button "Pages" at bounding box center [279, 420] width 23 height 13
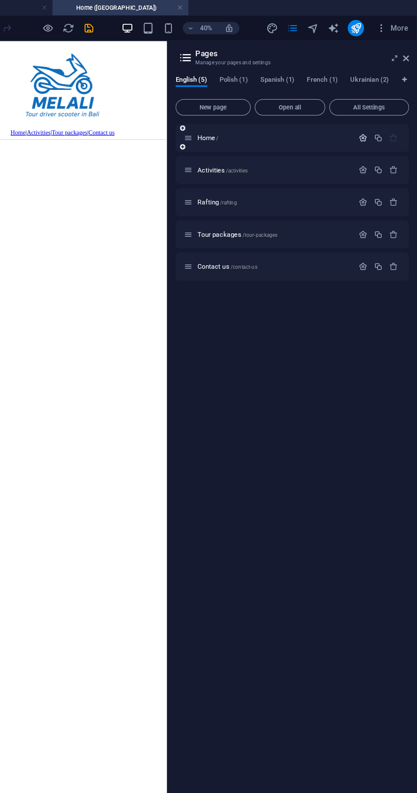
click at [371, 115] on icon "button" at bounding box center [372, 114] width 7 height 7
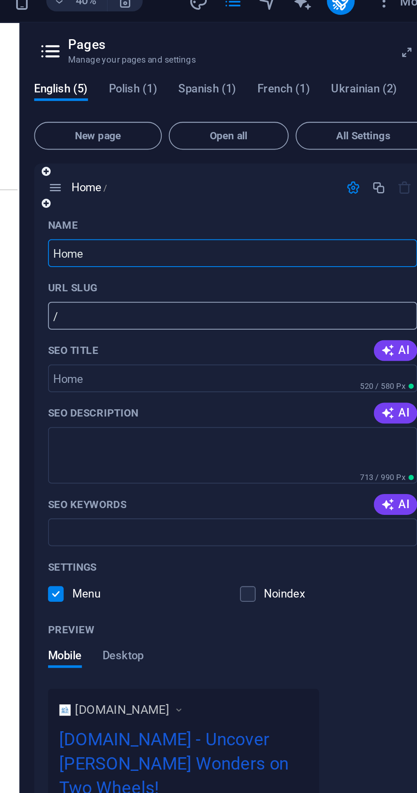
click at [233, 176] on input "/" at bounding box center [313, 178] width 181 height 14
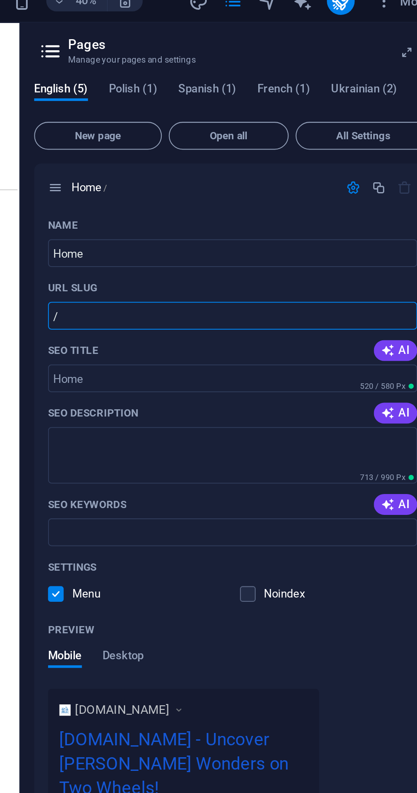
click at [286, 44] on h2 "Pages" at bounding box center [321, 45] width 178 height 8
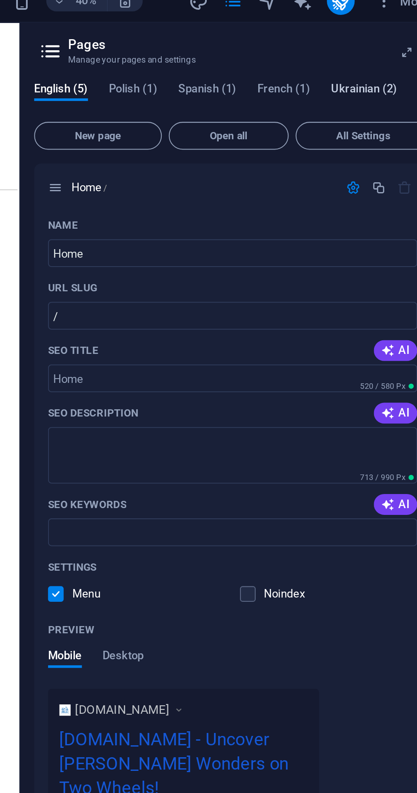
click at [367, 66] on span "Ukrainian (2)" at bounding box center [377, 67] width 32 height 12
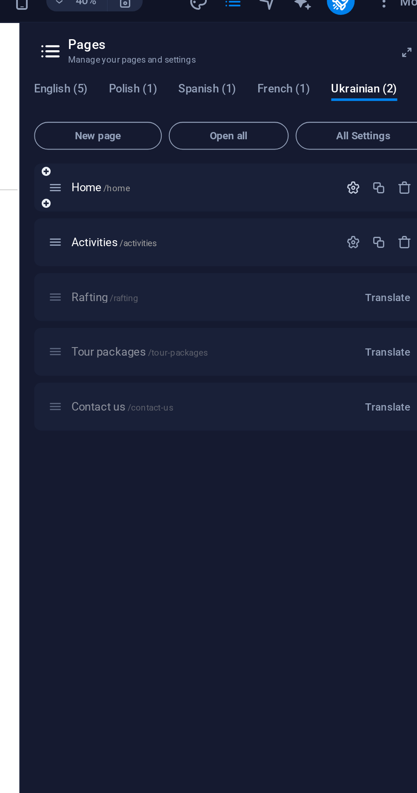
click at [369, 116] on icon "button" at bounding box center [372, 114] width 7 height 7
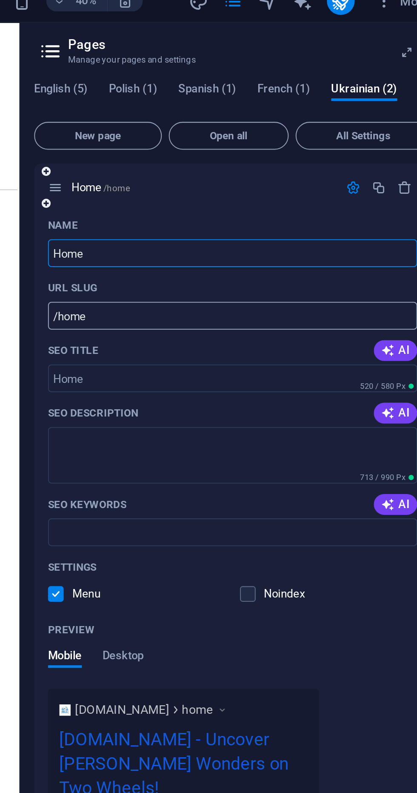
click at [246, 176] on input "/home" at bounding box center [313, 178] width 181 height 14
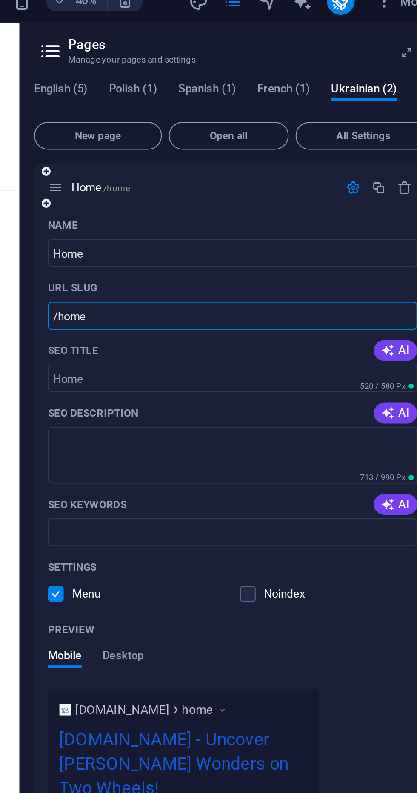
click at [233, 178] on input "/home" at bounding box center [313, 178] width 181 height 14
type input "/"
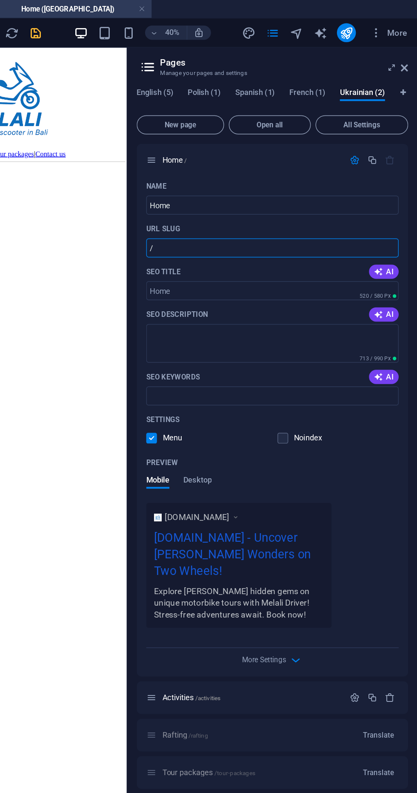
click at [143, 24] on icon "save" at bounding box center [144, 24] width 10 height 10
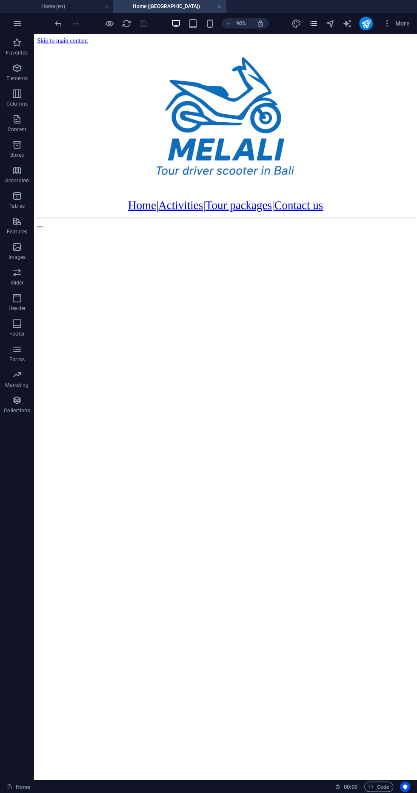
click at [313, 24] on icon "pages" at bounding box center [313, 24] width 10 height 10
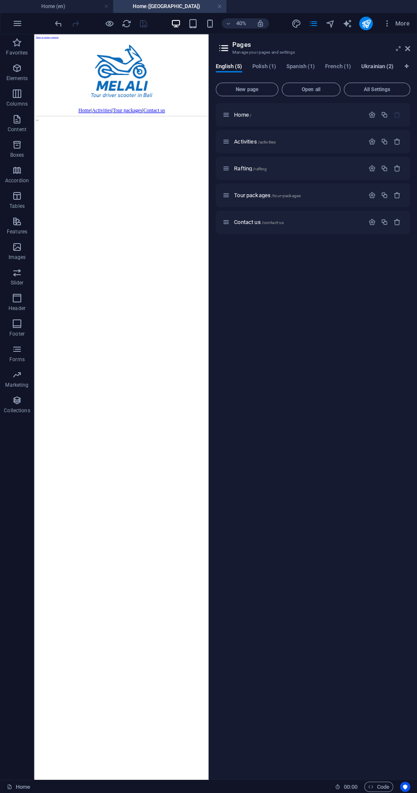
click at [367, 66] on span "Ukrainian (2)" at bounding box center [377, 67] width 32 height 12
click at [209, 70] on div at bounding box center [210, 406] width 2 height 745
click at [225, 67] on span "English (5)" at bounding box center [229, 67] width 26 height 12
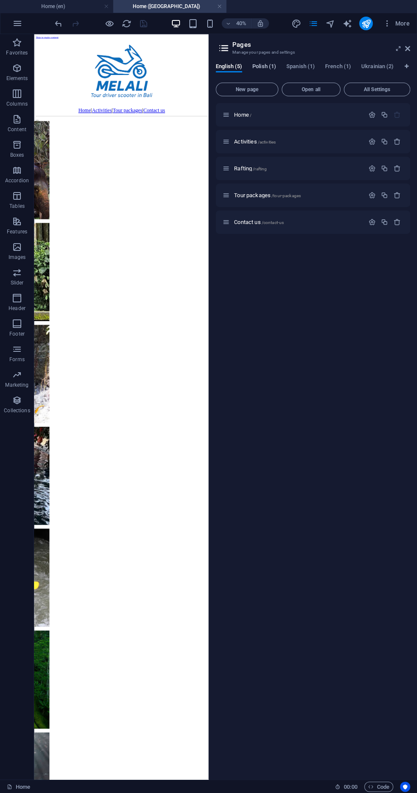
click at [257, 66] on span "Polish (1)" at bounding box center [264, 67] width 24 height 12
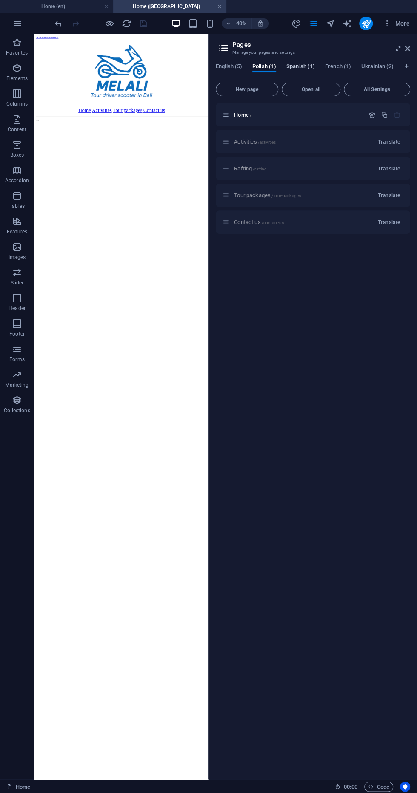
click at [294, 68] on span "Spanish (1)" at bounding box center [300, 67] width 29 height 12
click at [219, 6] on link at bounding box center [219, 7] width 5 height 8
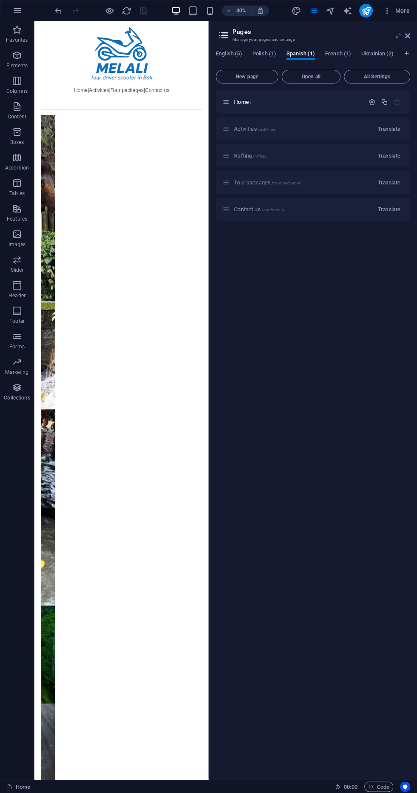
click at [398, 35] on icon at bounding box center [398, 35] width 0 height 7
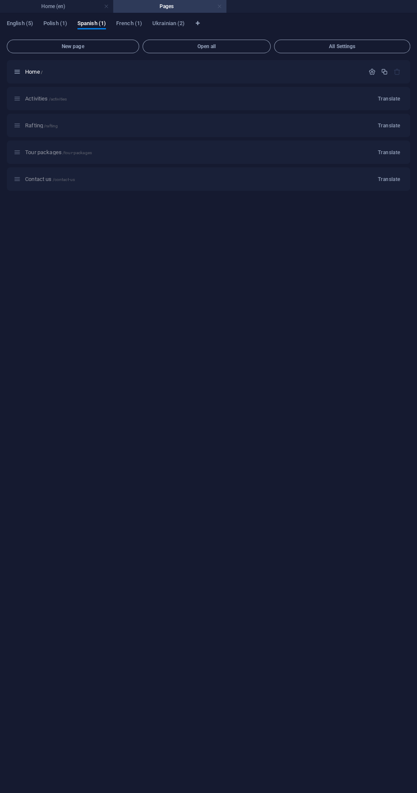
click at [219, 6] on link at bounding box center [219, 7] width 5 height 8
